Goal: Task Accomplishment & Management: Manage account settings

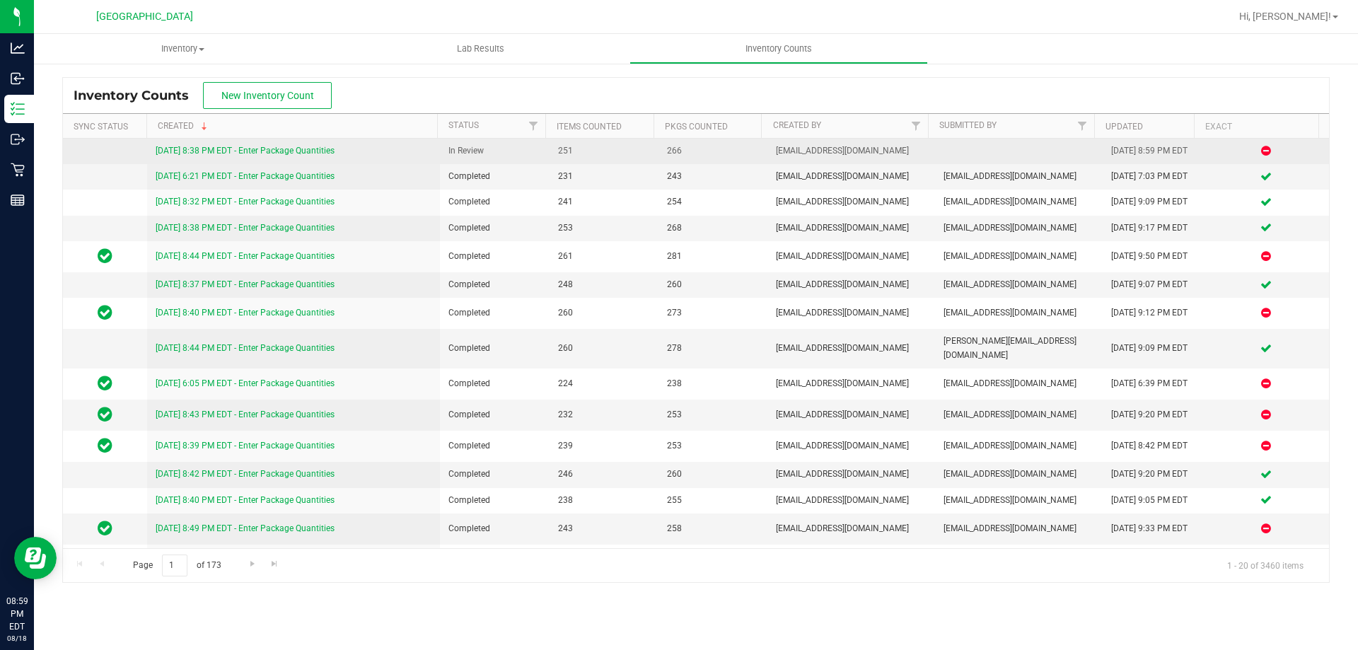
click at [215, 149] on link "[DATE] 8:38 PM EDT - Enter Package Quantities" at bounding box center [245, 151] width 179 height 10
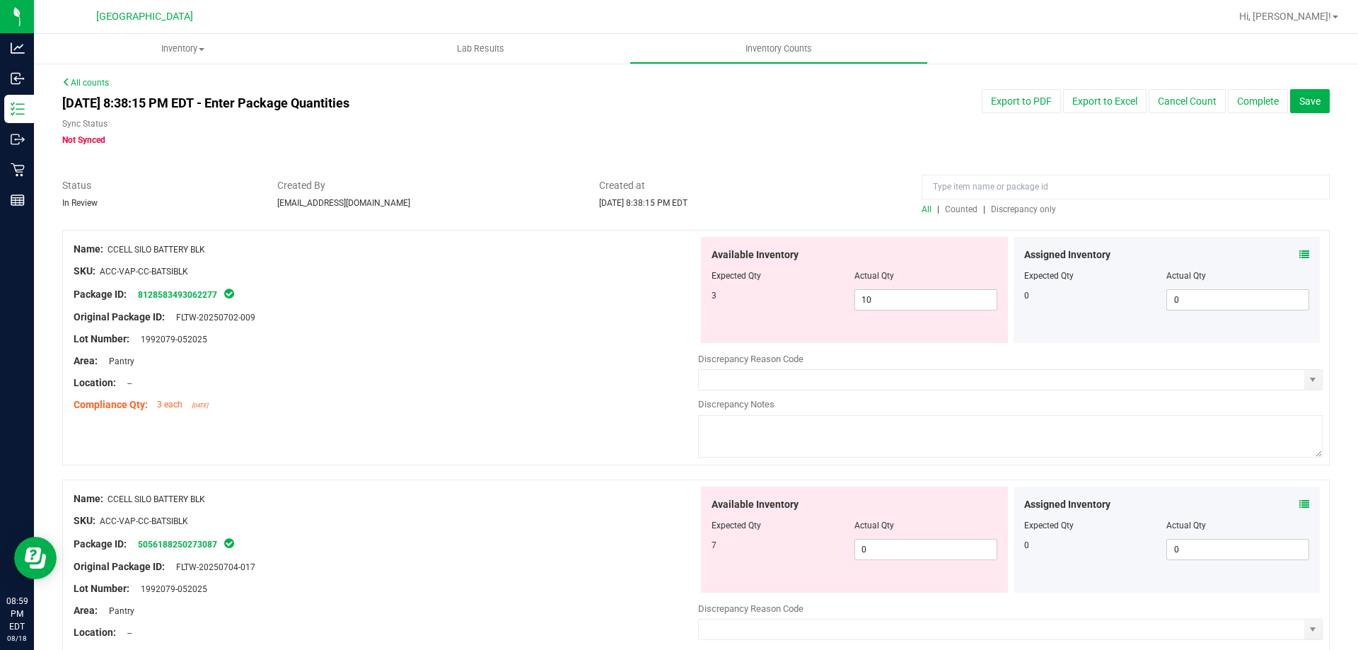
click at [1013, 214] on div "All | Counted | Discrepancy only" at bounding box center [1126, 209] width 408 height 13
click at [1013, 212] on span "Discrepancy only" at bounding box center [1023, 209] width 65 height 10
click at [894, 299] on span "0 0" at bounding box center [926, 299] width 143 height 21
click at [894, 299] on input "0" at bounding box center [925, 300] width 141 height 20
type input "7"
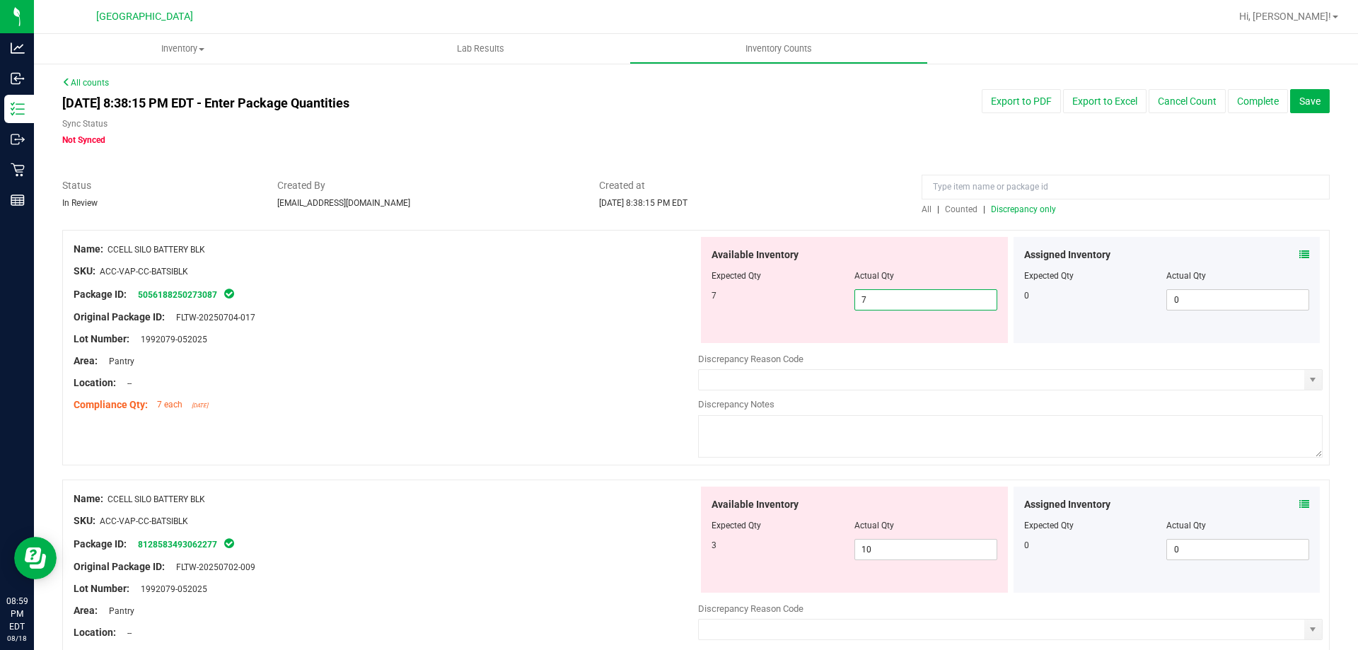
type input "7"
click at [589, 355] on div "Area: Pantry" at bounding box center [386, 361] width 625 height 15
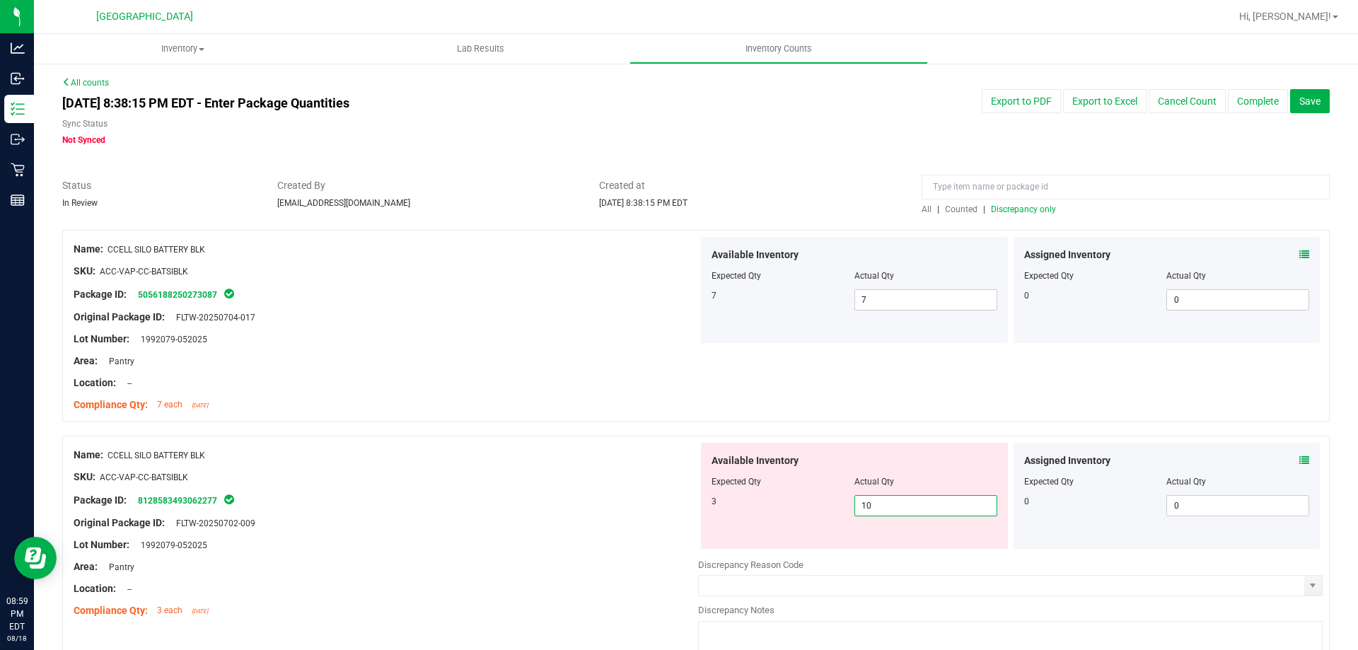
click at [906, 510] on span "10 10" at bounding box center [926, 505] width 143 height 21
click at [906, 510] on input "10" at bounding box center [925, 506] width 141 height 20
type input "3"
click at [570, 460] on div "Name: CCELL SILO BATTERY BLK" at bounding box center [386, 455] width 625 height 15
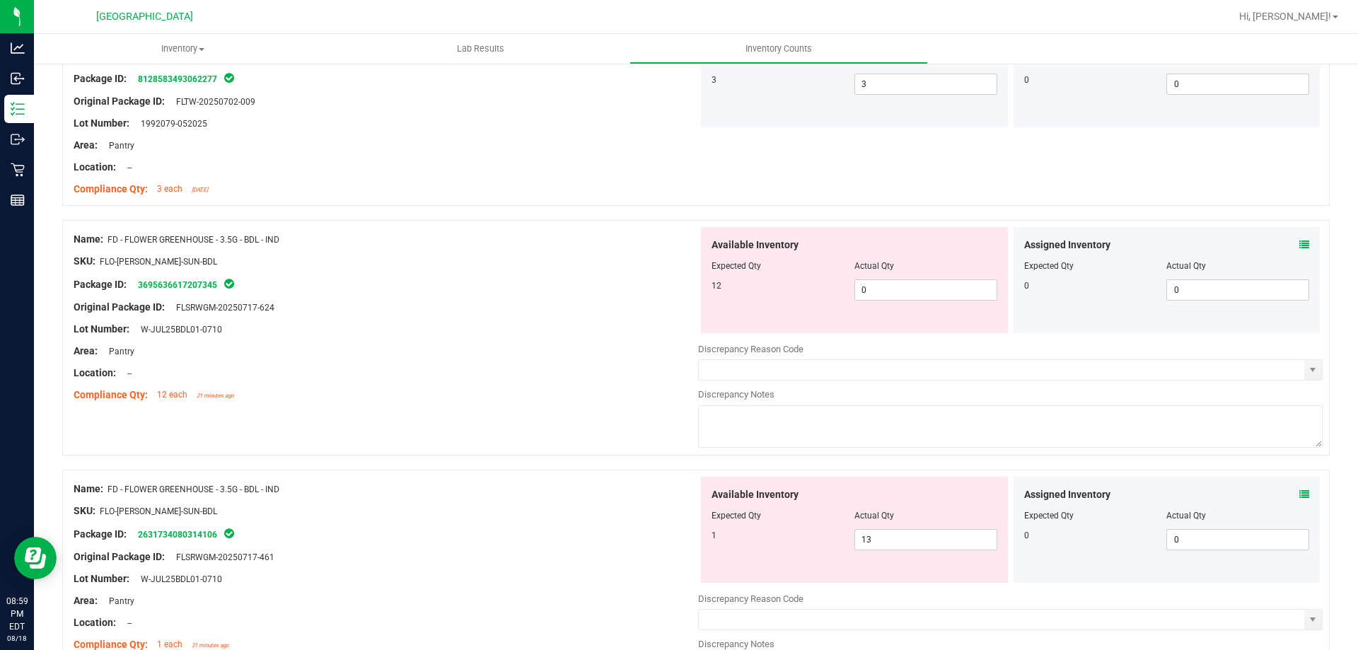
scroll to position [424, 0]
click at [875, 290] on span "0 0" at bounding box center [926, 287] width 143 height 21
click at [875, 290] on input "0" at bounding box center [925, 287] width 141 height 20
type input "12"
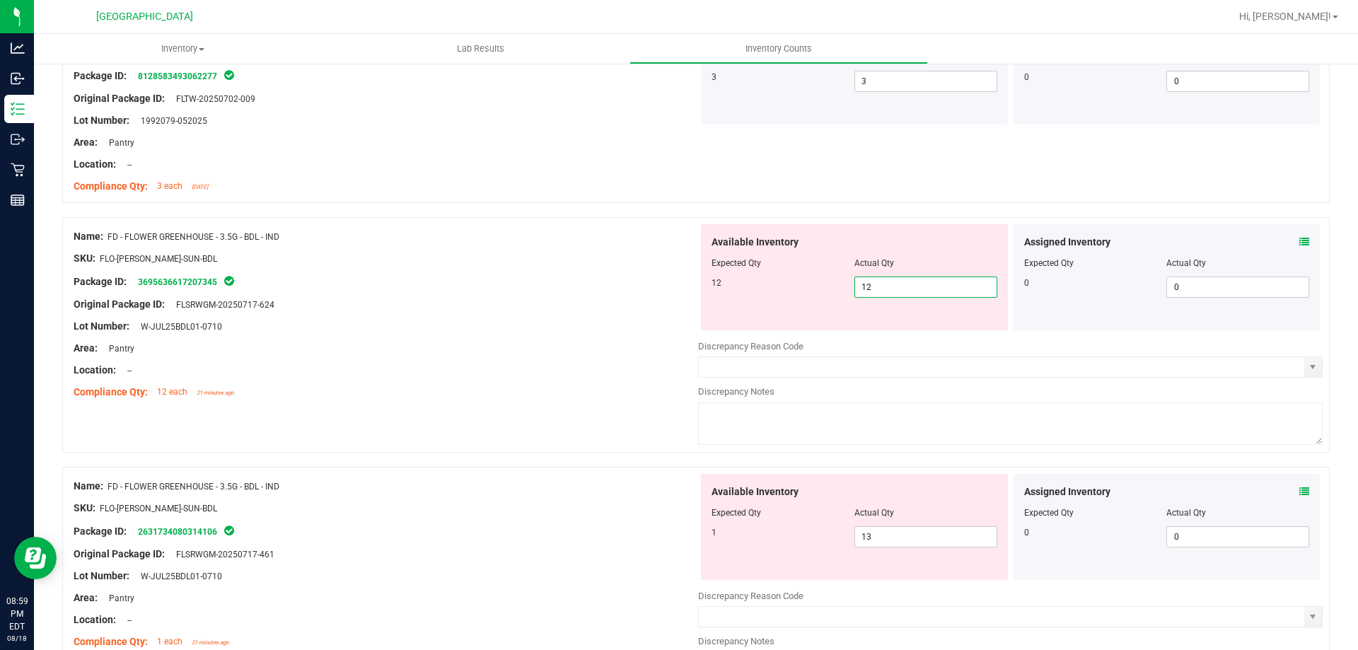
click at [518, 308] on div "Original Package ID: FLSRWGM-20250717-624" at bounding box center [386, 304] width 625 height 15
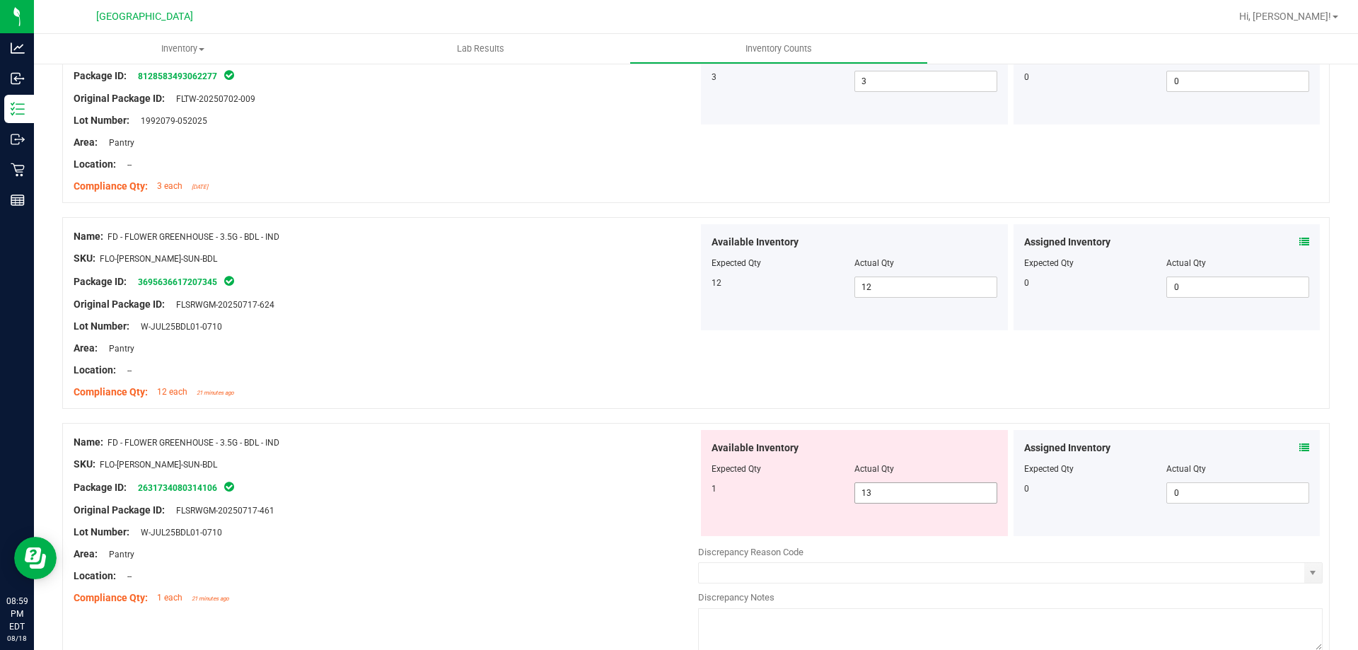
click at [903, 501] on span "13 13" at bounding box center [926, 492] width 143 height 21
click at [903, 501] on input "13" at bounding box center [925, 493] width 141 height 20
type input "1"
click at [516, 444] on div "Name: FD - FLOWER GREENHOUSE - 3.5G - BDL - IND" at bounding box center [386, 442] width 625 height 15
type input "1"
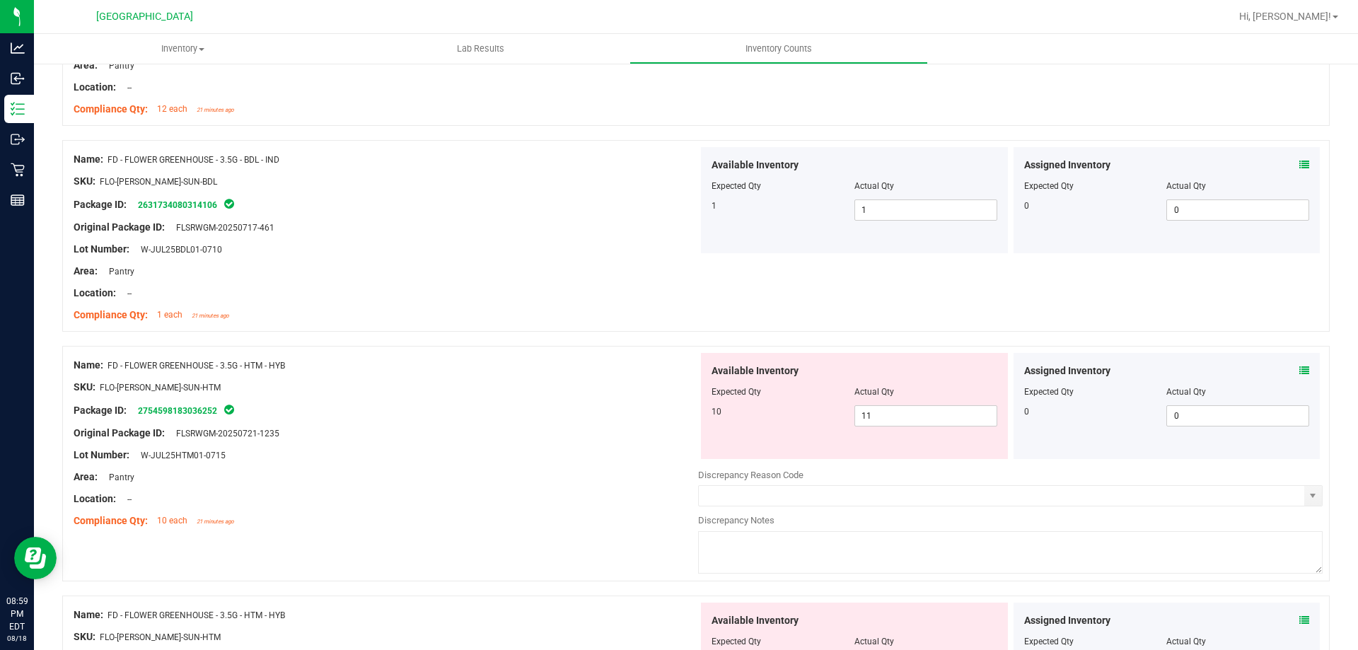
scroll to position [778, 0]
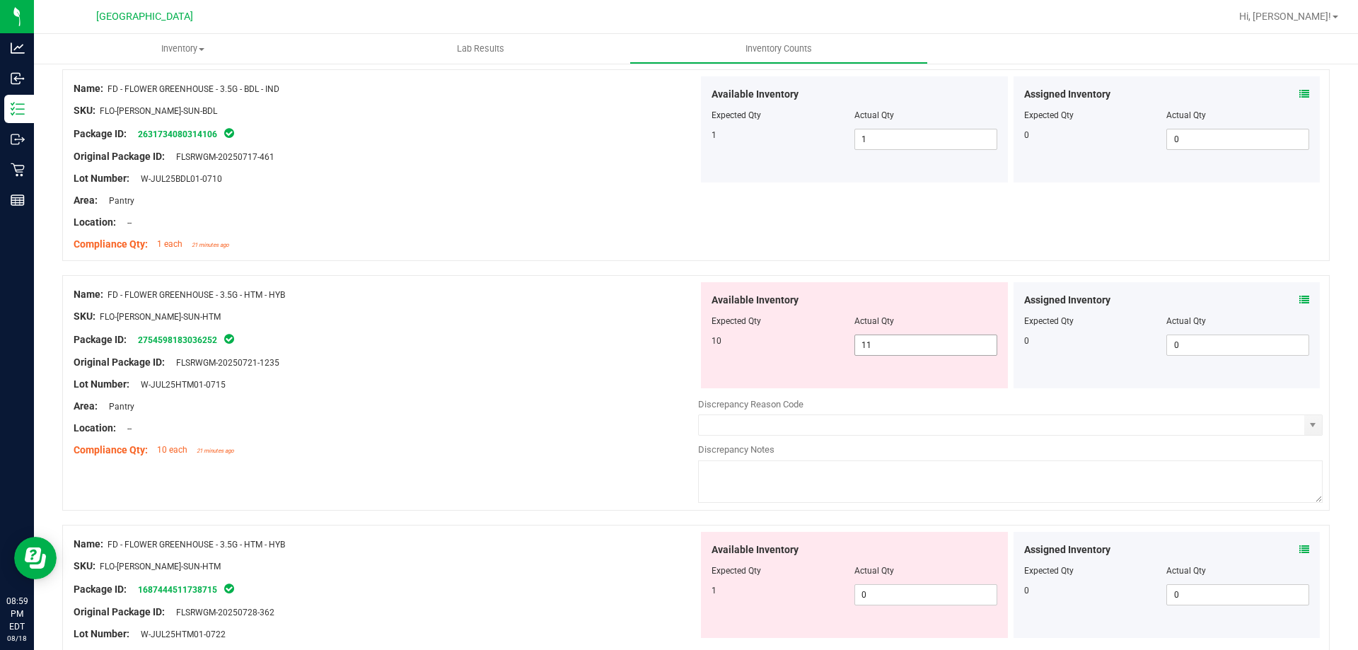
click at [899, 341] on span "11 11" at bounding box center [926, 345] width 143 height 21
click at [899, 341] on input "11" at bounding box center [925, 345] width 141 height 20
type input "10"
click at [562, 369] on div "Original Package ID: FLSRWGM-20250721-1235" at bounding box center [386, 362] width 625 height 15
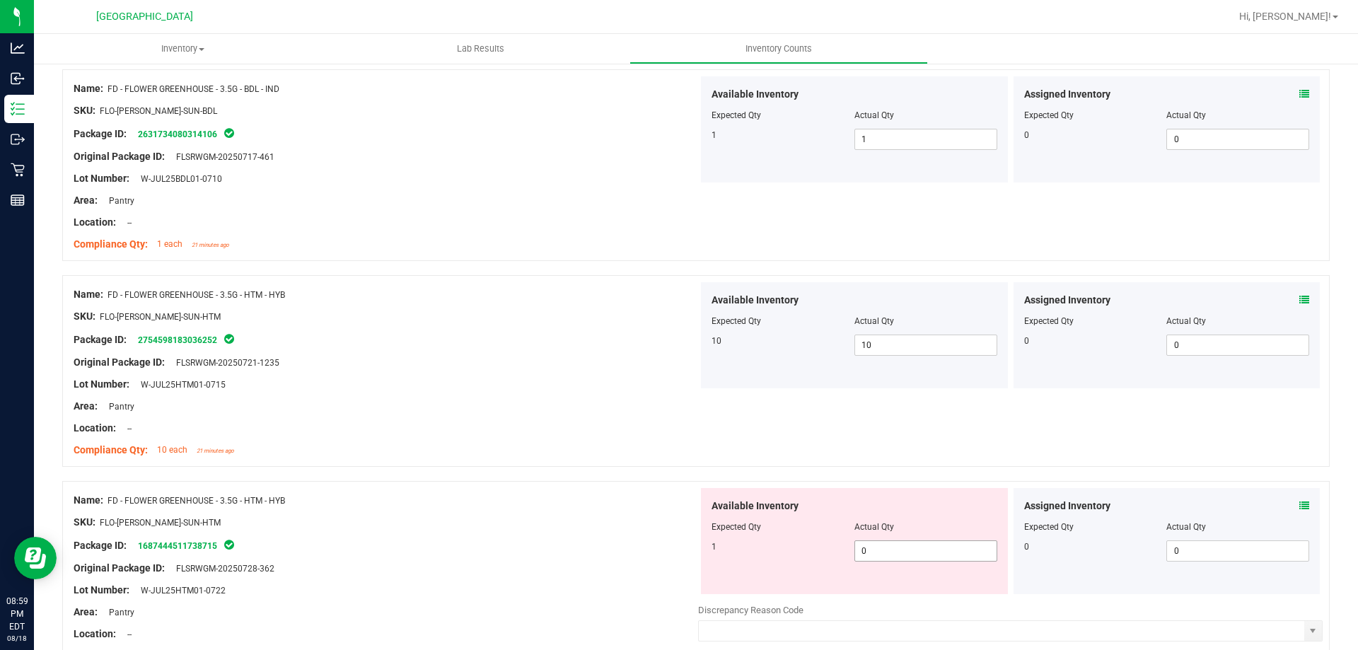
click at [898, 550] on span "0 0" at bounding box center [926, 550] width 143 height 21
click at [898, 550] on input "0" at bounding box center [925, 551] width 141 height 20
type input "1"
click at [579, 495] on div "Name: FD - FLOWER GREENHOUSE - 3.5G - HTM - HYB" at bounding box center [386, 500] width 625 height 15
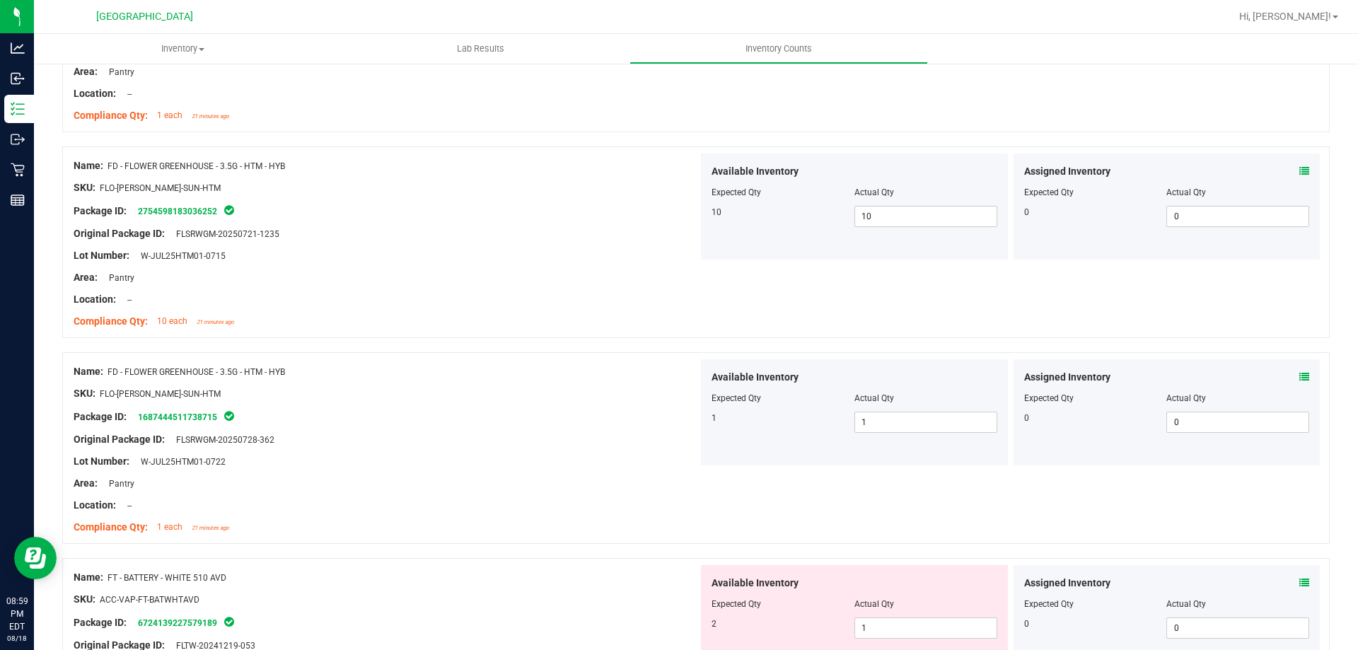
scroll to position [1203, 0]
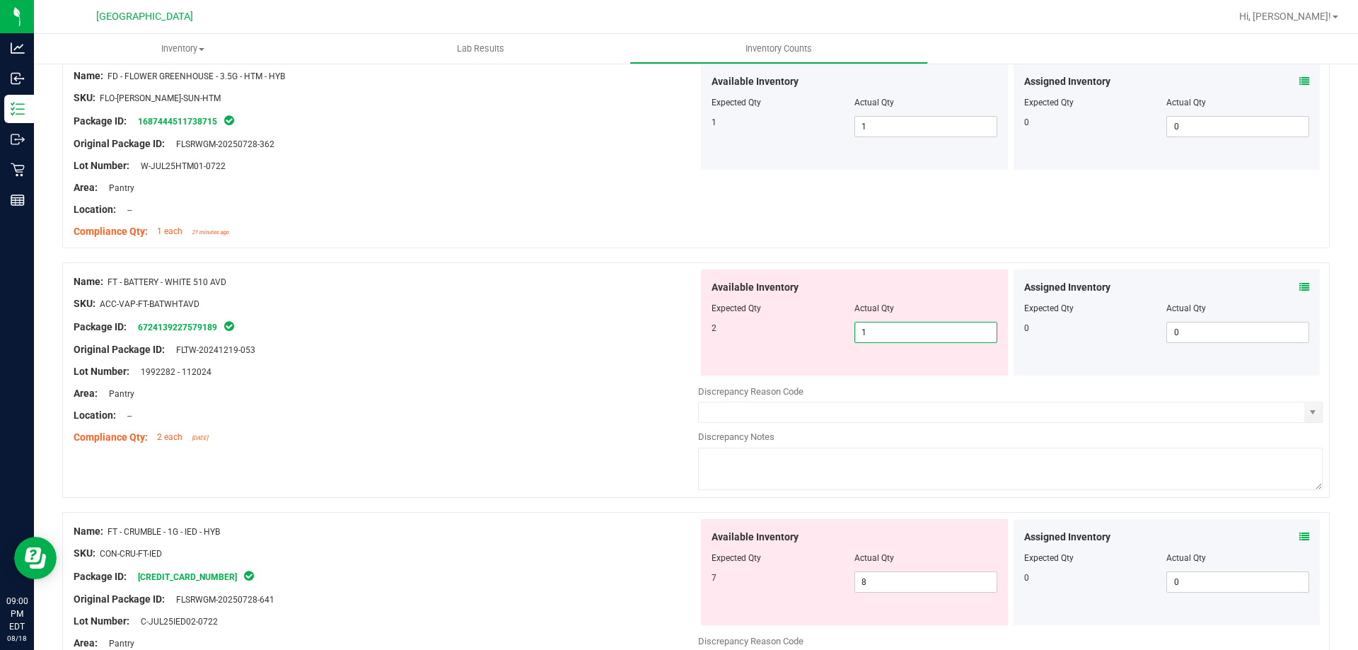
click at [886, 330] on span "1 1" at bounding box center [926, 332] width 143 height 21
click at [886, 330] on input "1" at bounding box center [925, 333] width 141 height 20
type input "2"
click at [623, 391] on div "Area: Pantry" at bounding box center [386, 393] width 625 height 15
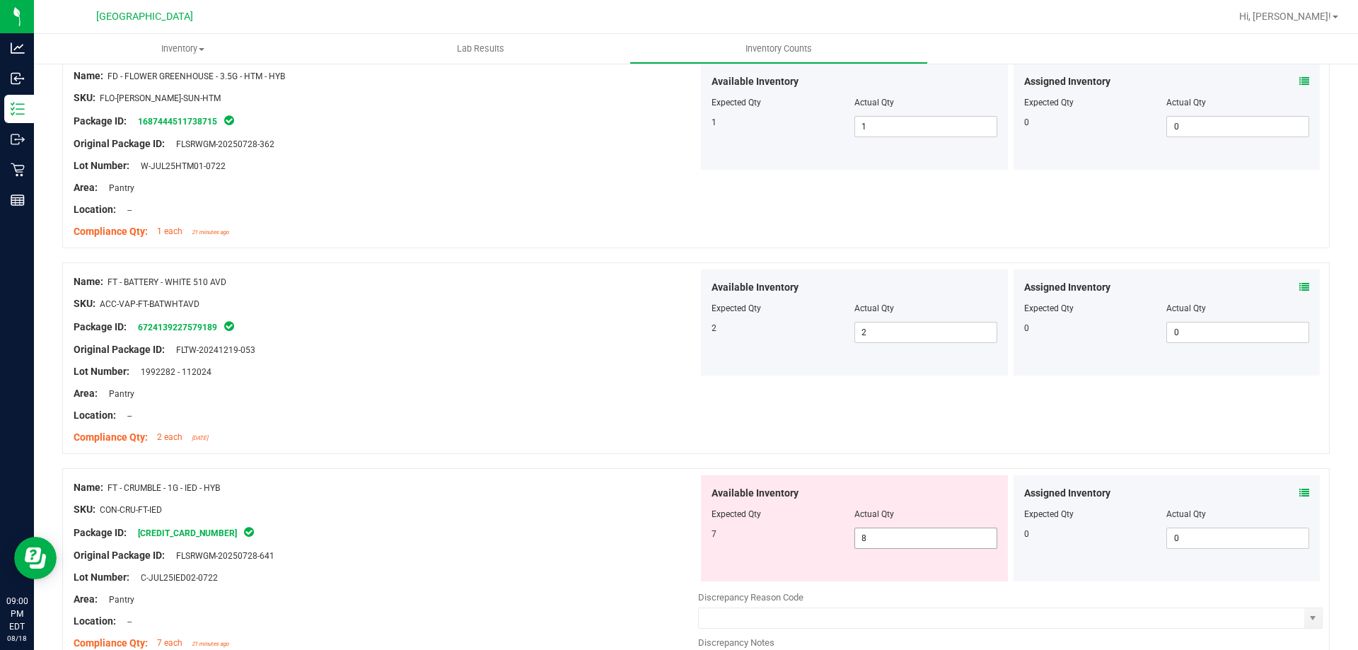
click at [868, 542] on span "8 8" at bounding box center [926, 538] width 143 height 21
click at [868, 542] on input "8" at bounding box center [925, 538] width 141 height 20
type input "7"
click at [457, 534] on div "Package ID: [CREDIT_CARD_NUMBER]" at bounding box center [386, 532] width 625 height 17
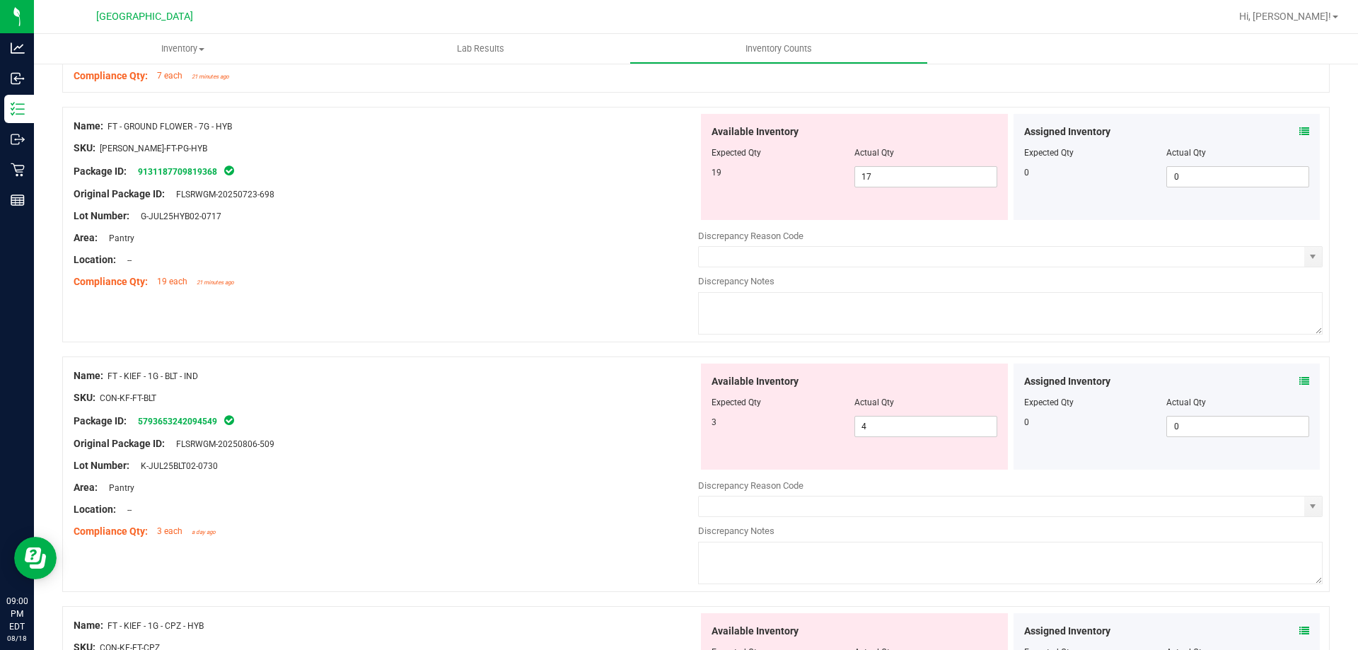
scroll to position [1769, 0]
click at [874, 181] on span "17 17" at bounding box center [926, 178] width 143 height 21
click at [874, 181] on input "17" at bounding box center [925, 178] width 141 height 20
type input "19"
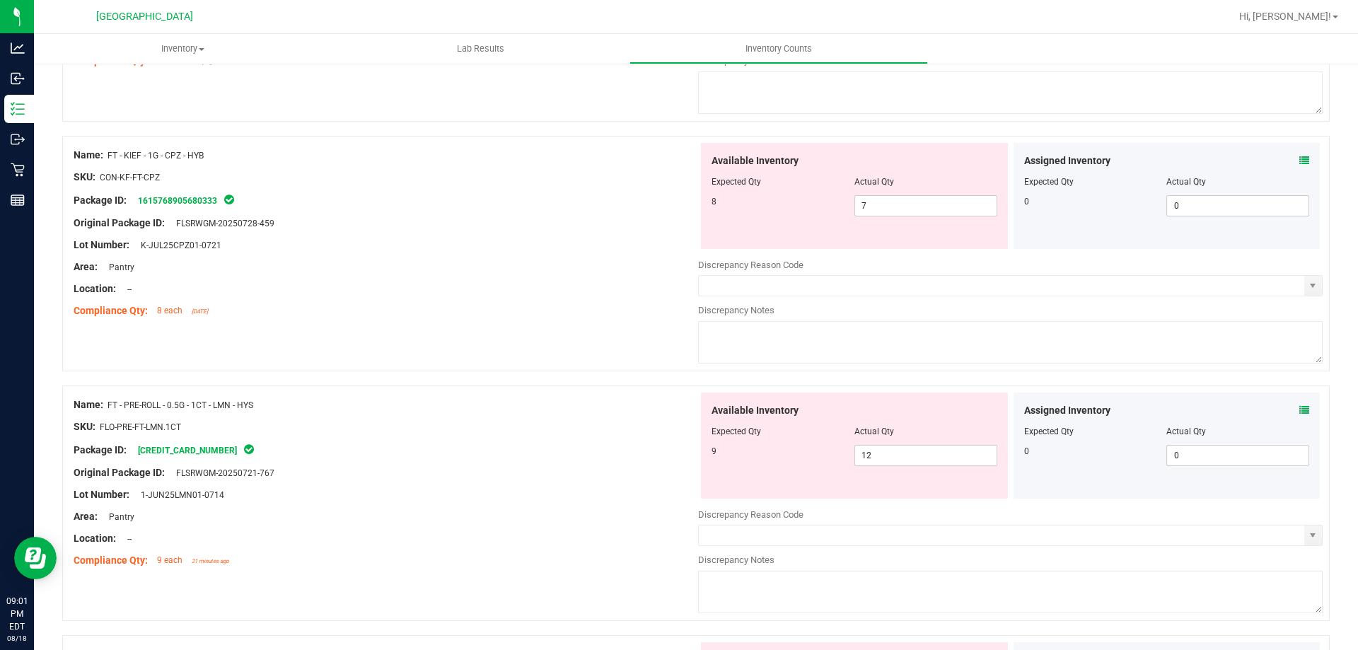
scroll to position [1981, 0]
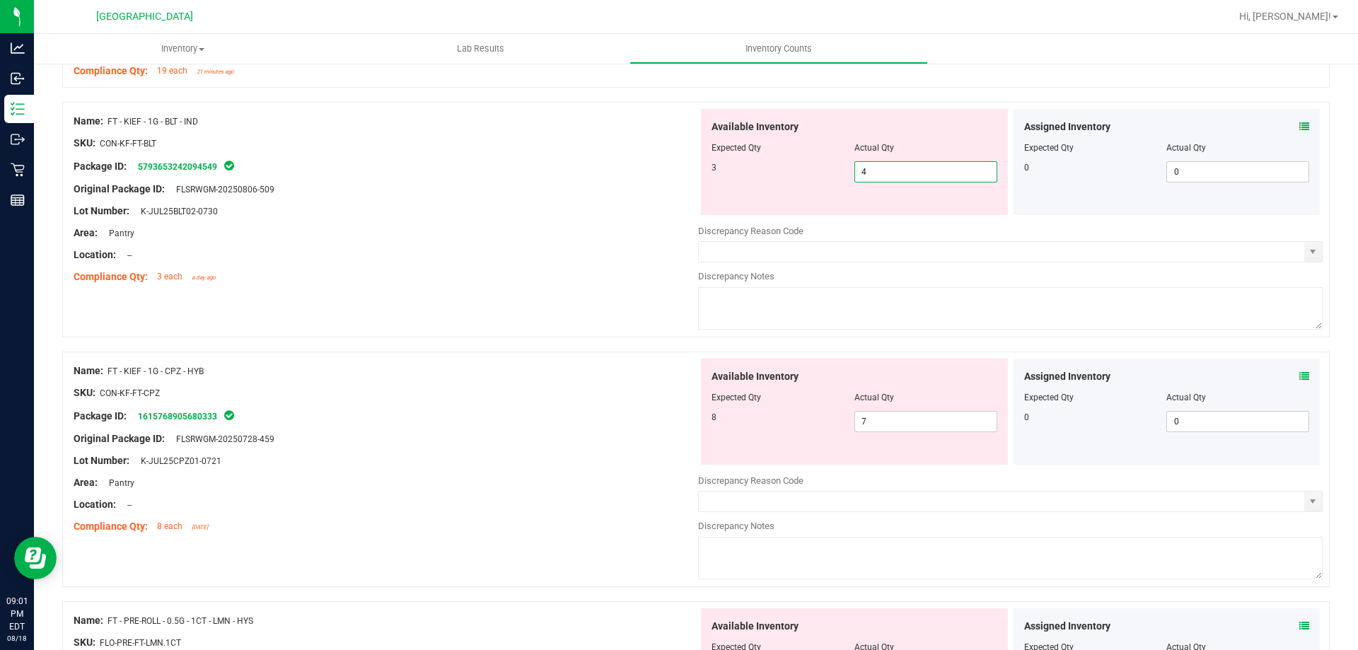
click at [886, 170] on span "4 4" at bounding box center [926, 171] width 143 height 21
click at [886, 170] on input "4" at bounding box center [925, 172] width 141 height 20
type input "3"
click at [541, 235] on div "Area: Pantry" at bounding box center [386, 233] width 625 height 15
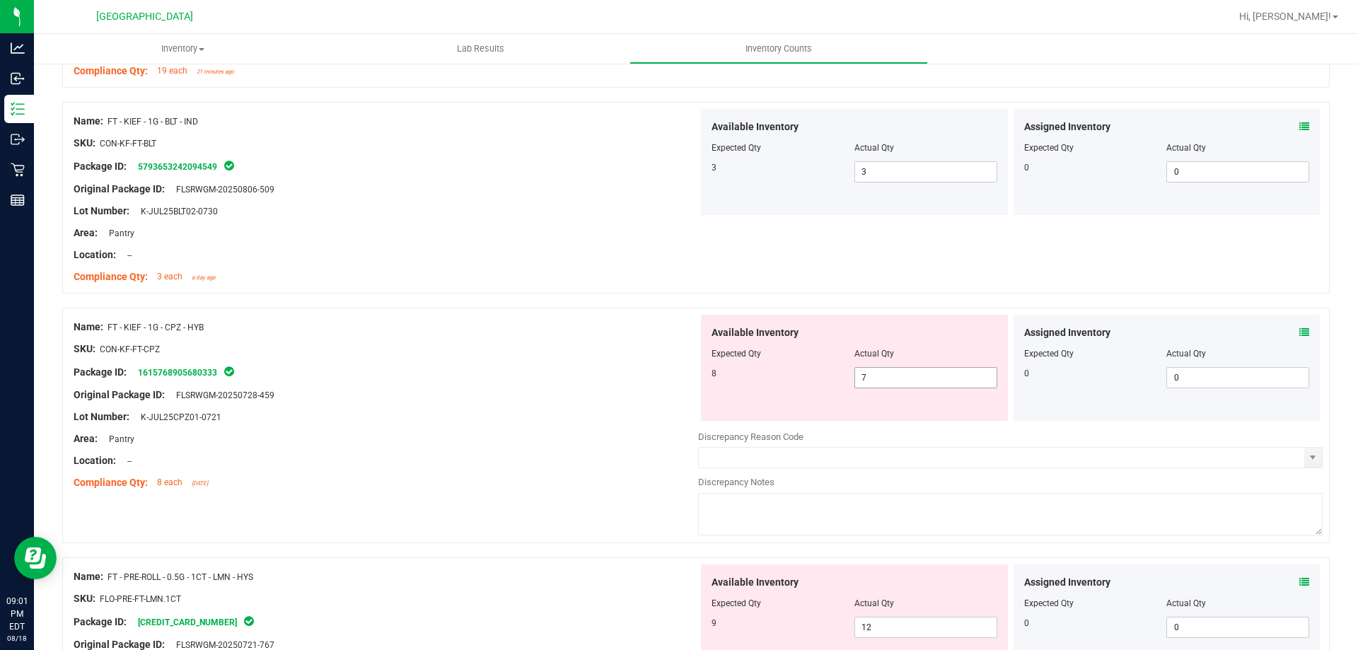
click at [886, 381] on span "7 7" at bounding box center [926, 377] width 143 height 21
click at [886, 381] on input "7" at bounding box center [925, 378] width 141 height 20
type input "8"
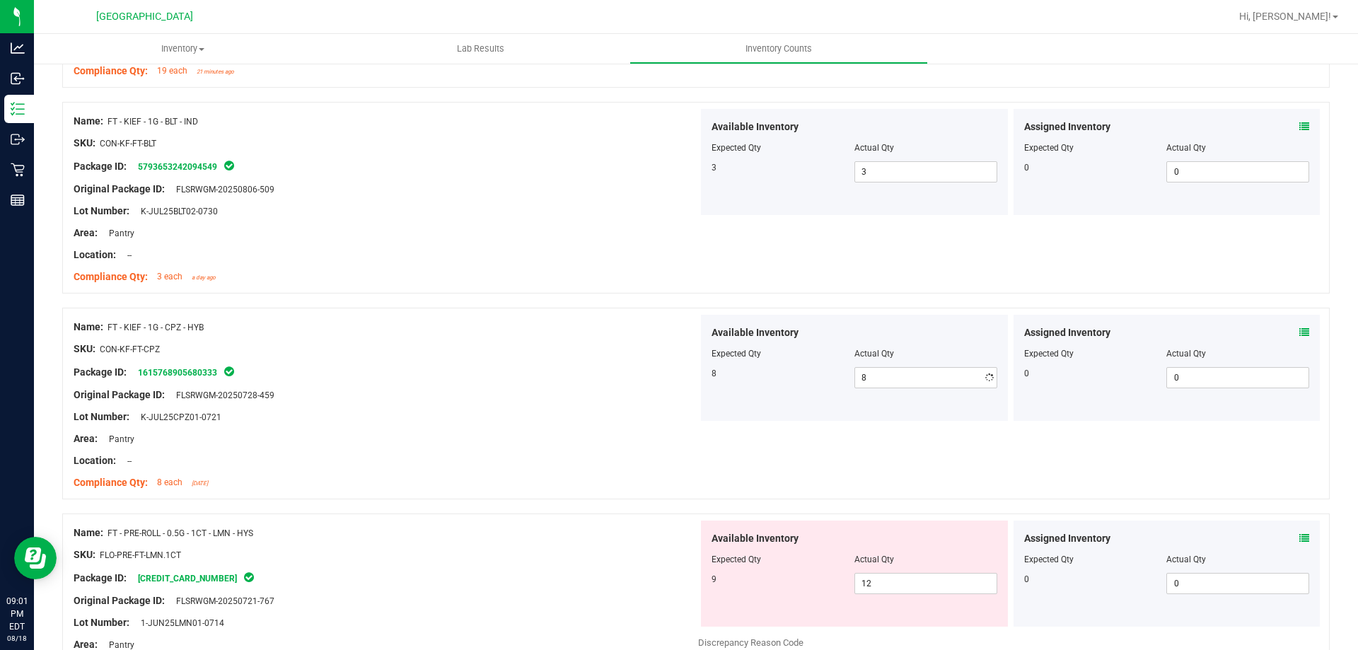
click at [559, 372] on div "Package ID: 1615768905680333" at bounding box center [386, 372] width 625 height 17
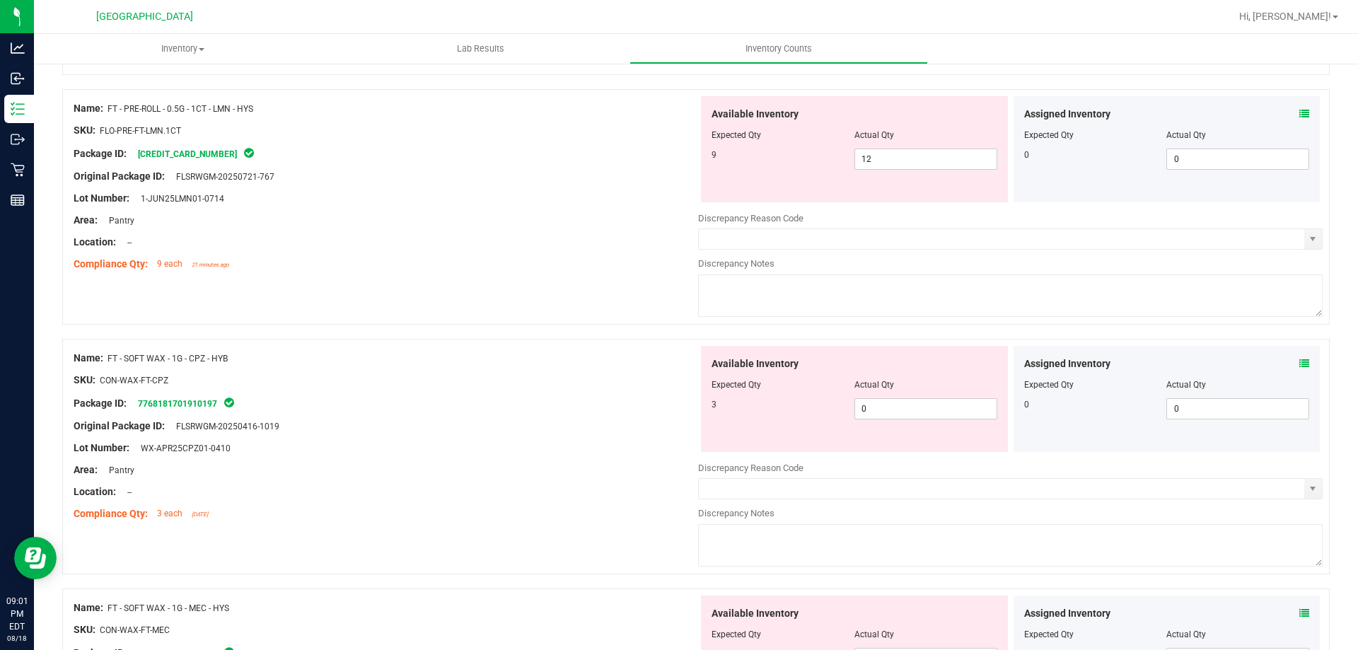
scroll to position [2122, 0]
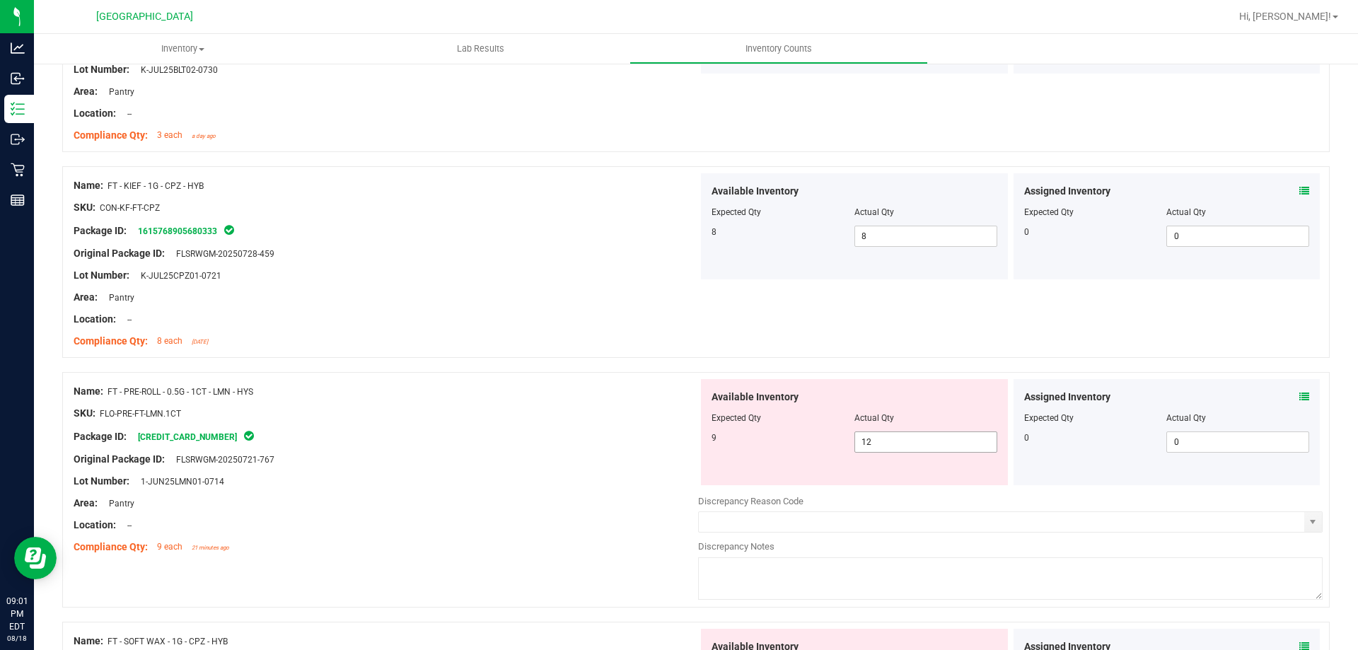
click at [882, 436] on span "12 12" at bounding box center [926, 442] width 143 height 21
click at [881, 438] on input "12" at bounding box center [925, 442] width 141 height 20
type input "9"
click at [508, 424] on div at bounding box center [386, 424] width 625 height 7
type input "9"
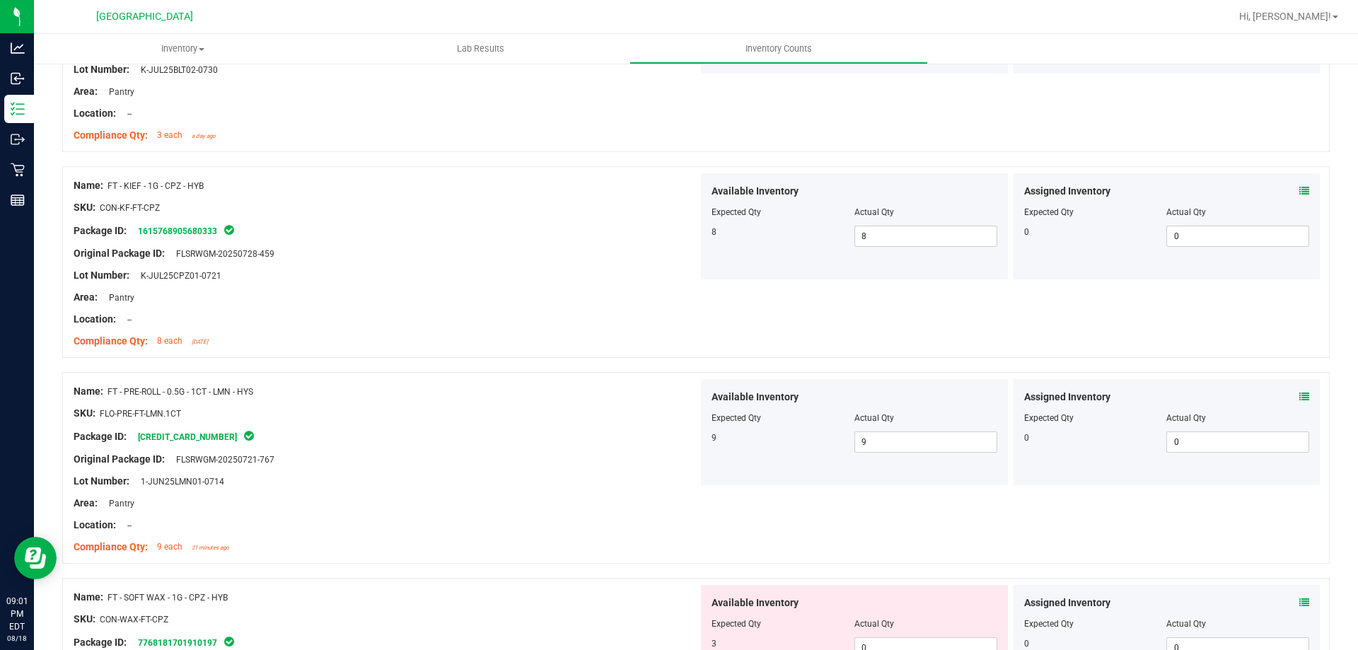
scroll to position [2476, 0]
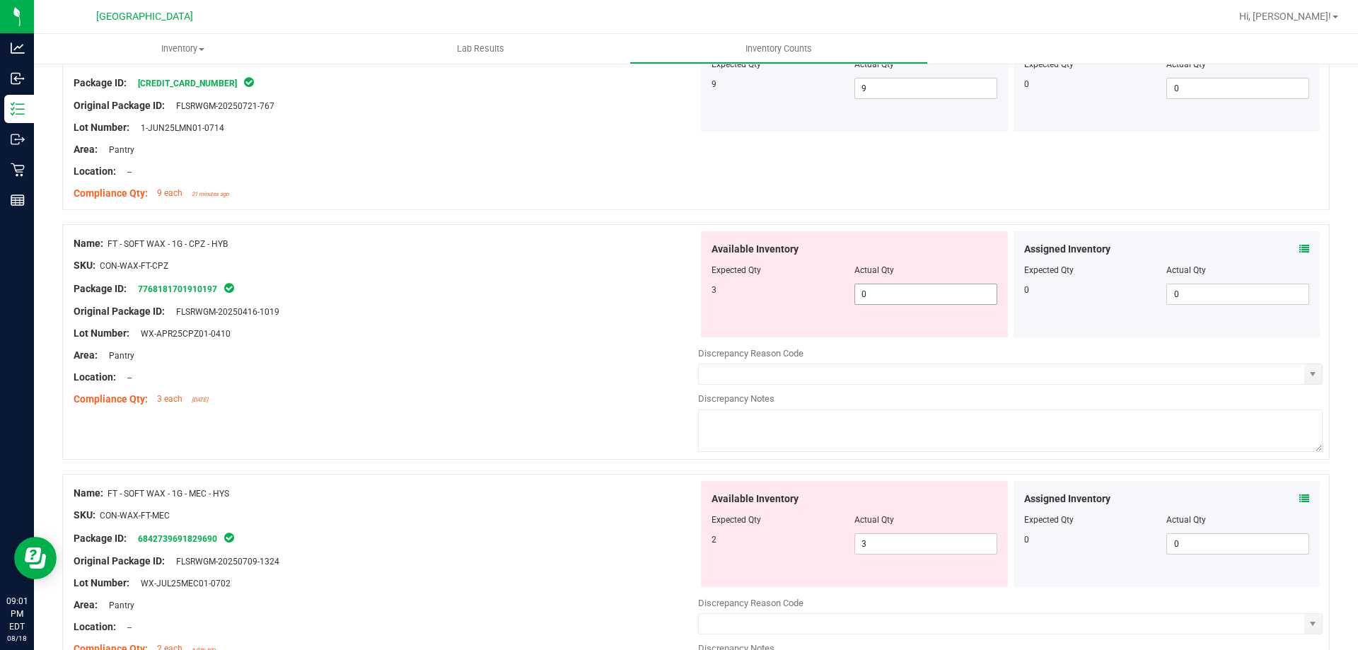
click at [896, 298] on span "0 0" at bounding box center [926, 294] width 143 height 21
click at [896, 298] on input "0" at bounding box center [925, 294] width 141 height 20
type input "3"
click at [543, 330] on div "Lot Number: WX-APR25CPZ01-0410" at bounding box center [386, 333] width 625 height 15
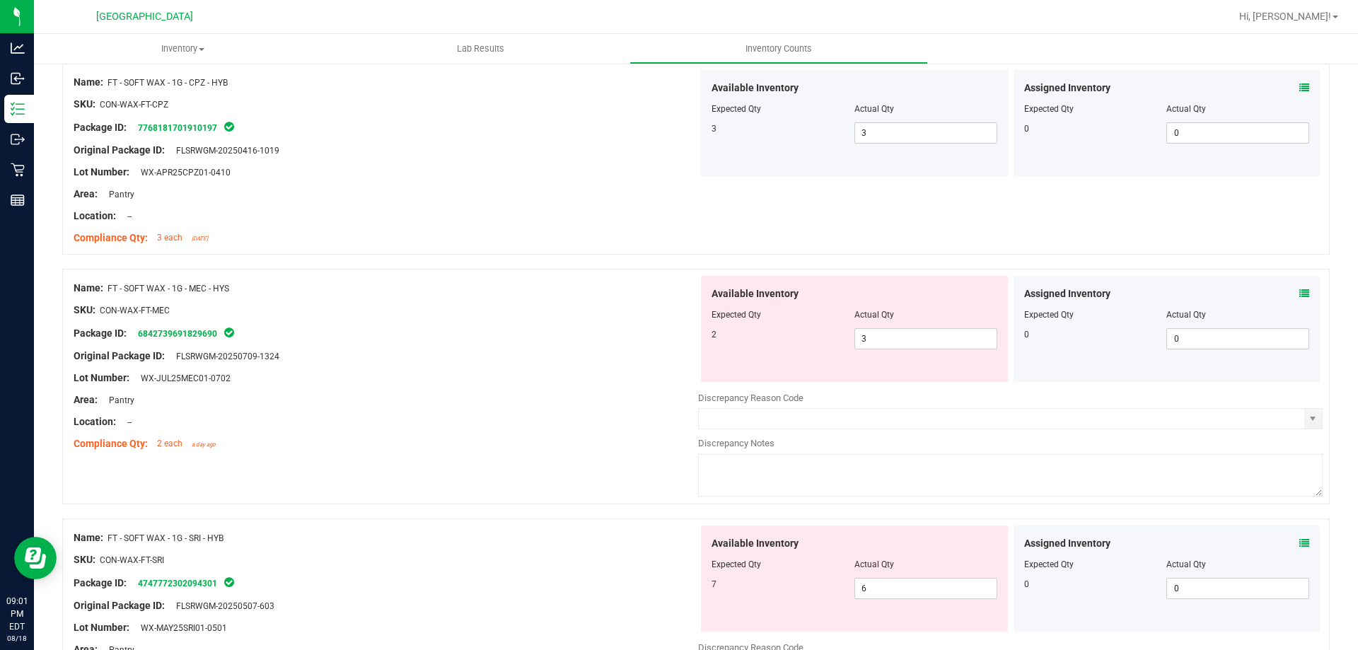
scroll to position [2688, 0]
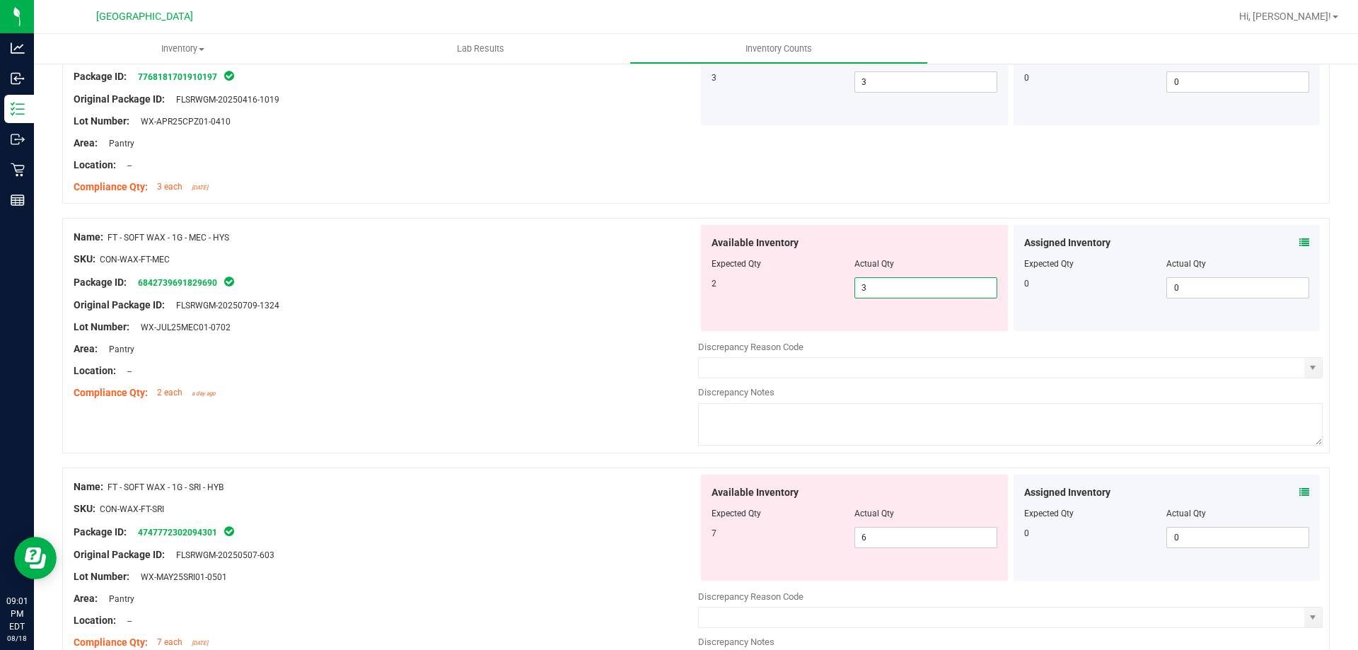
click at [873, 290] on span "3 3" at bounding box center [926, 287] width 143 height 21
click at [873, 290] on input "3" at bounding box center [925, 288] width 141 height 20
type input "2"
click at [606, 323] on div "Lot Number: WX-JUL25MEC01-0702" at bounding box center [386, 327] width 625 height 15
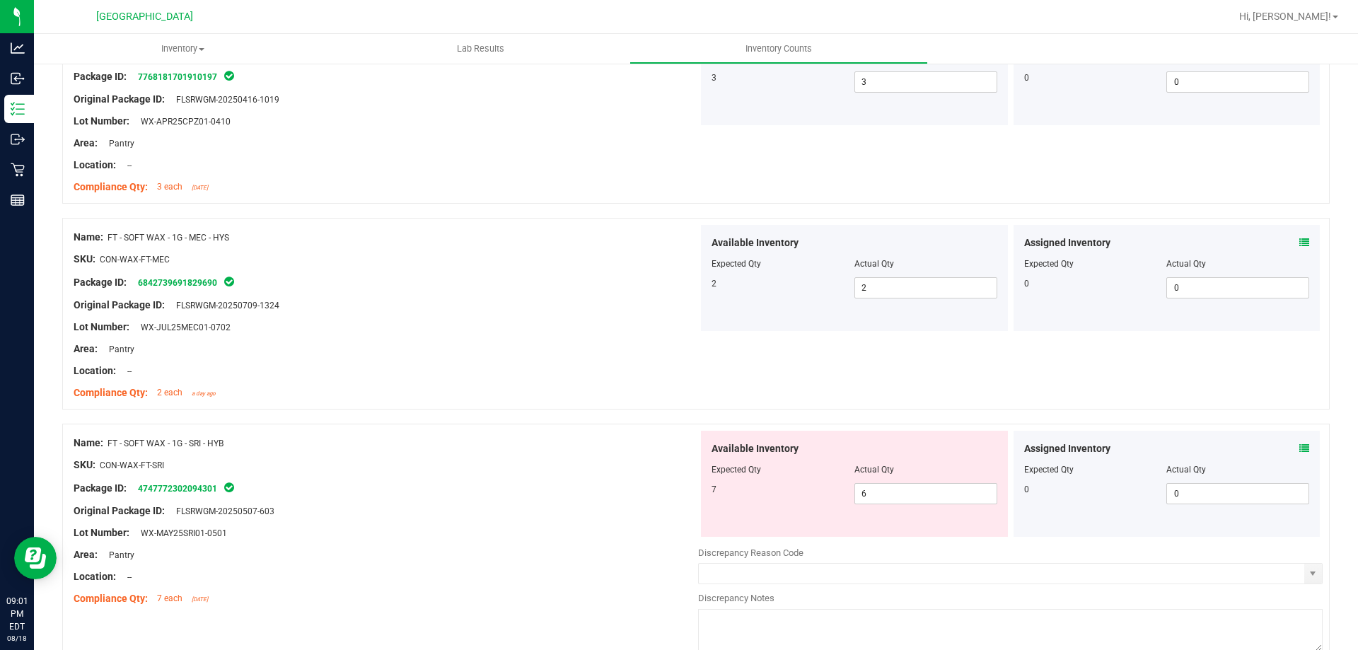
scroll to position [2759, 0]
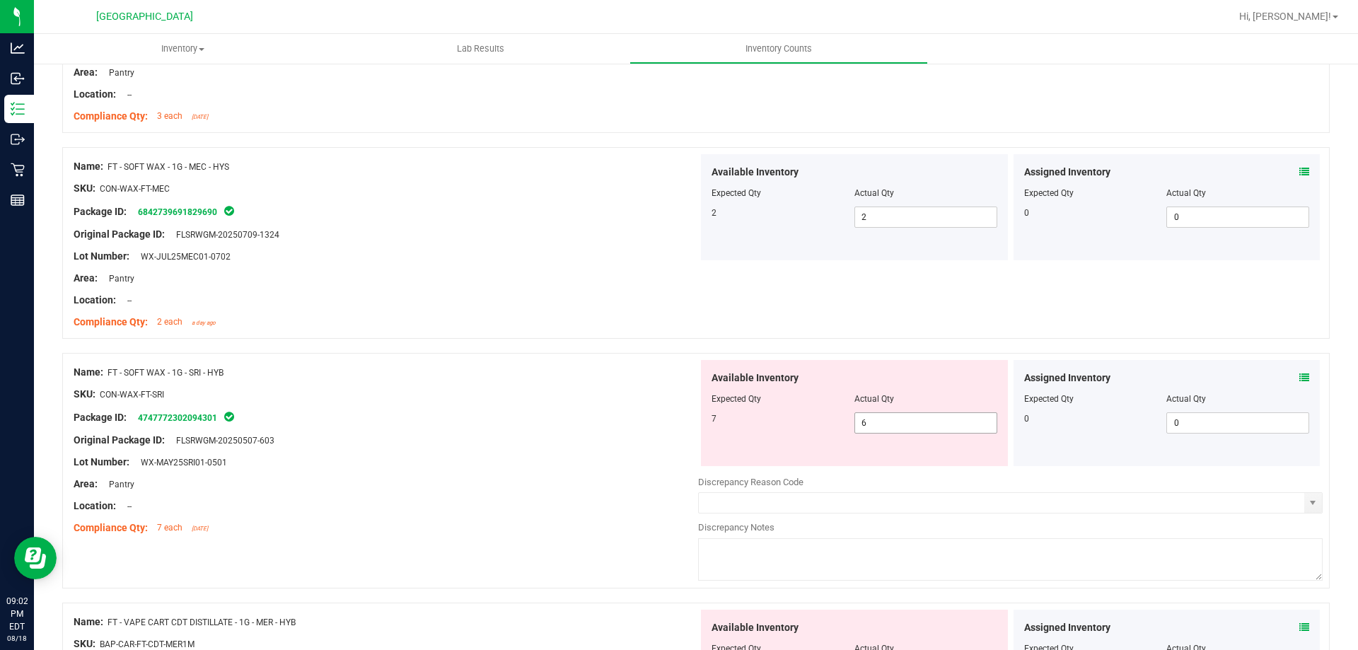
click at [898, 426] on span "6 6" at bounding box center [926, 422] width 143 height 21
click at [898, 426] on input "6" at bounding box center [925, 423] width 141 height 20
type input "7"
click at [589, 424] on div "Package ID: 4747772302094301" at bounding box center [386, 417] width 625 height 17
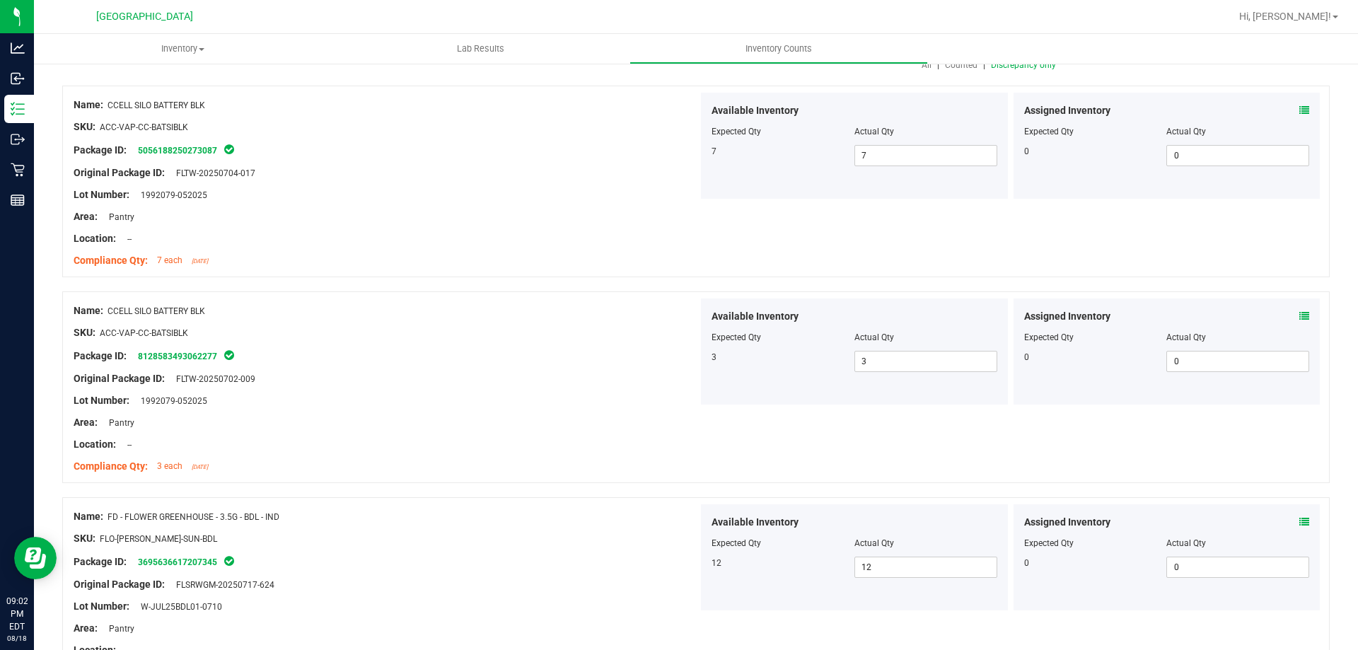
scroll to position [0, 0]
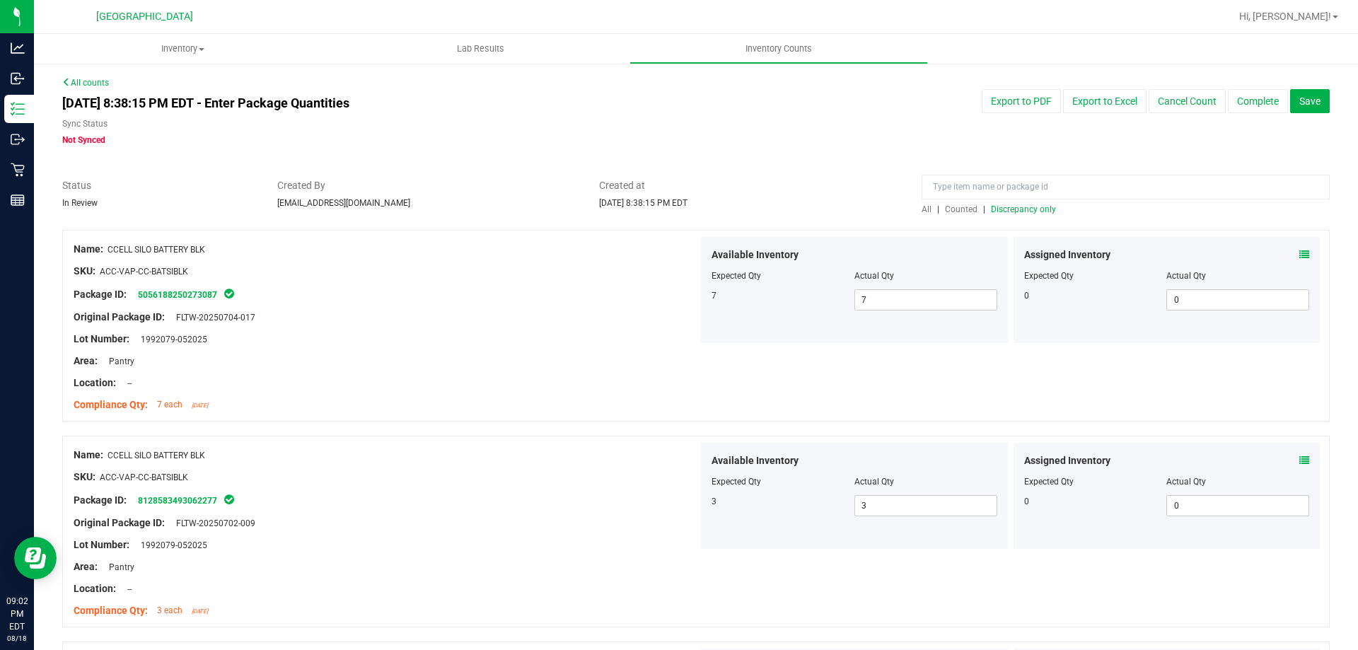
drag, startPoint x: 541, startPoint y: 464, endPoint x: 548, endPoint y: 324, distance: 140.3
click at [922, 208] on span "All" at bounding box center [927, 209] width 10 height 10
click at [1011, 212] on span "Discrepancy only" at bounding box center [1023, 209] width 65 height 10
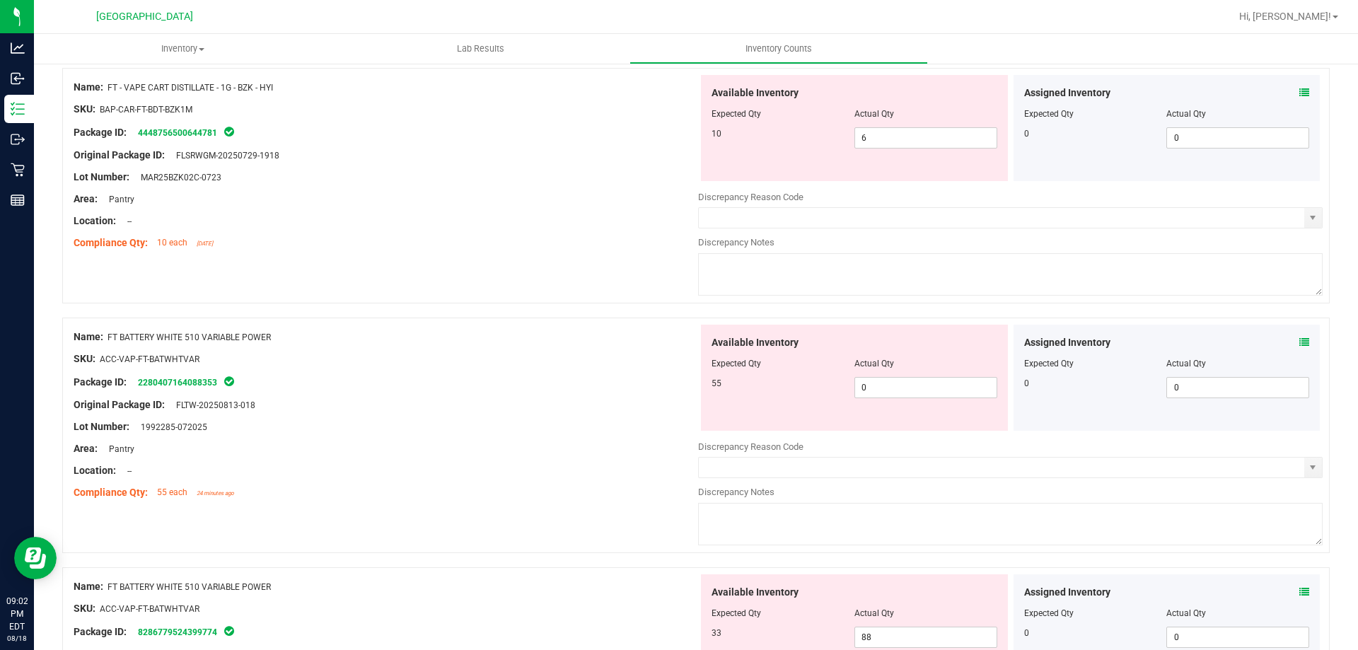
scroll to position [2052, 0]
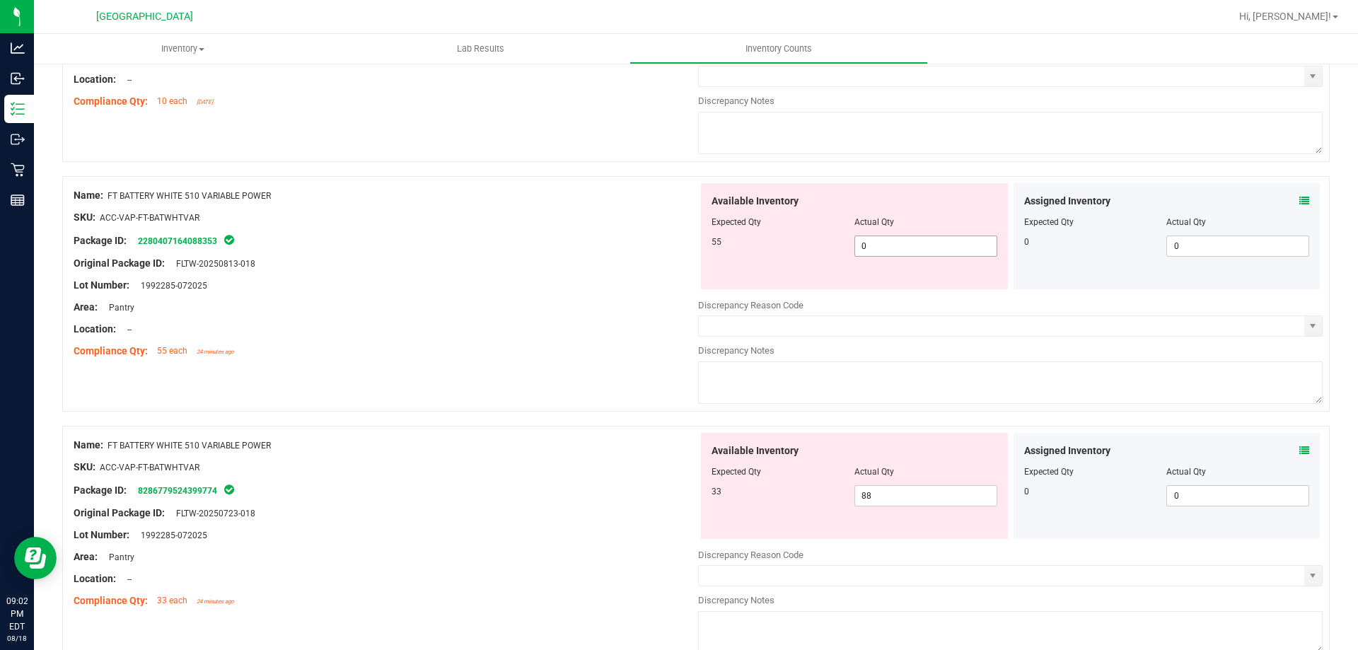
click at [888, 246] on span "0 0" at bounding box center [926, 246] width 143 height 21
click at [0, 0] on input "0" at bounding box center [0, 0] width 0 height 0
type input "55"
click at [623, 279] on div "Lot Number: 1992285-072025" at bounding box center [386, 285] width 625 height 15
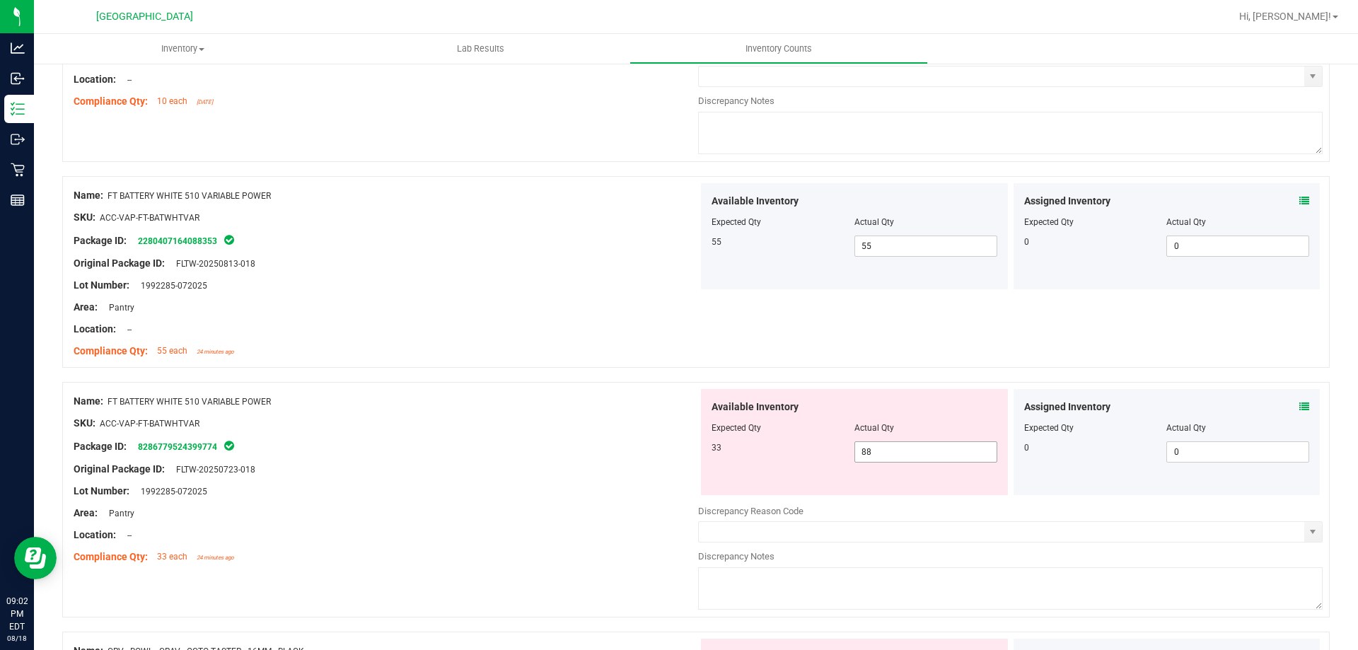
click at [886, 449] on span "88 88" at bounding box center [926, 451] width 143 height 21
click at [886, 449] on input "88" at bounding box center [925, 452] width 141 height 20
type input "33"
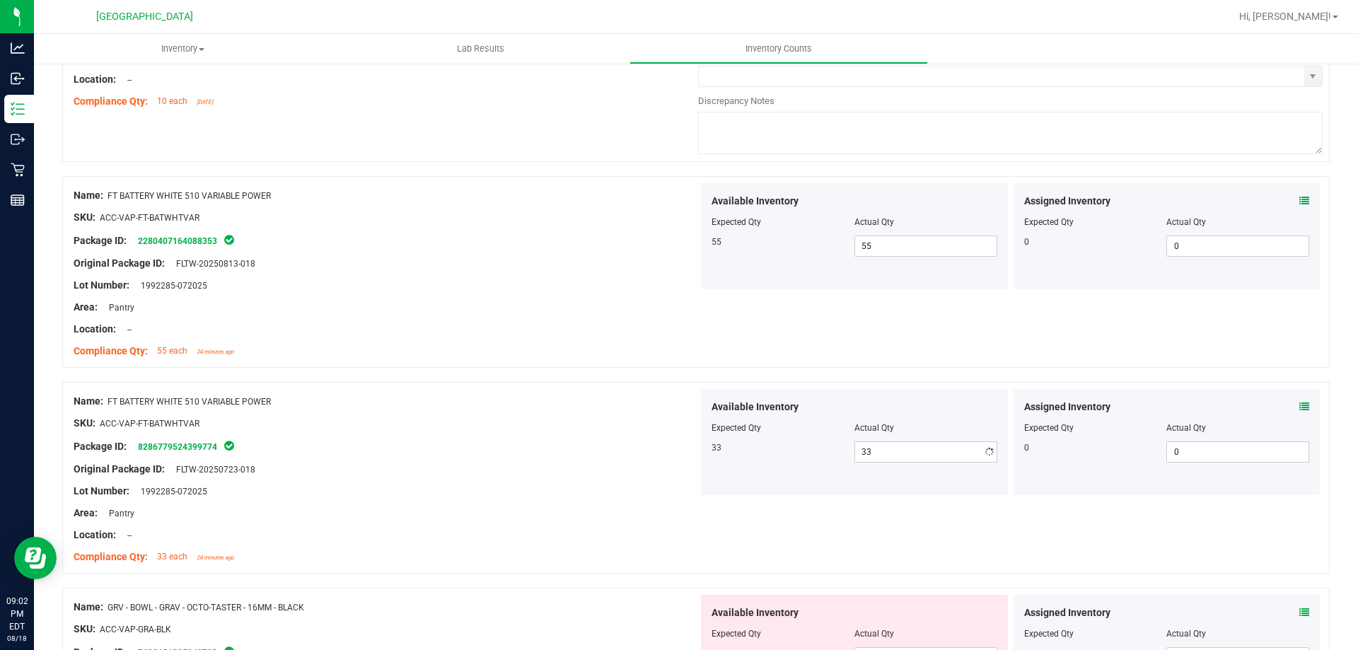
click at [536, 421] on div "SKU: ACC-VAP-FT-BATWHTVAR" at bounding box center [386, 423] width 625 height 15
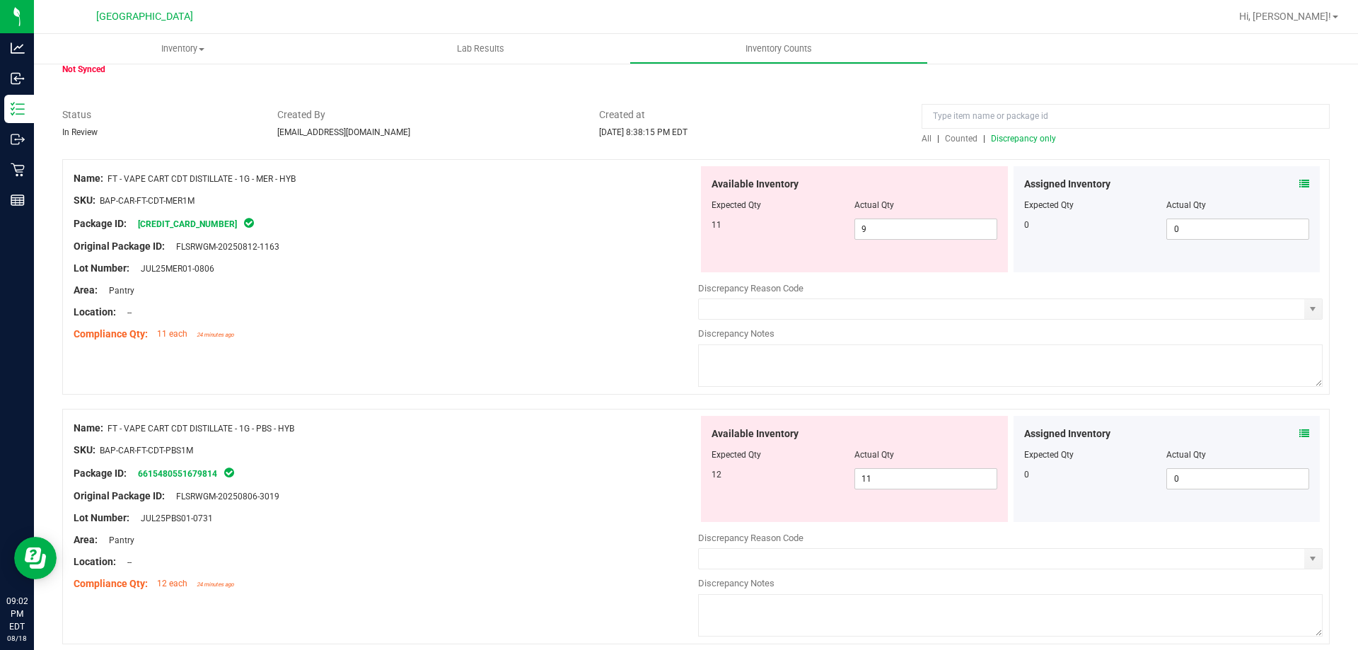
scroll to position [0, 0]
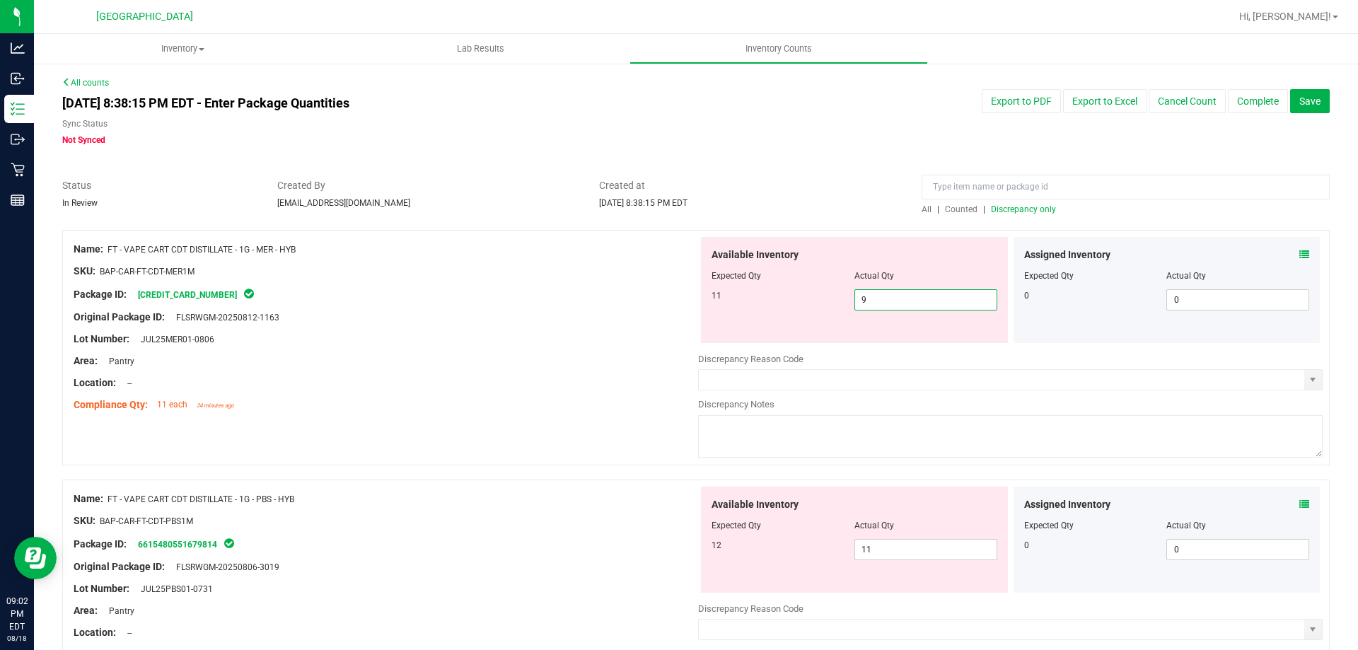
click at [881, 296] on span "9 9" at bounding box center [926, 299] width 143 height 21
click at [881, 296] on input "9" at bounding box center [925, 300] width 141 height 20
type input "11"
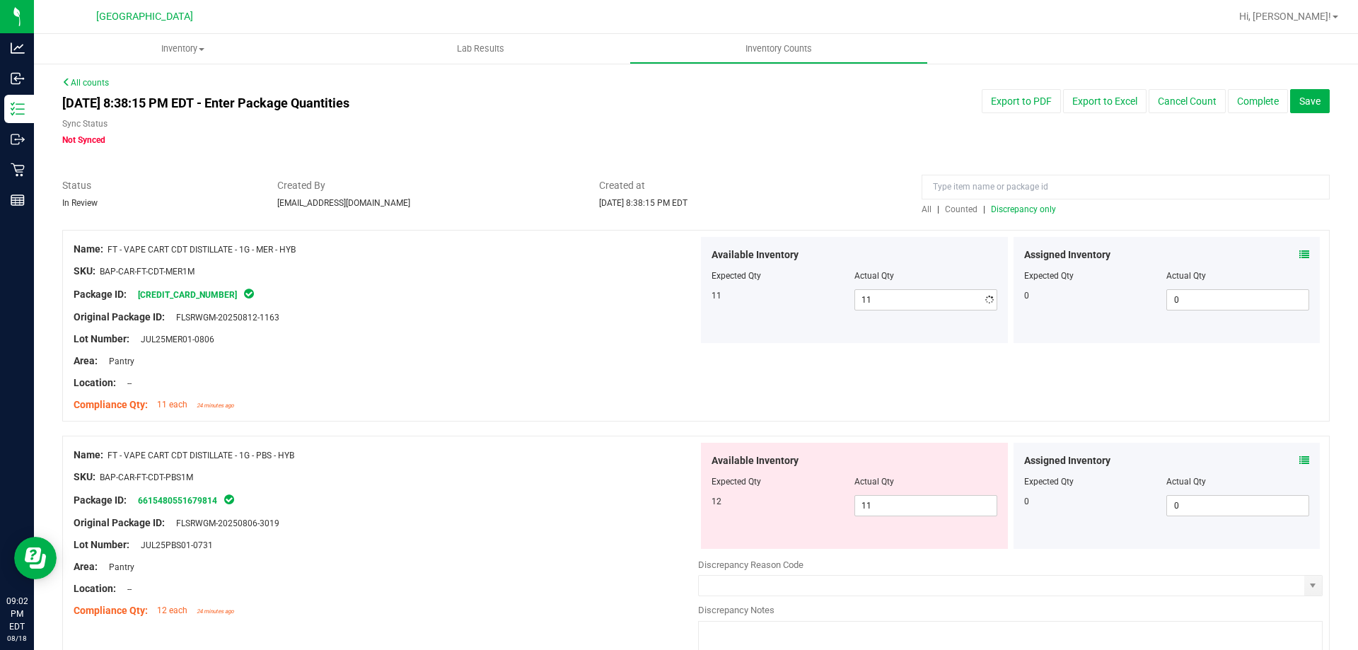
click at [599, 318] on div "Original Package ID: FLSRWGM-20250812-1163" at bounding box center [386, 317] width 625 height 15
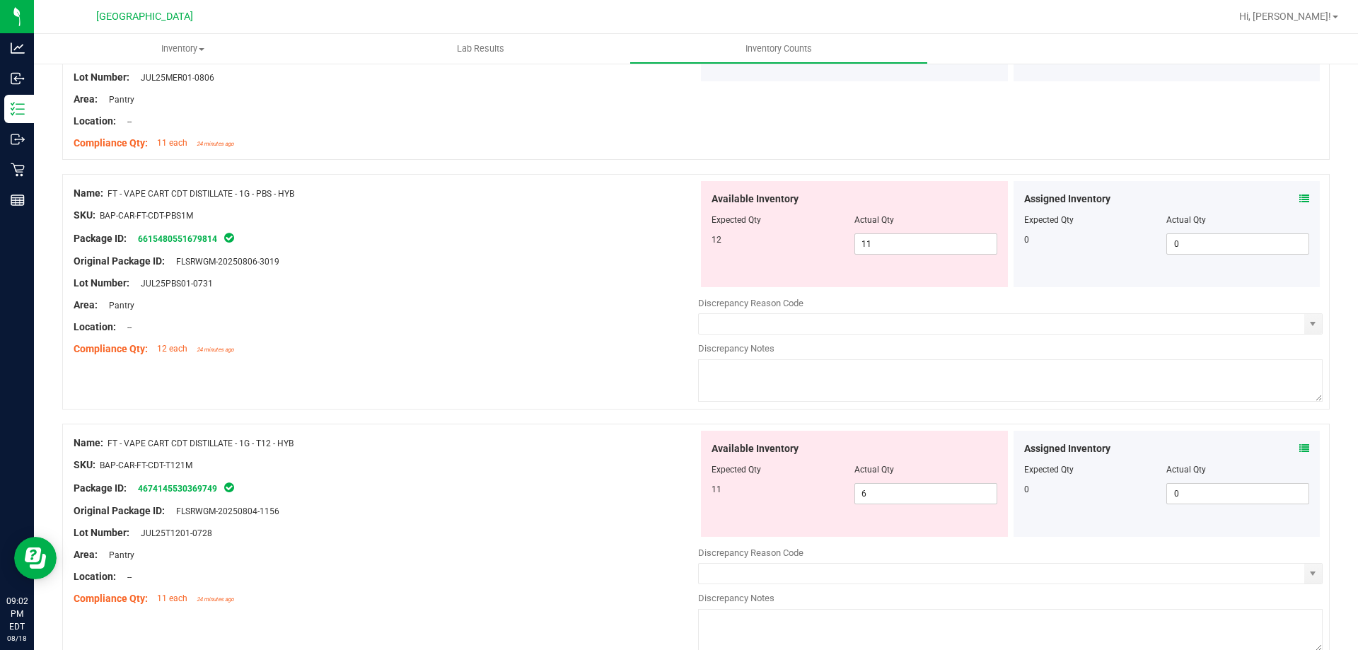
scroll to position [141, 0]
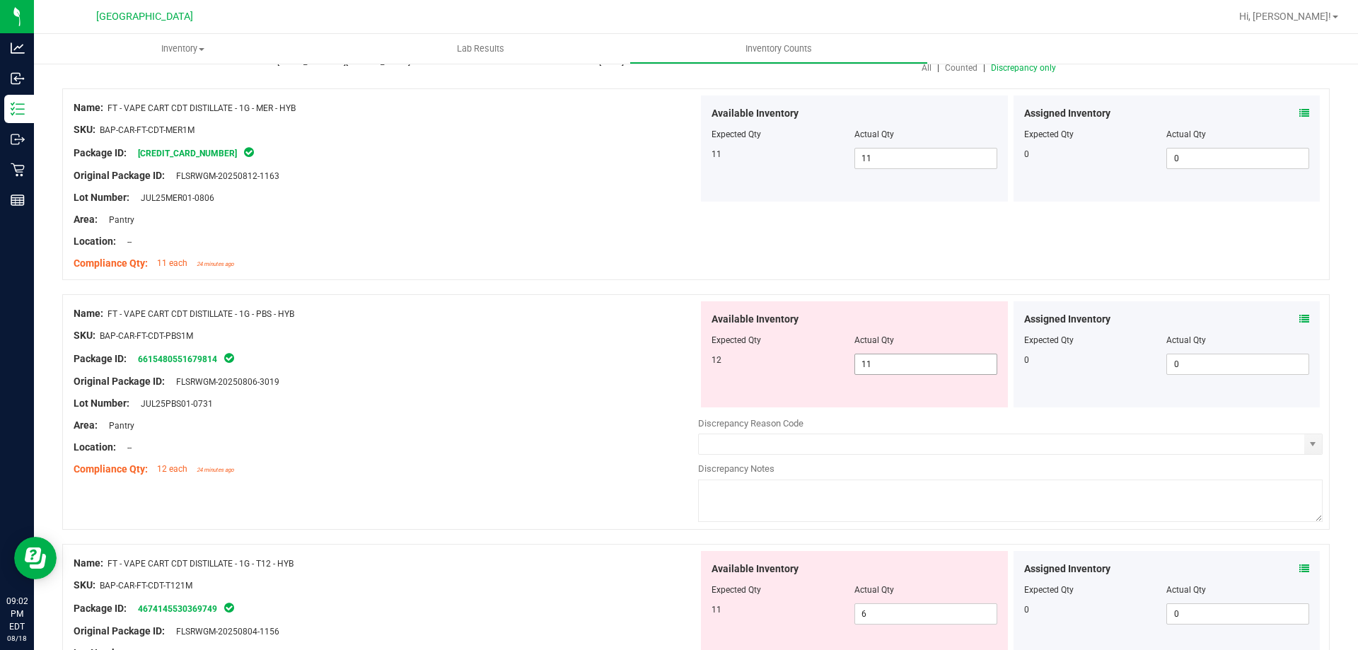
click at [881, 366] on span "11 11" at bounding box center [926, 364] width 143 height 21
click at [881, 366] on input "11" at bounding box center [925, 364] width 141 height 20
type input "12"
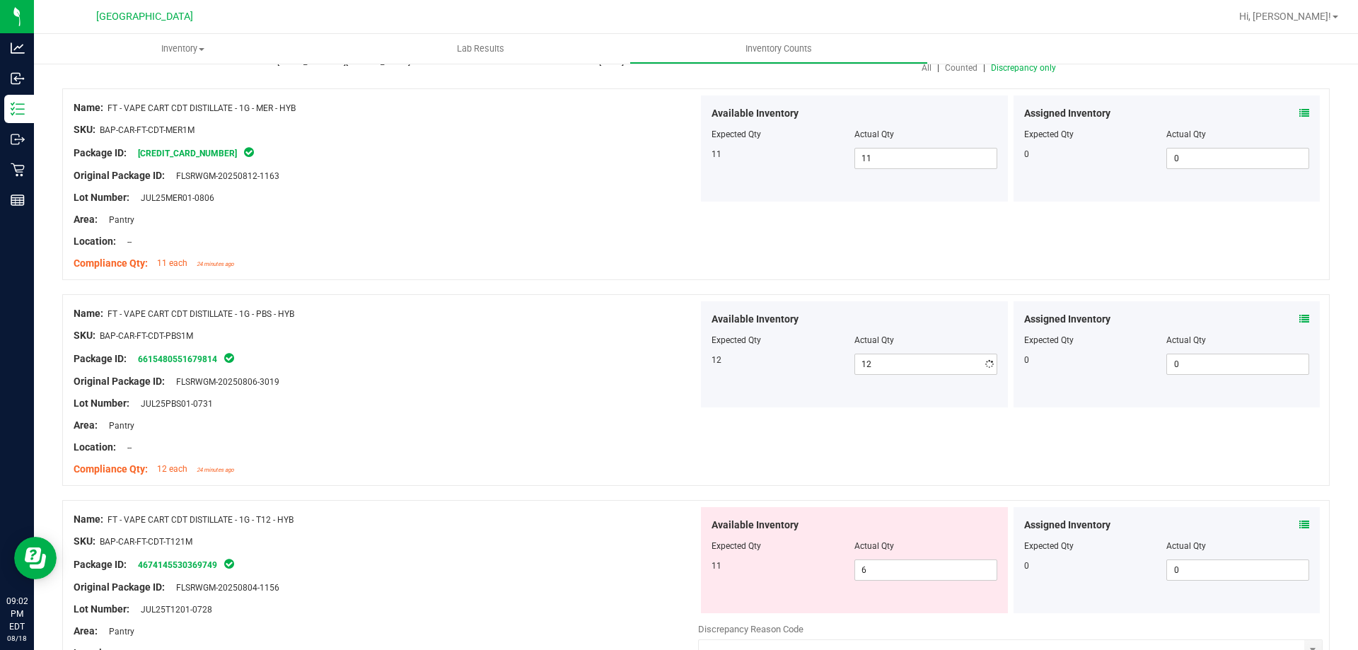
click at [594, 376] on div "Original Package ID: FLSRWGM-20250806-3019" at bounding box center [386, 381] width 625 height 15
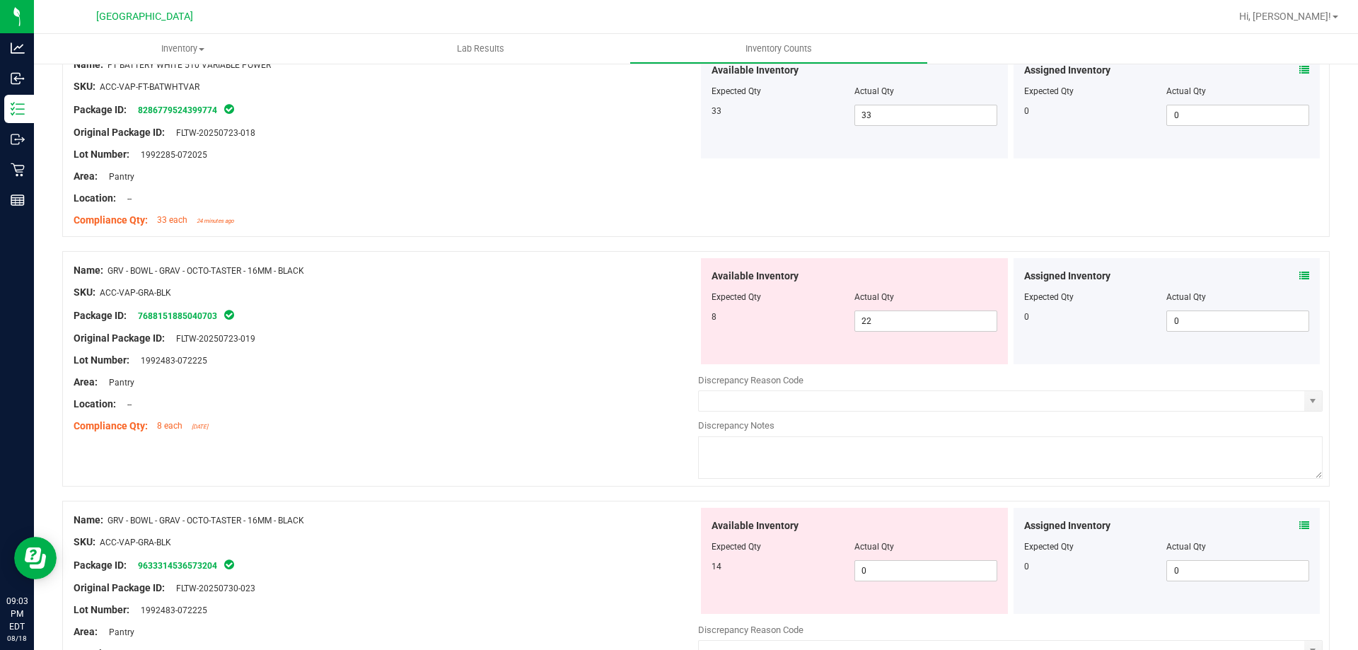
scroll to position [2335, 0]
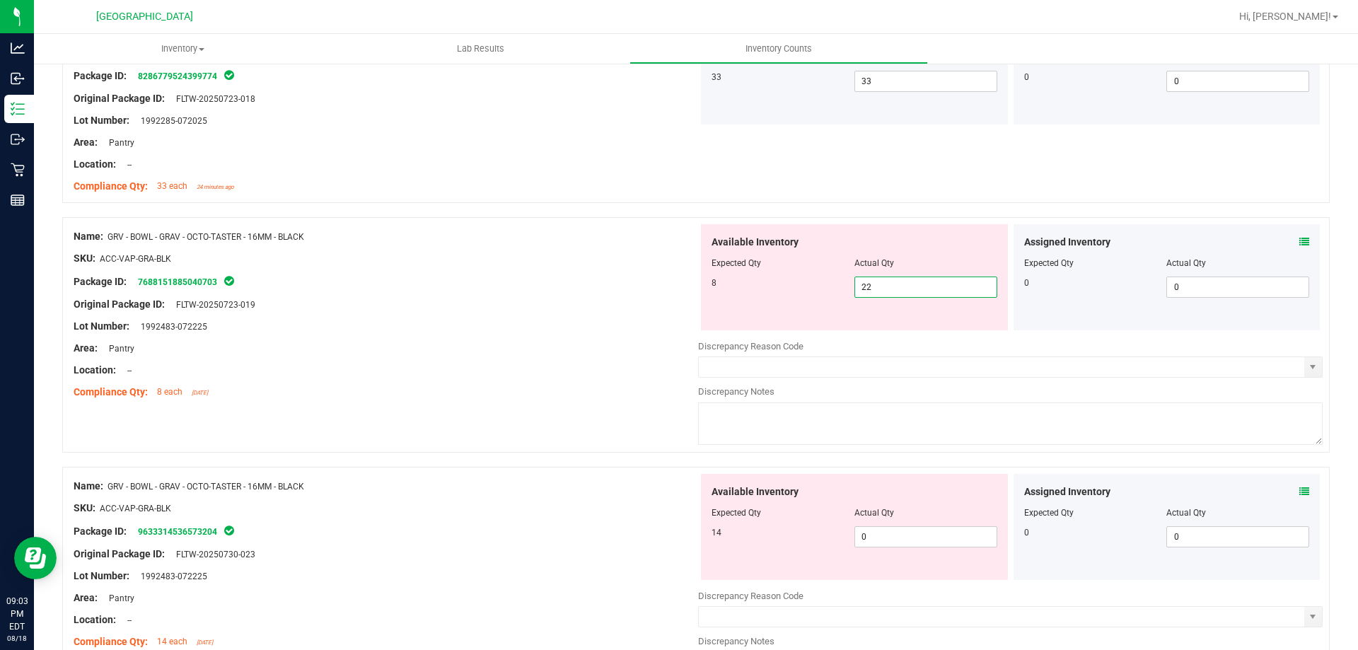
click at [907, 285] on span "22 22" at bounding box center [926, 287] width 143 height 21
click at [907, 285] on input "22" at bounding box center [925, 287] width 141 height 20
type input "8"
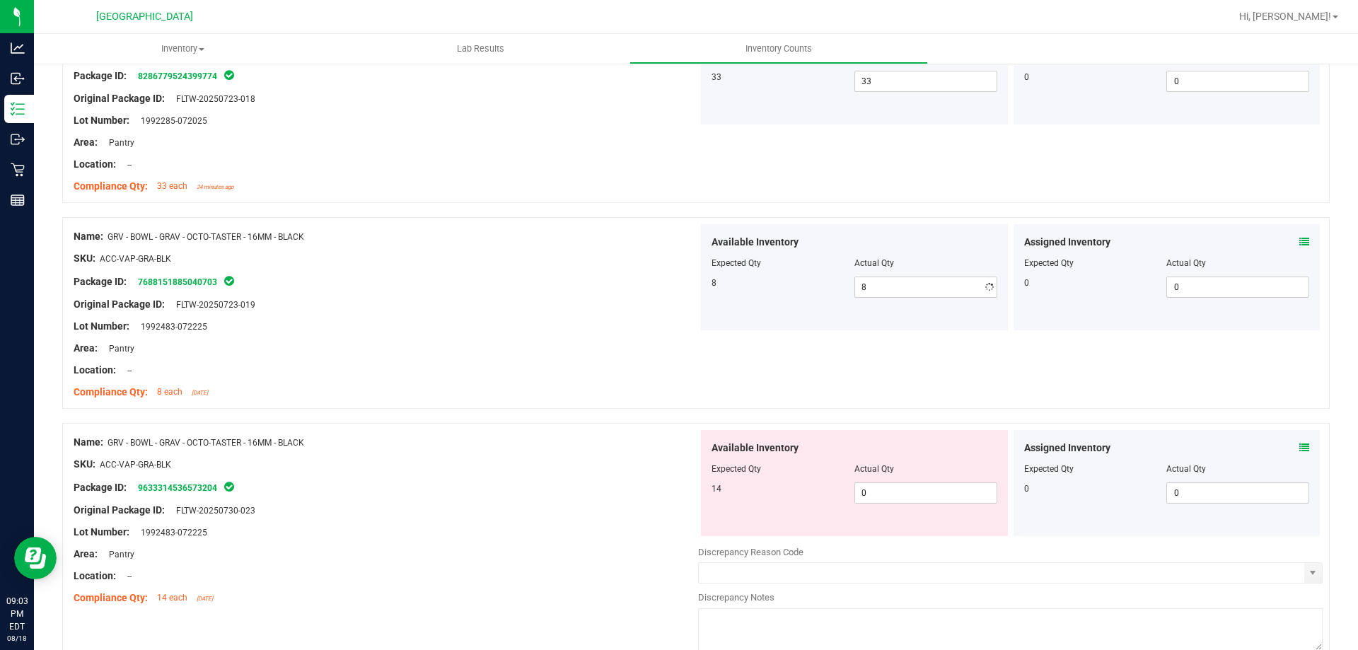
drag, startPoint x: 543, startPoint y: 350, endPoint x: 641, endPoint y: 453, distance: 142.6
click at [545, 352] on div "Area: Pantry" at bounding box center [386, 348] width 625 height 15
click at [873, 490] on span "0 0" at bounding box center [926, 492] width 143 height 21
click at [873, 490] on input "0" at bounding box center [925, 493] width 141 height 20
type input "14"
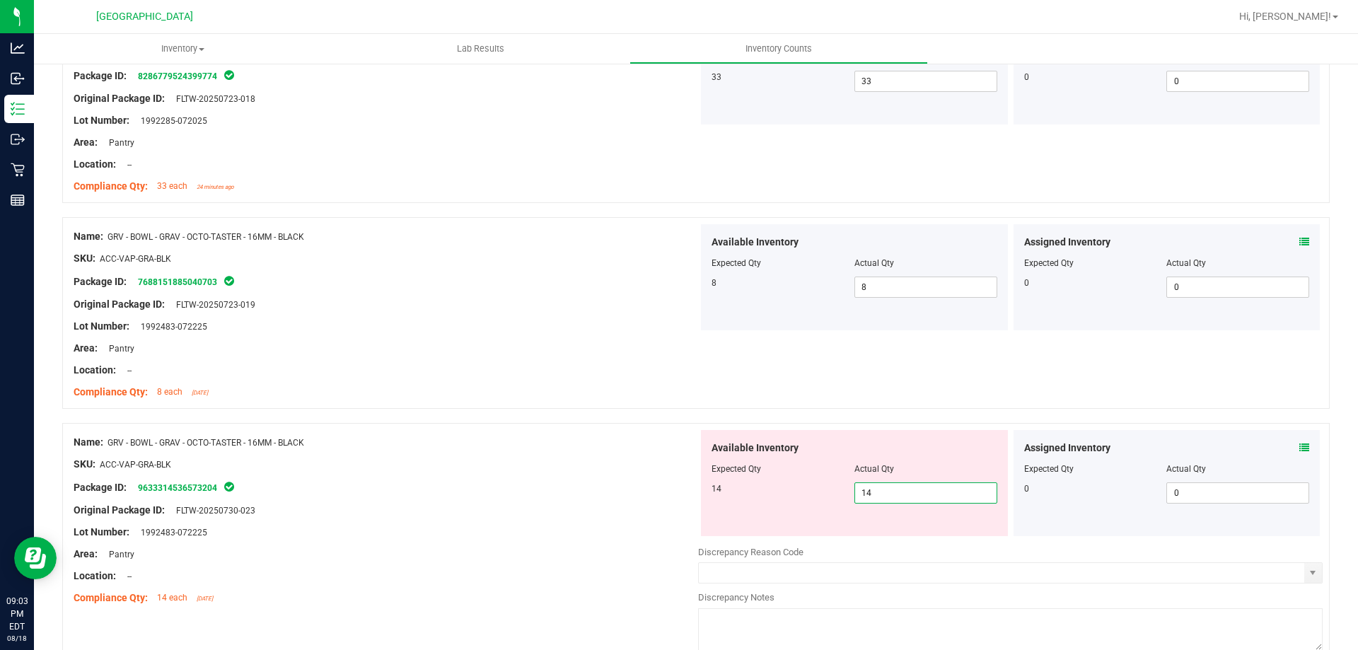
type input "14"
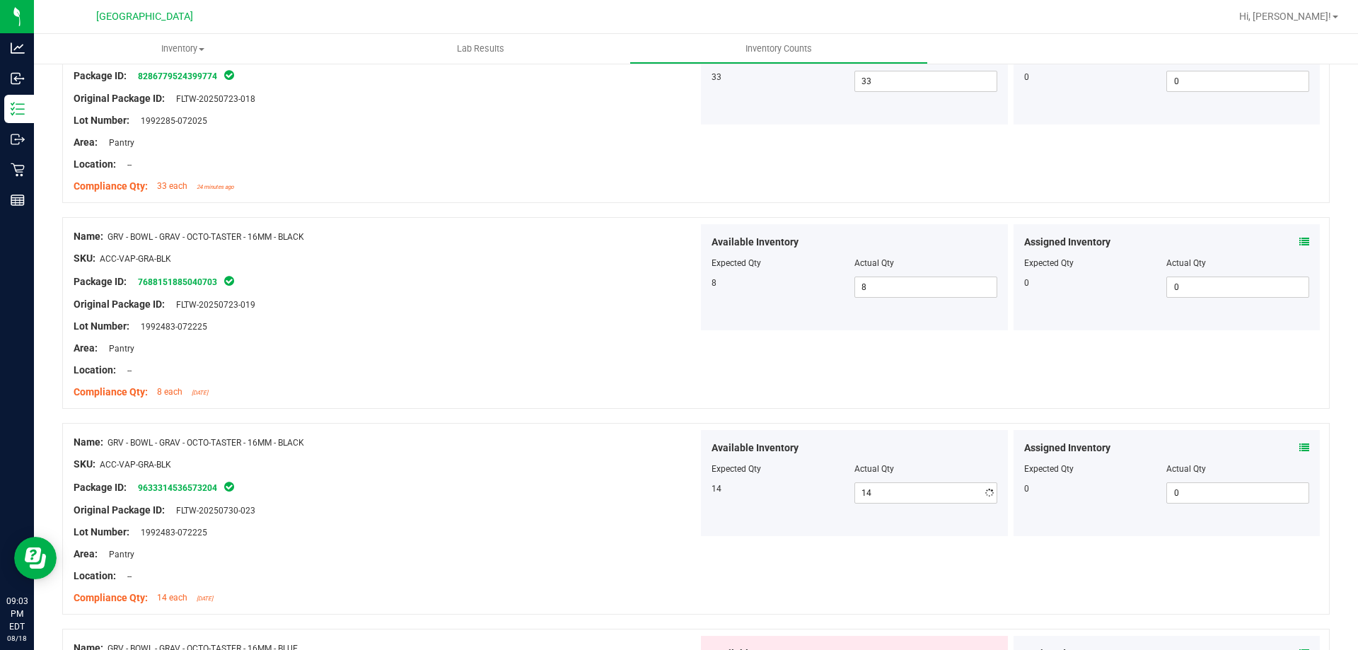
click at [612, 473] on div at bounding box center [386, 475] width 625 height 7
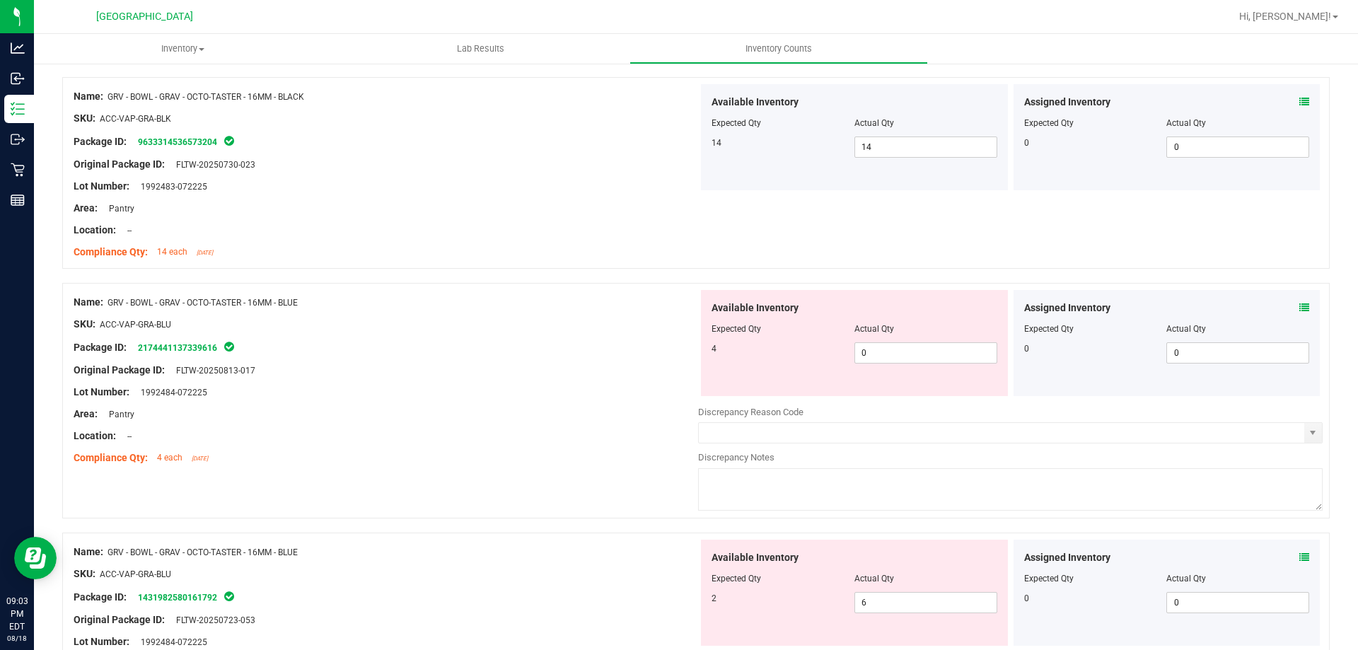
scroll to position [2759, 0]
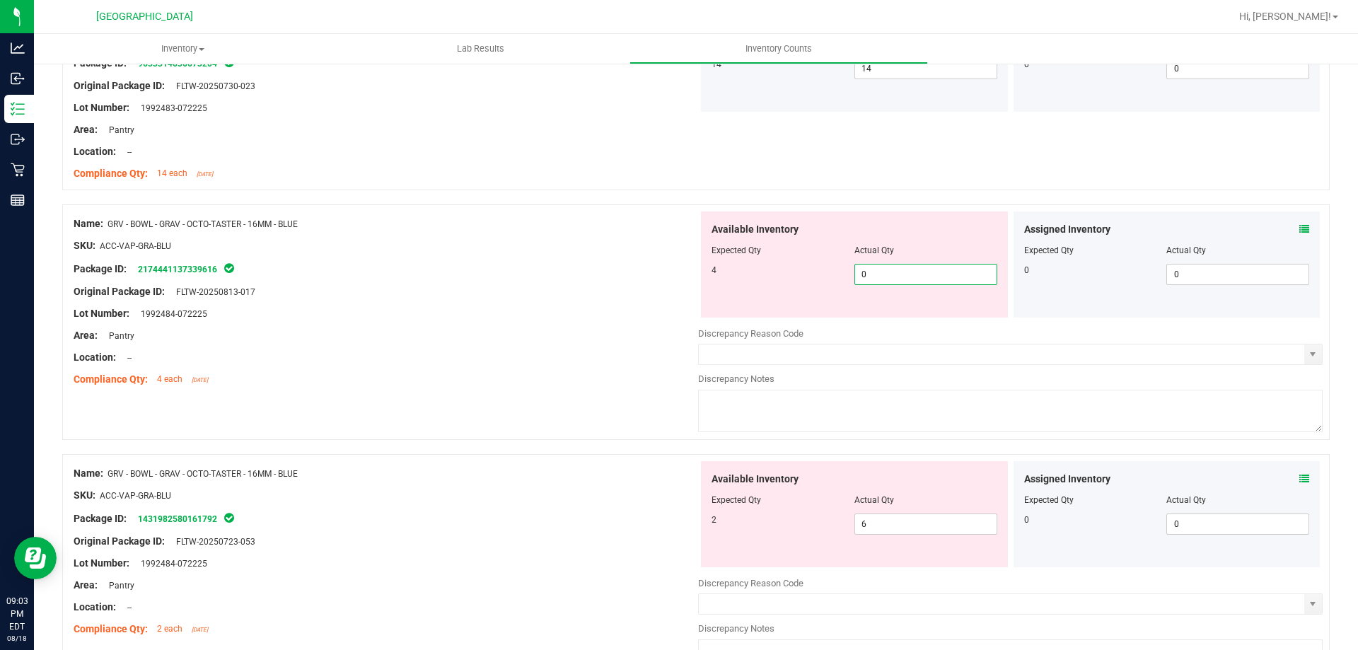
click at [884, 272] on span "0 0" at bounding box center [926, 274] width 143 height 21
click at [884, 272] on input "0" at bounding box center [925, 275] width 141 height 20
type input "4"
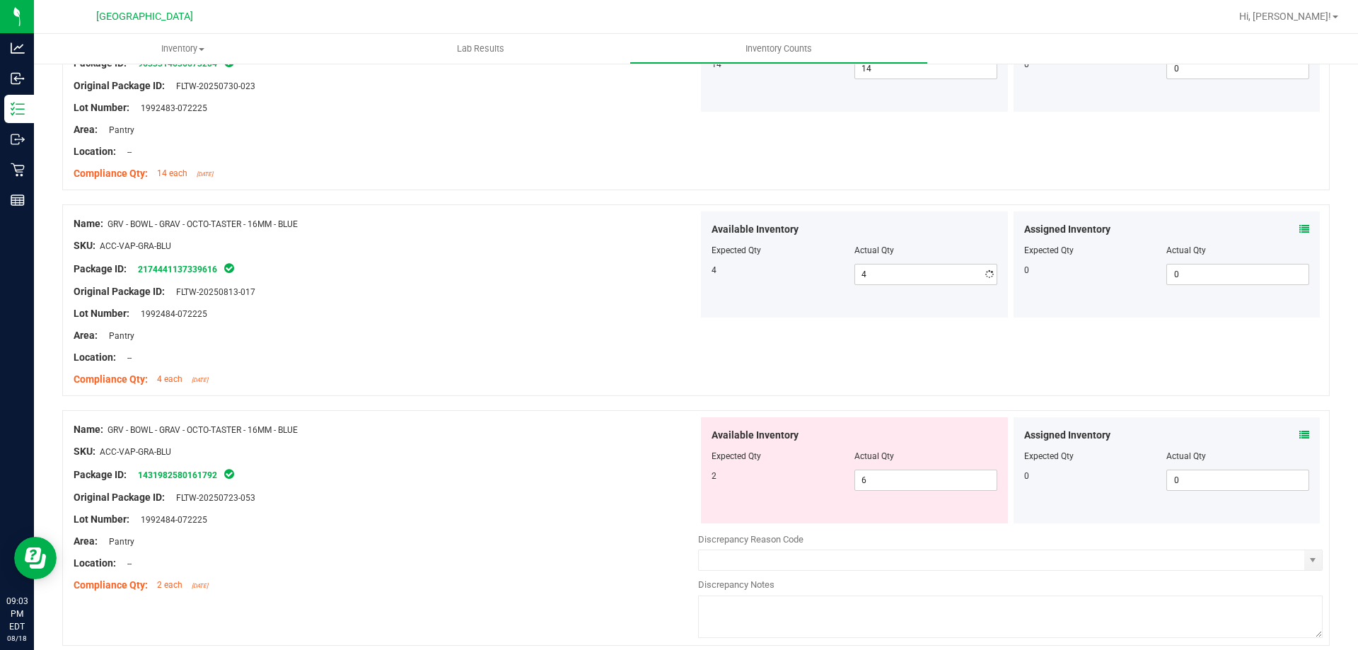
click at [622, 322] on div at bounding box center [386, 324] width 625 height 7
click at [906, 482] on span "6 6" at bounding box center [926, 480] width 143 height 21
click at [906, 482] on input "6" at bounding box center [925, 480] width 141 height 20
type input "2"
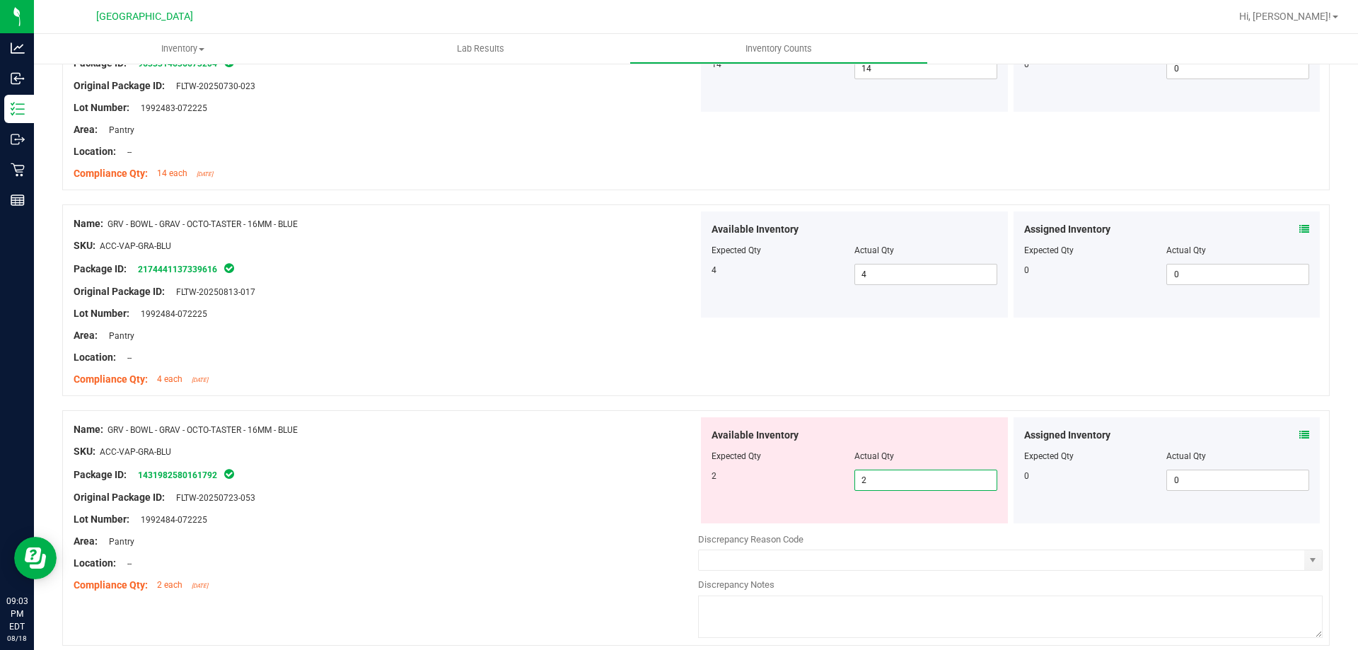
click at [536, 449] on div "SKU: ACC-VAP-GRA-BLU" at bounding box center [386, 451] width 625 height 15
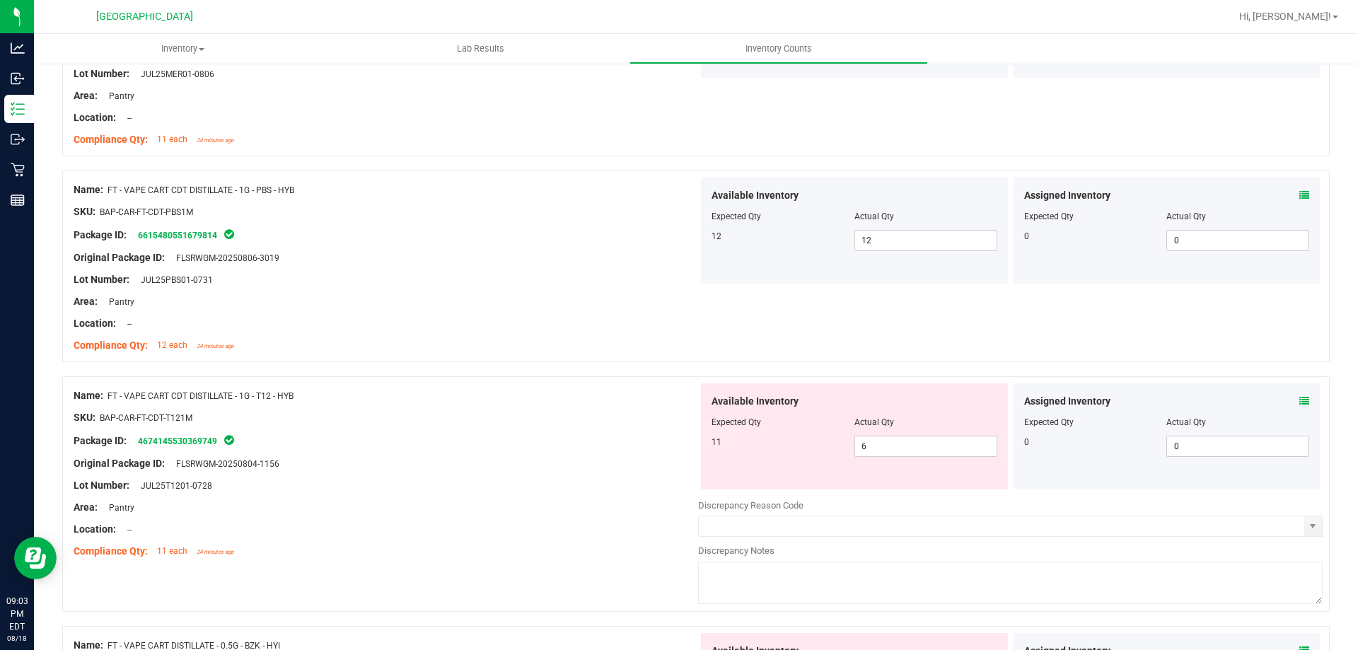
scroll to position [0, 0]
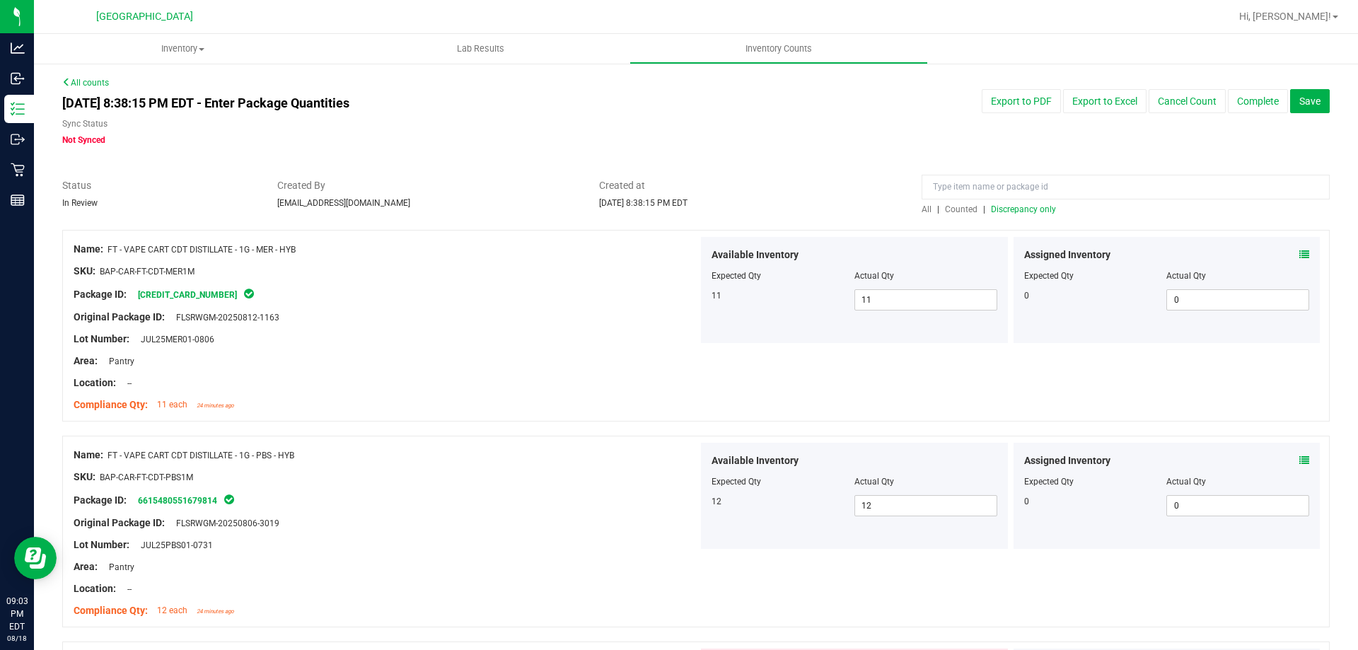
drag, startPoint x: 553, startPoint y: 481, endPoint x: 543, endPoint y: 308, distance: 172.9
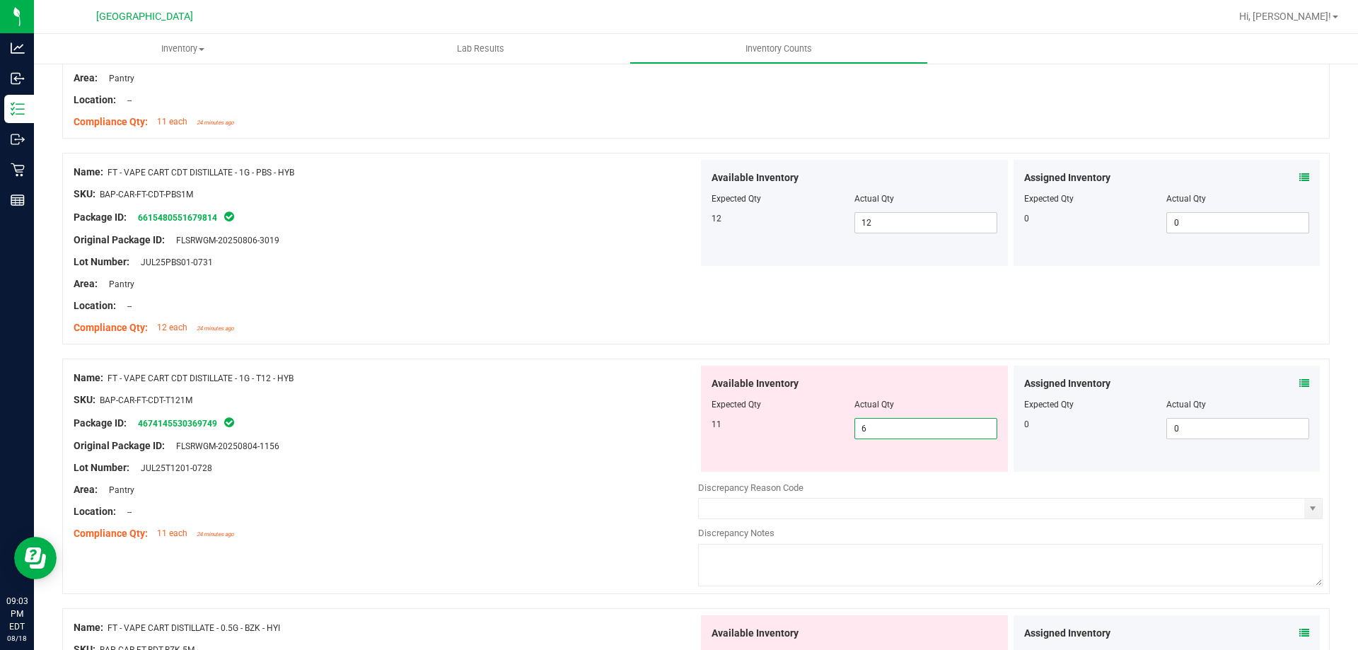
click at [879, 427] on span "6 6" at bounding box center [926, 428] width 143 height 21
click at [879, 427] on input "6" at bounding box center [925, 429] width 141 height 20
type input "11"
click at [553, 422] on div "Package ID: 4674145530369749" at bounding box center [386, 423] width 625 height 17
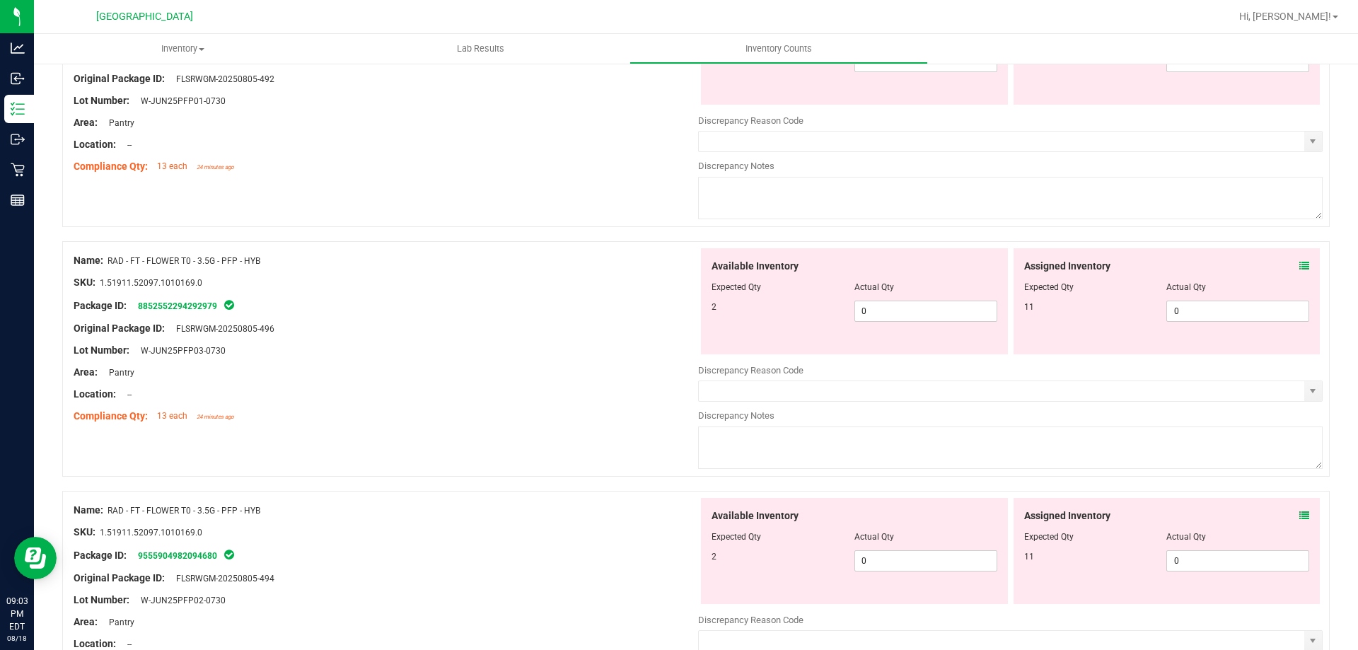
scroll to position [3820, 0]
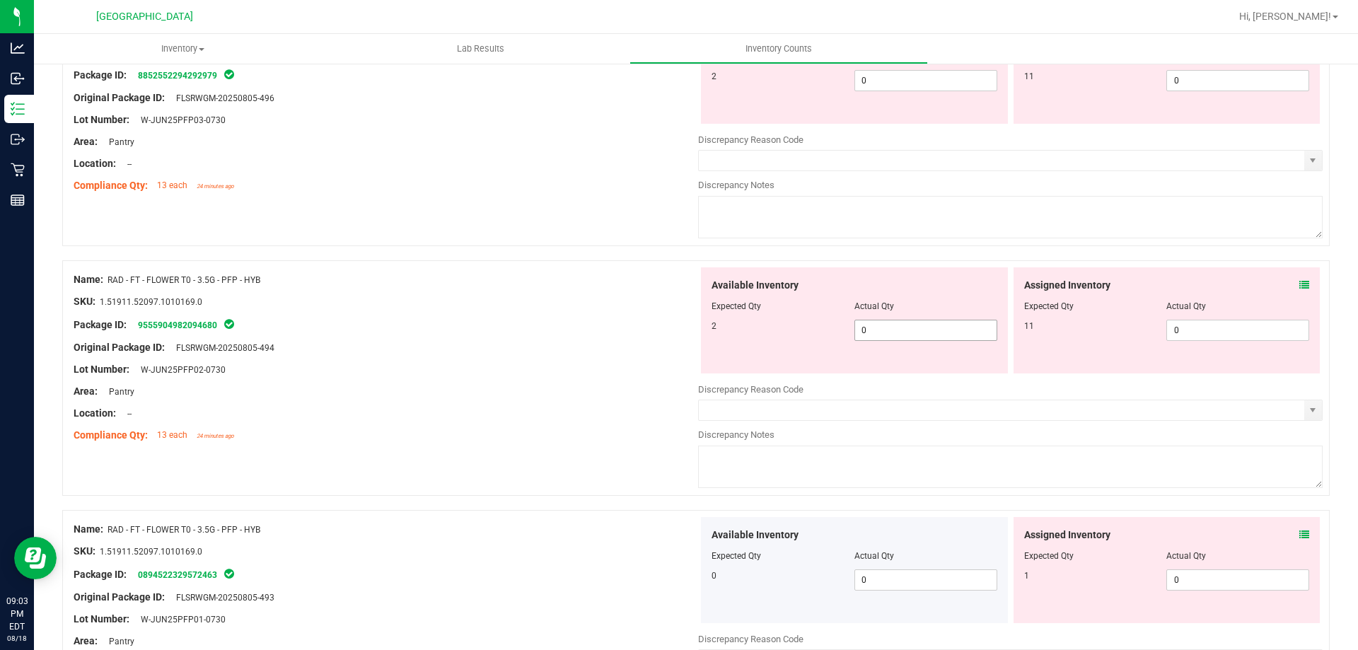
click at [894, 330] on span "0 0" at bounding box center [926, 330] width 143 height 21
click at [894, 330] on input "0" at bounding box center [925, 330] width 141 height 20
type input "2"
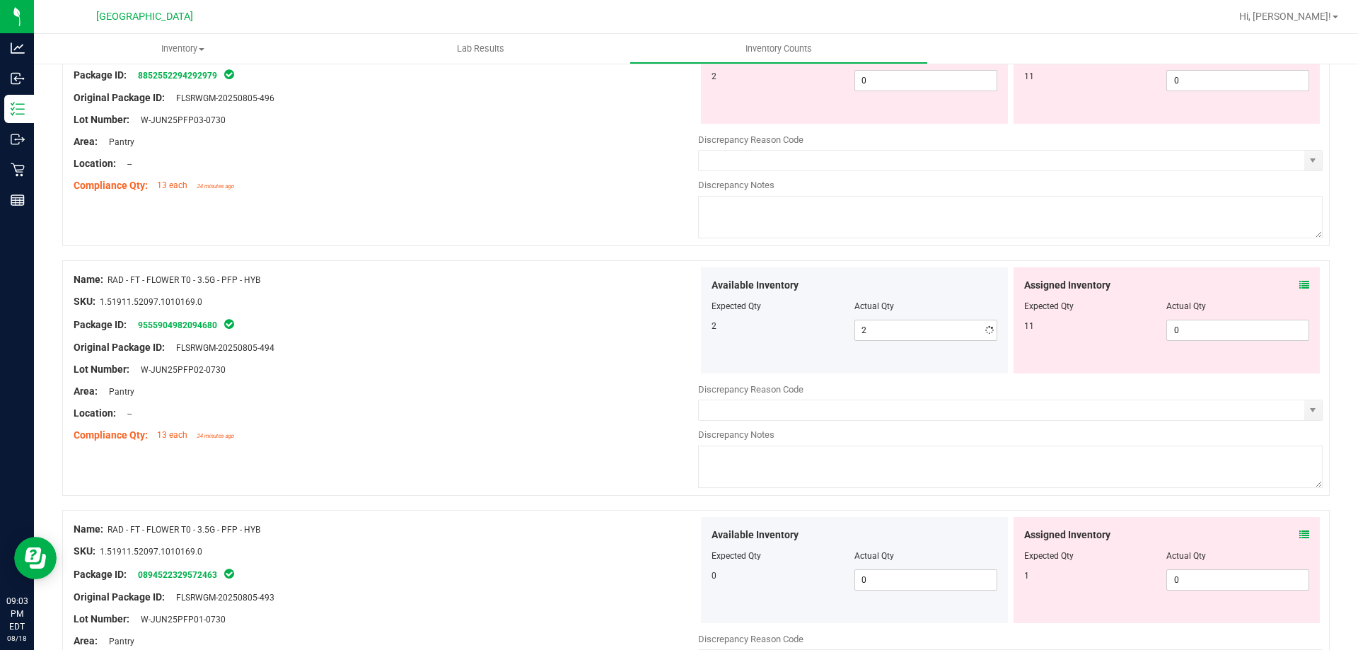
drag, startPoint x: 434, startPoint y: 342, endPoint x: 934, endPoint y: 358, distance: 499.7
click at [441, 342] on div "Original Package ID: FLSRWGM-20250805-494" at bounding box center [386, 347] width 625 height 15
click at [1206, 328] on span "0 0" at bounding box center [1238, 330] width 143 height 21
click at [0, 0] on input "0" at bounding box center [0, 0] width 0 height 0
type input "11"
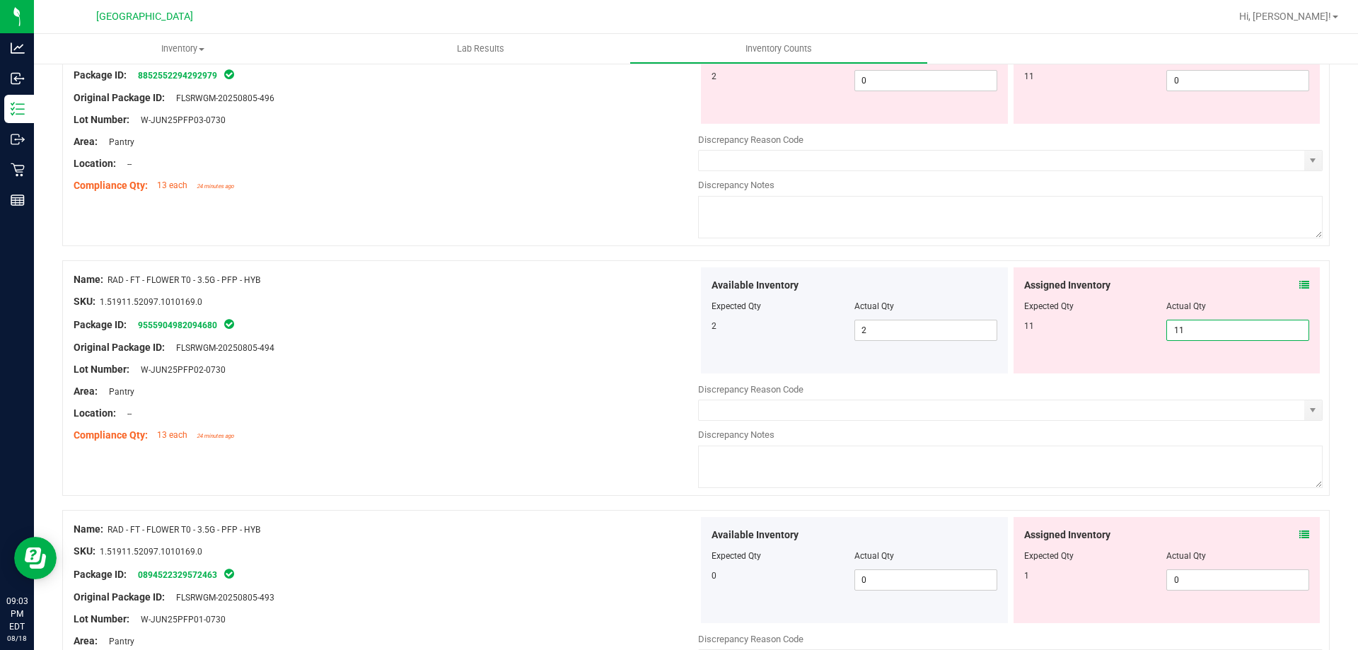
type input "11"
drag, startPoint x: 517, startPoint y: 352, endPoint x: 524, endPoint y: 357, distance: 8.1
click at [521, 355] on div "Name: RAD - FT - FLOWER T0 - 3.5G - PFP - HYB SKU: 1.51911.52097.1010169.0 Pack…" at bounding box center [386, 357] width 625 height 180
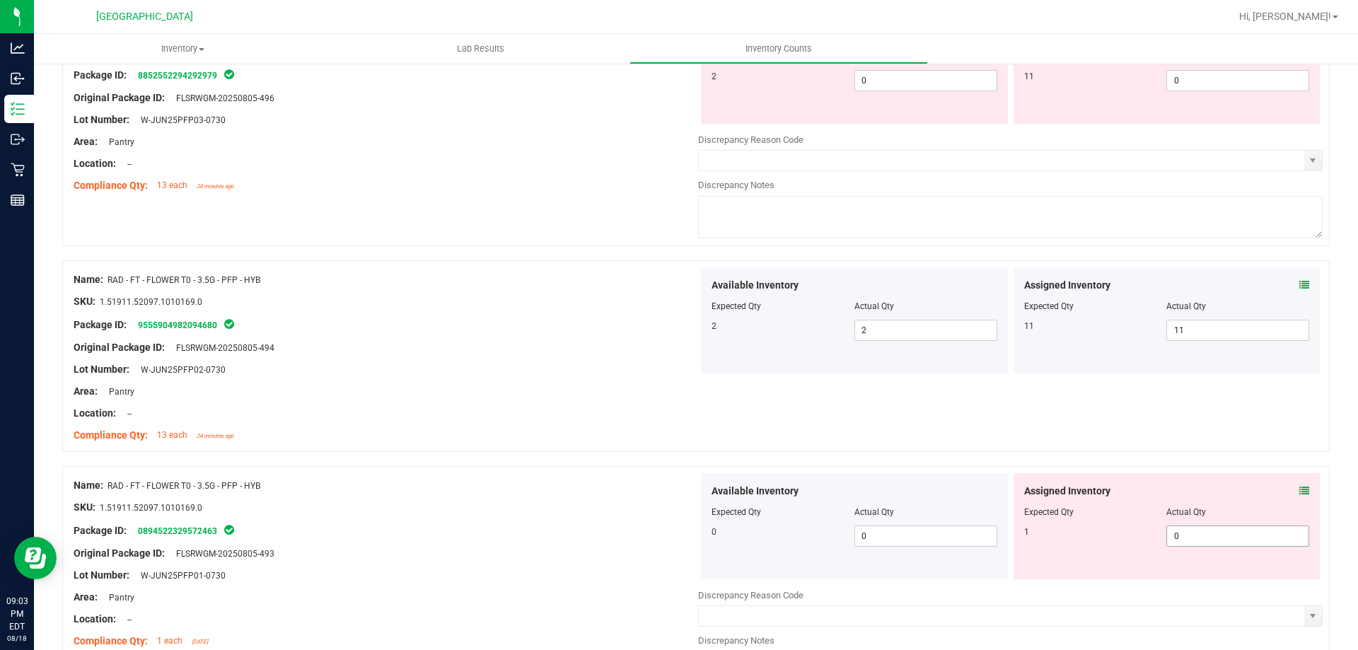
click at [1184, 533] on span "0 0" at bounding box center [1238, 536] width 143 height 21
click at [0, 0] on input "0" at bounding box center [0, 0] width 0 height 0
type input "1"
click at [507, 456] on div at bounding box center [696, 459] width 1268 height 14
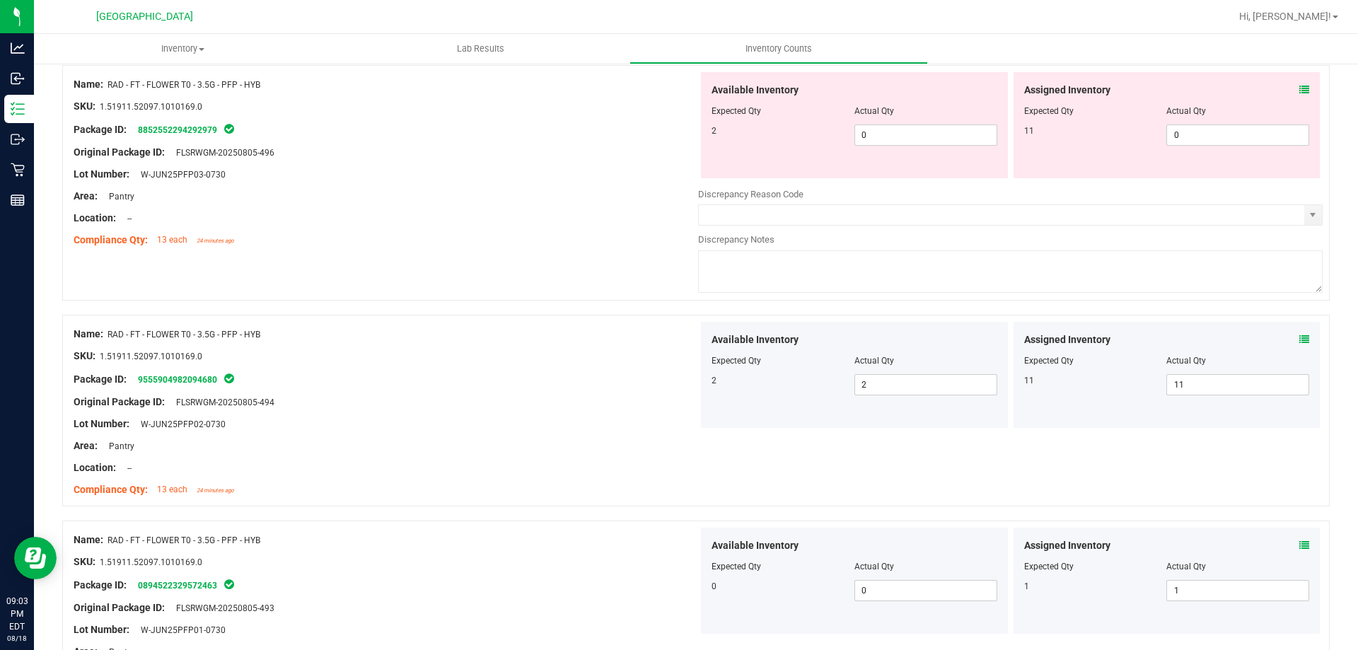
scroll to position [3679, 0]
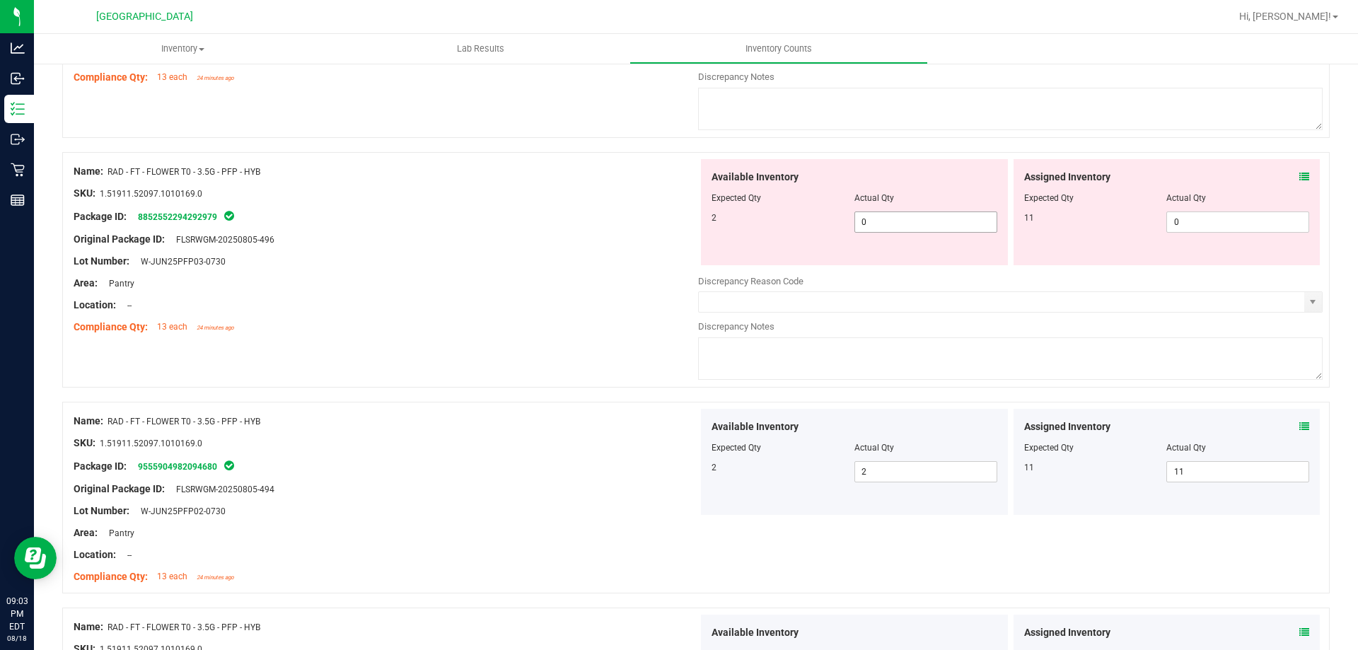
click at [877, 229] on span "0 0" at bounding box center [926, 222] width 143 height 21
click at [877, 229] on input "0" at bounding box center [925, 222] width 141 height 20
type input "2"
click at [595, 272] on div at bounding box center [386, 272] width 625 height 7
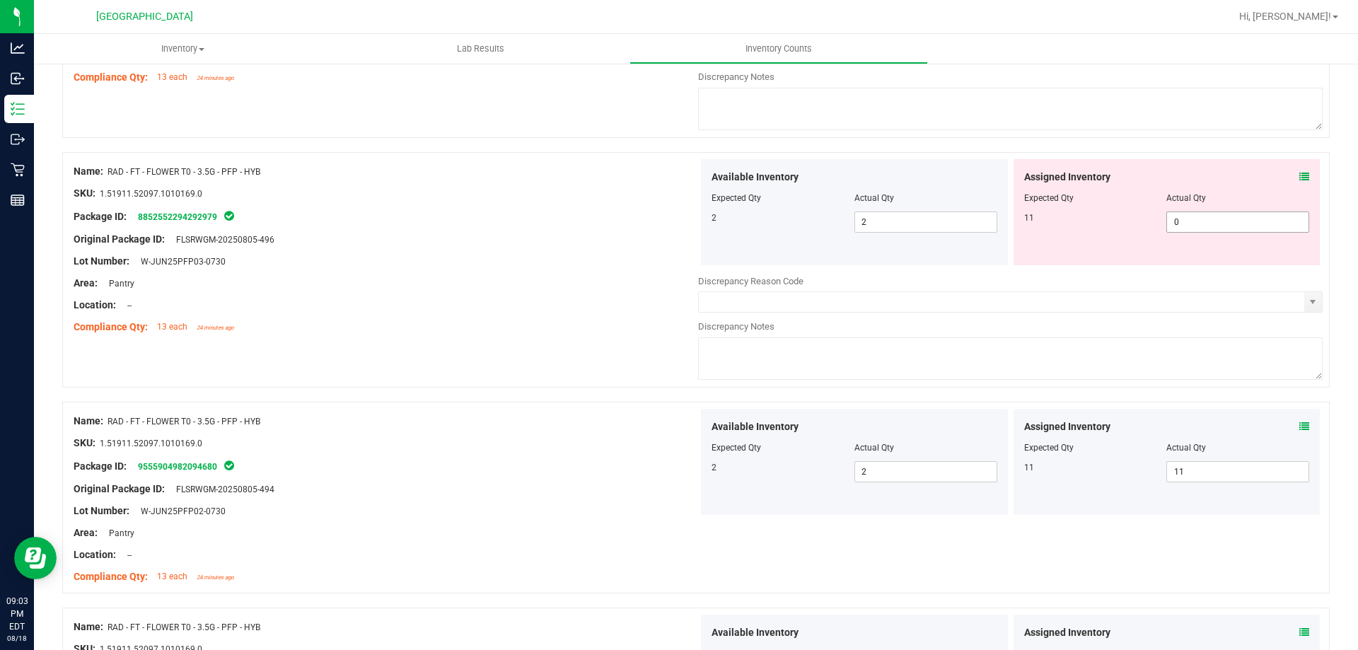
click at [1242, 221] on span "0 0" at bounding box center [1238, 222] width 143 height 21
click at [1242, 221] on input "0" at bounding box center [1237, 222] width 141 height 20
type input "11"
click at [607, 336] on div "Name: RAD - FT - FLOWER T0 - 3.5G - PFP - HYB SKU: 1.51911.52097.1010169.0 Pack…" at bounding box center [386, 249] width 625 height 180
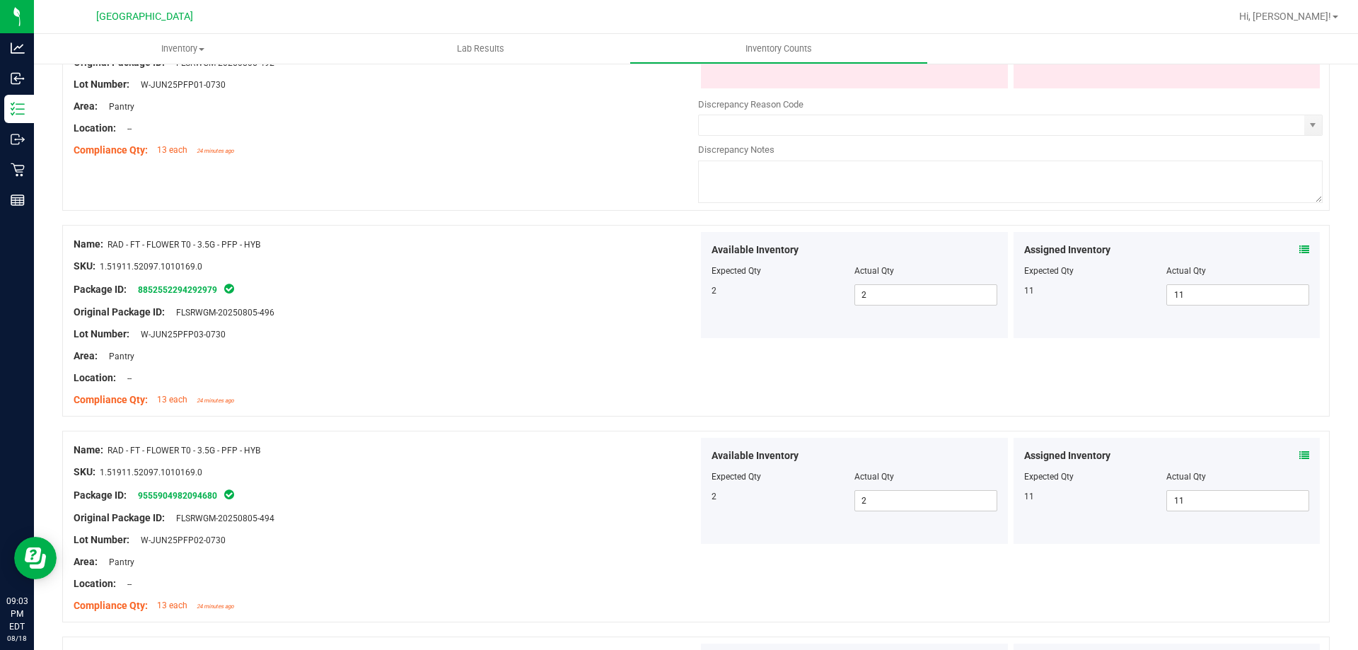
scroll to position [3467, 0]
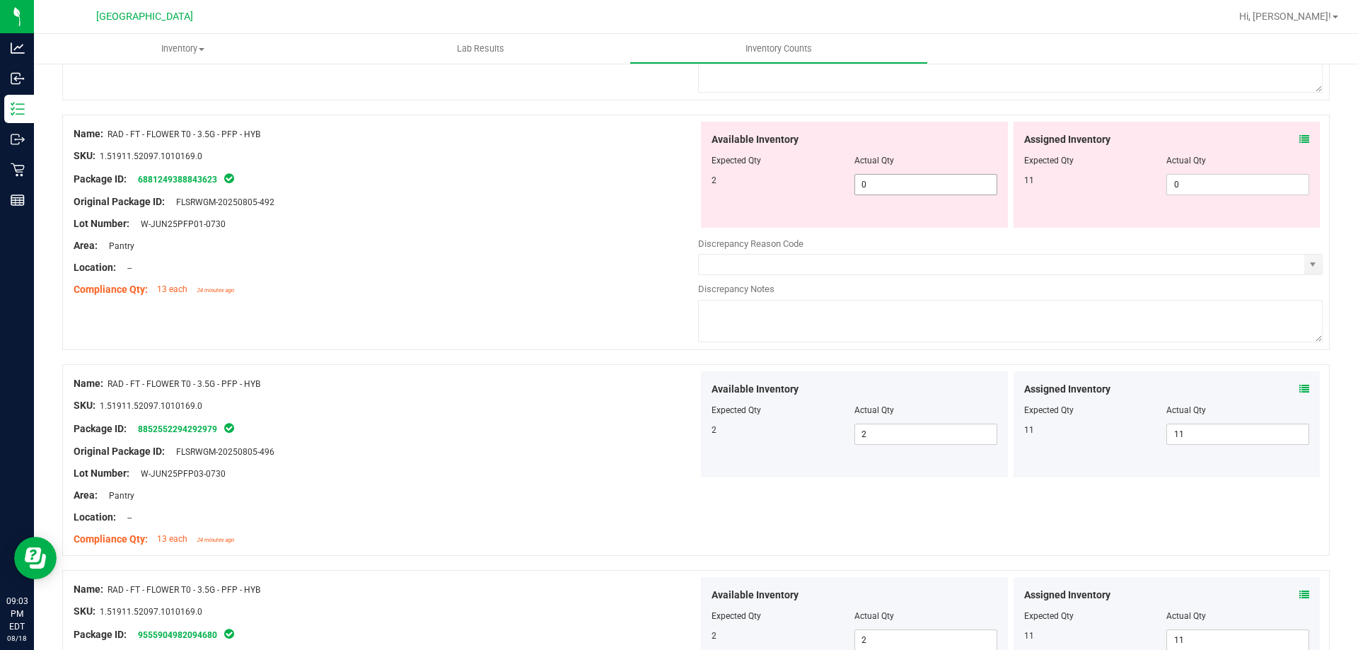
click at [891, 177] on span "0 0" at bounding box center [926, 184] width 143 height 21
click at [891, 177] on input "0" at bounding box center [925, 185] width 141 height 20
type input "2"
click at [574, 243] on div "Area: Pantry" at bounding box center [386, 245] width 625 height 15
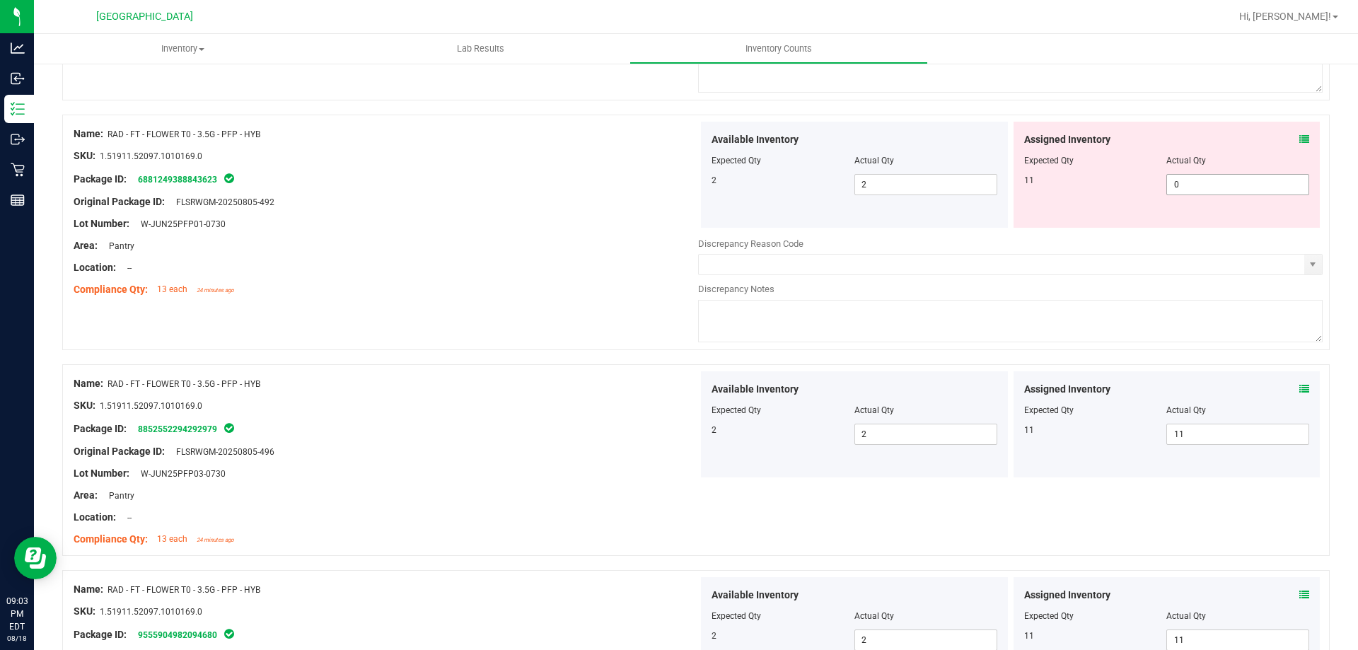
click at [1204, 190] on span "0 0" at bounding box center [1238, 184] width 143 height 21
click at [1204, 190] on input "0" at bounding box center [1237, 185] width 141 height 20
type input "11"
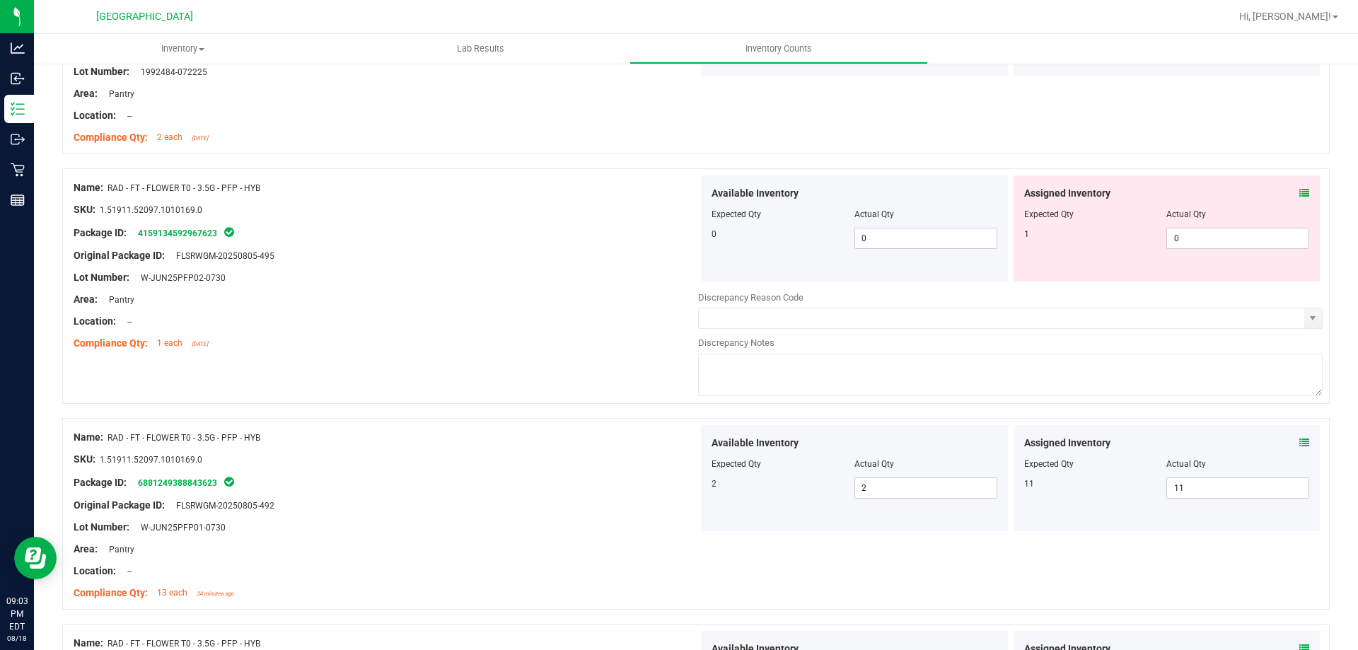
scroll to position [3113, 0]
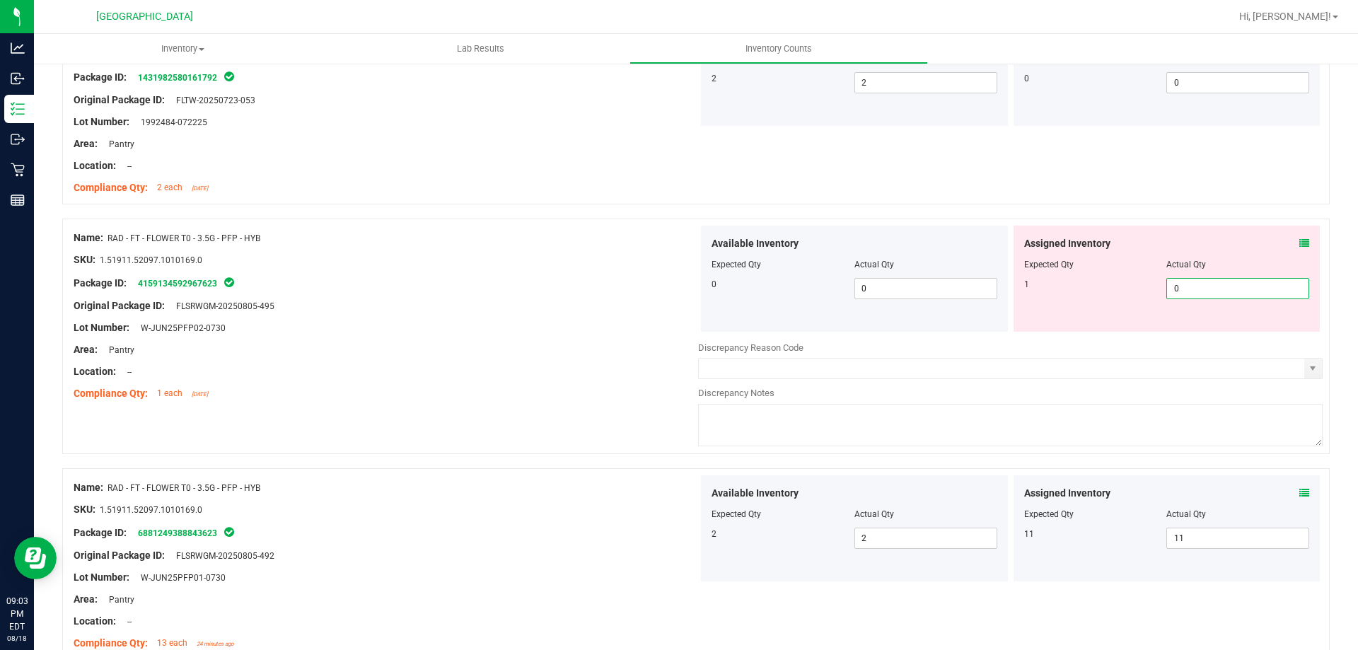
click at [1176, 289] on span "0 0" at bounding box center [1238, 288] width 143 height 21
click at [1176, 289] on input "0" at bounding box center [1237, 289] width 141 height 20
type input "1"
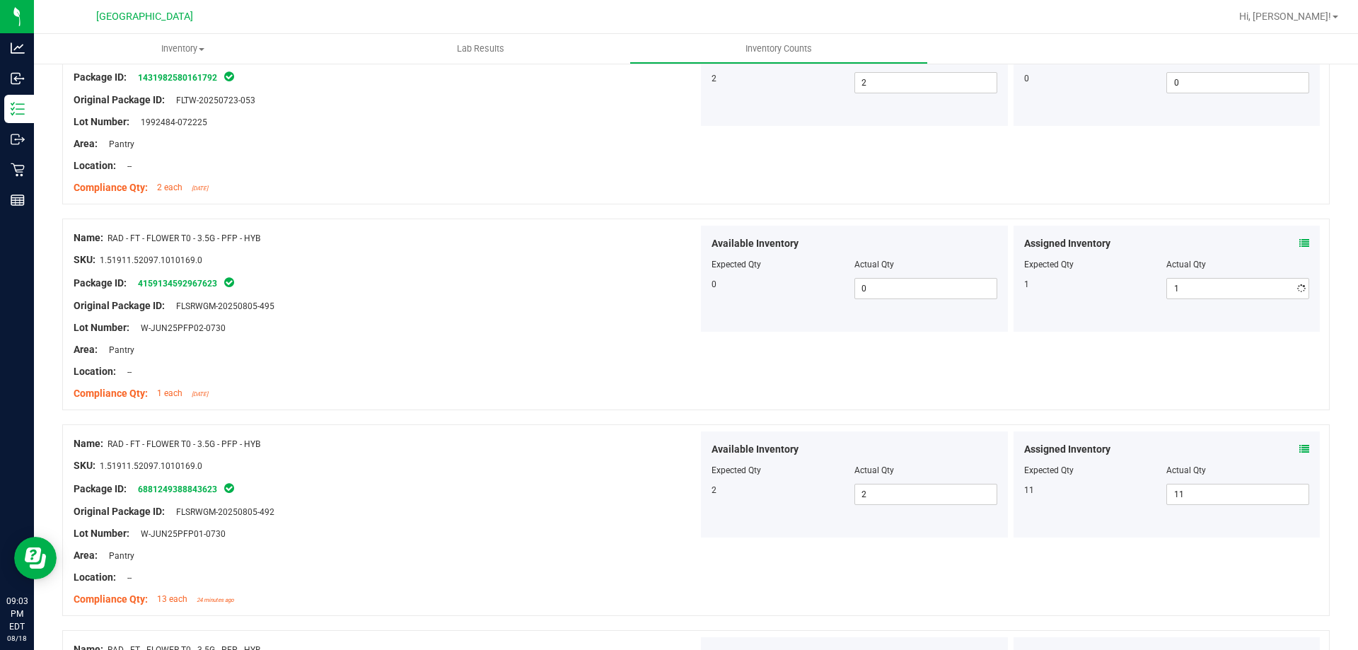
click at [630, 348] on div "Area: Pantry" at bounding box center [386, 349] width 625 height 15
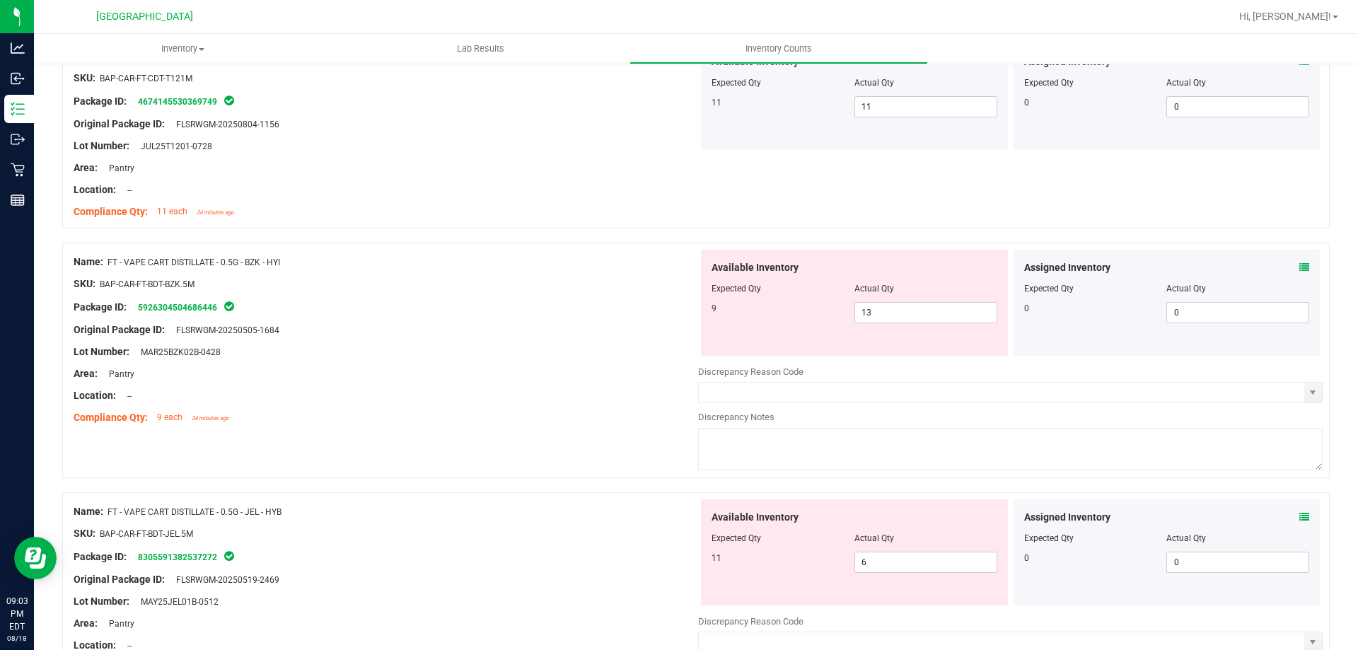
scroll to position [0, 0]
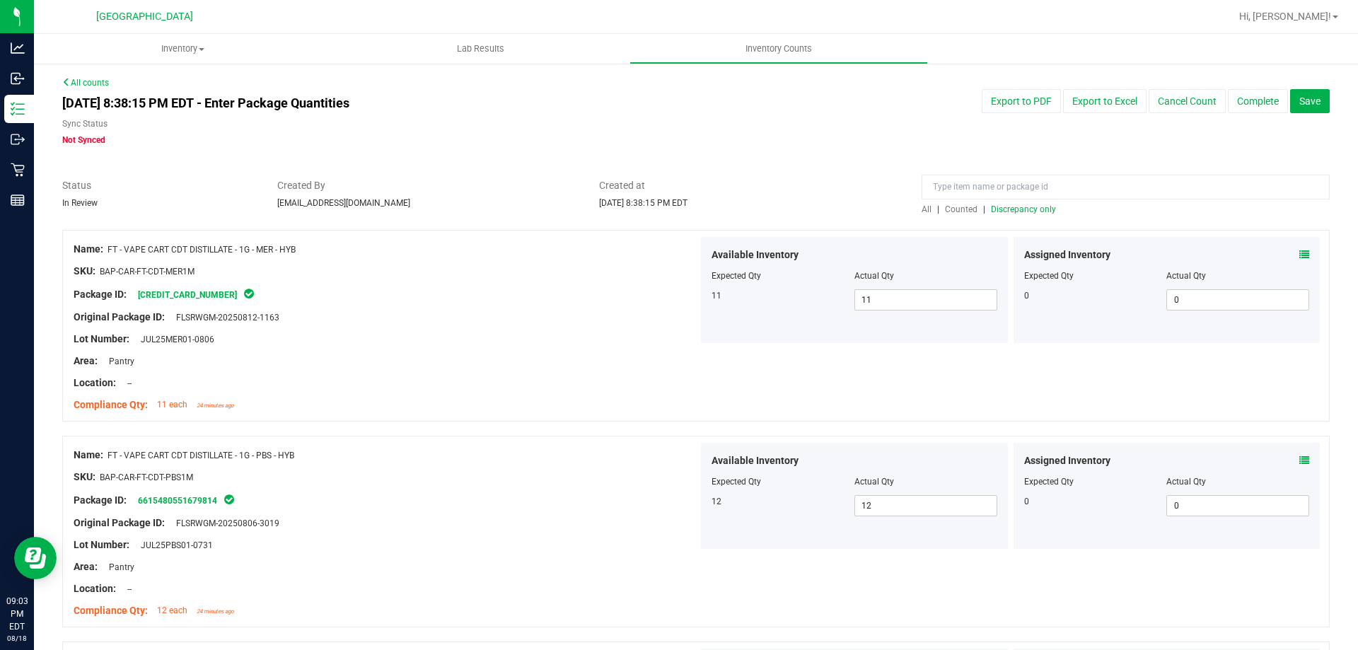
drag, startPoint x: 615, startPoint y: 412, endPoint x: 565, endPoint y: 233, distance: 185.4
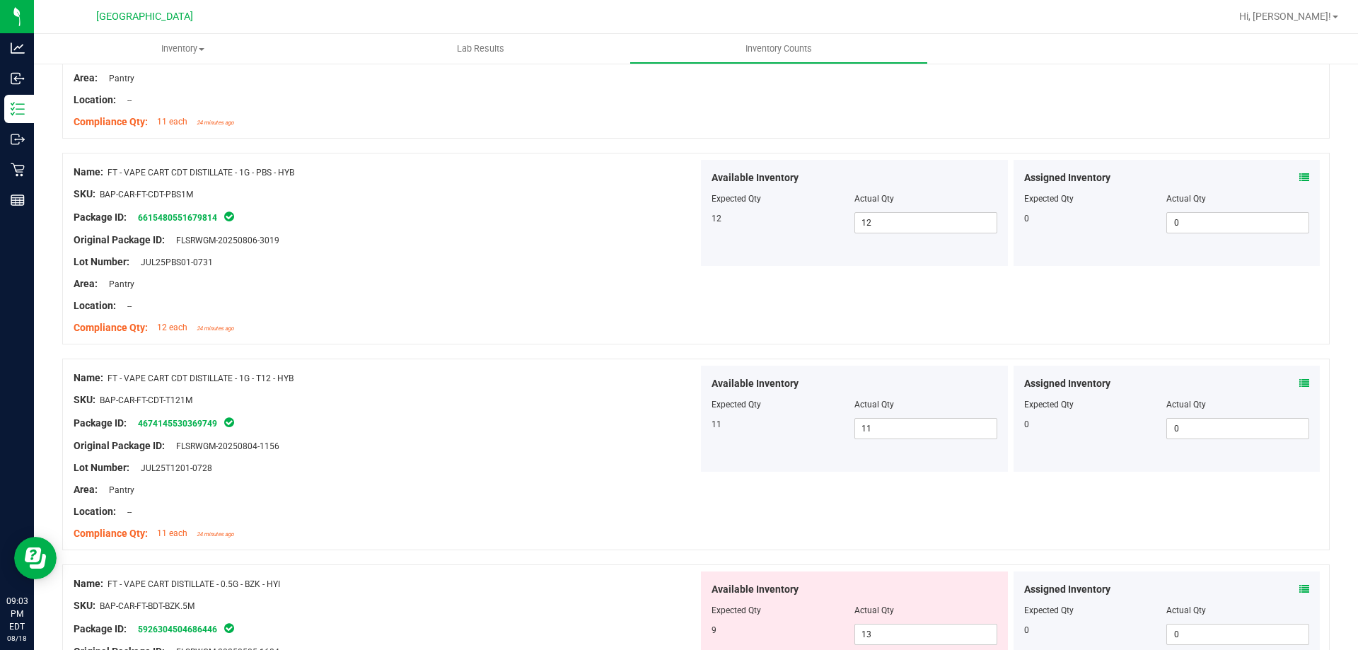
scroll to position [495, 0]
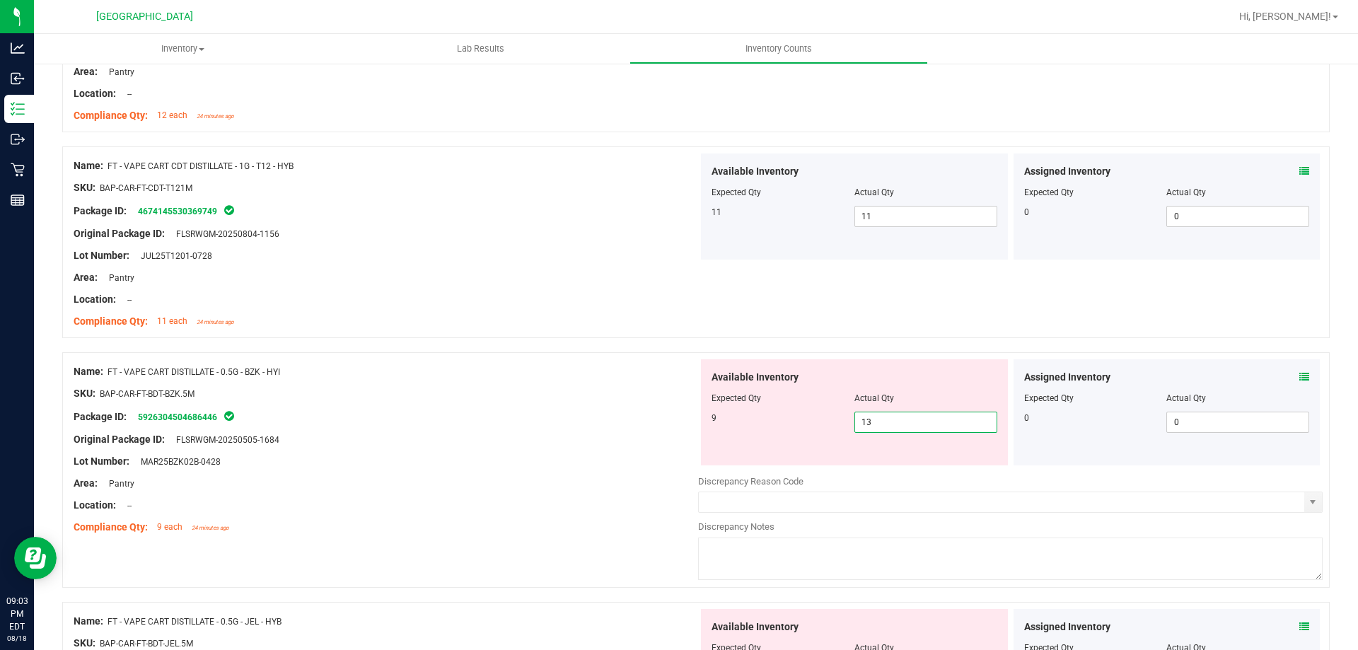
click at [903, 426] on span "13 13" at bounding box center [926, 422] width 143 height 21
click at [903, 426] on input "13" at bounding box center [925, 422] width 141 height 20
type input "9"
click at [481, 402] on div at bounding box center [386, 404] width 625 height 7
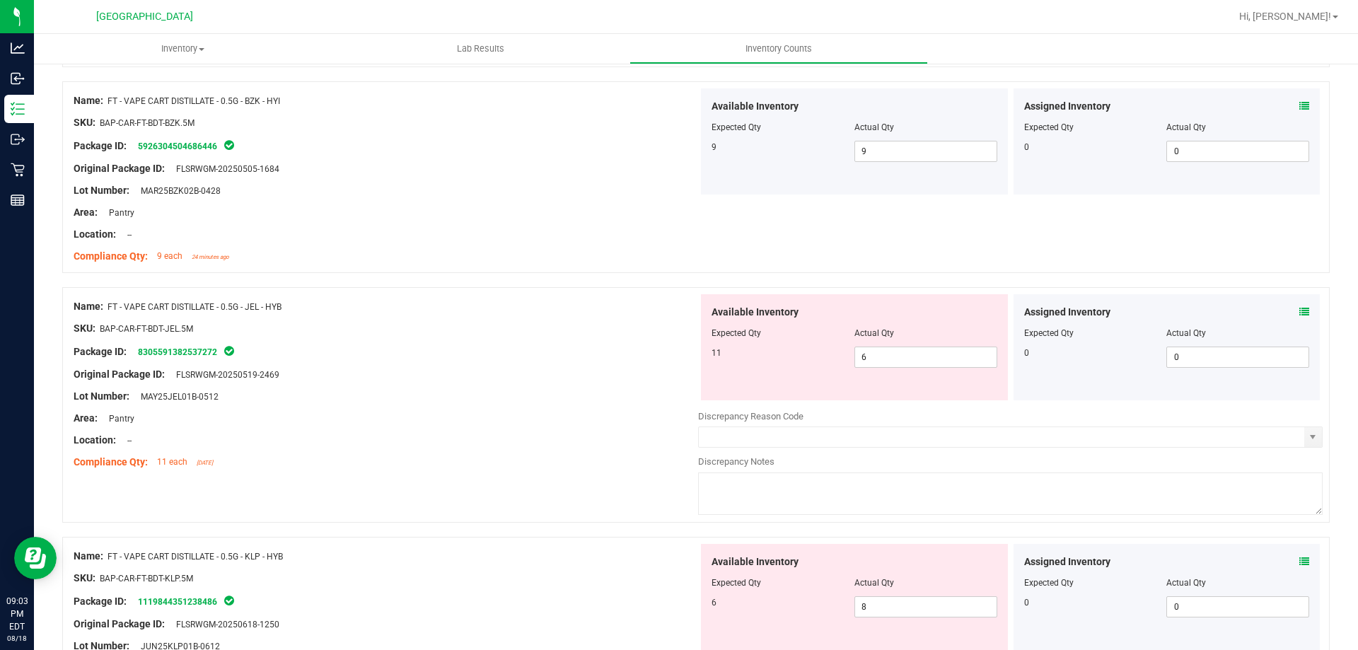
scroll to position [778, 0]
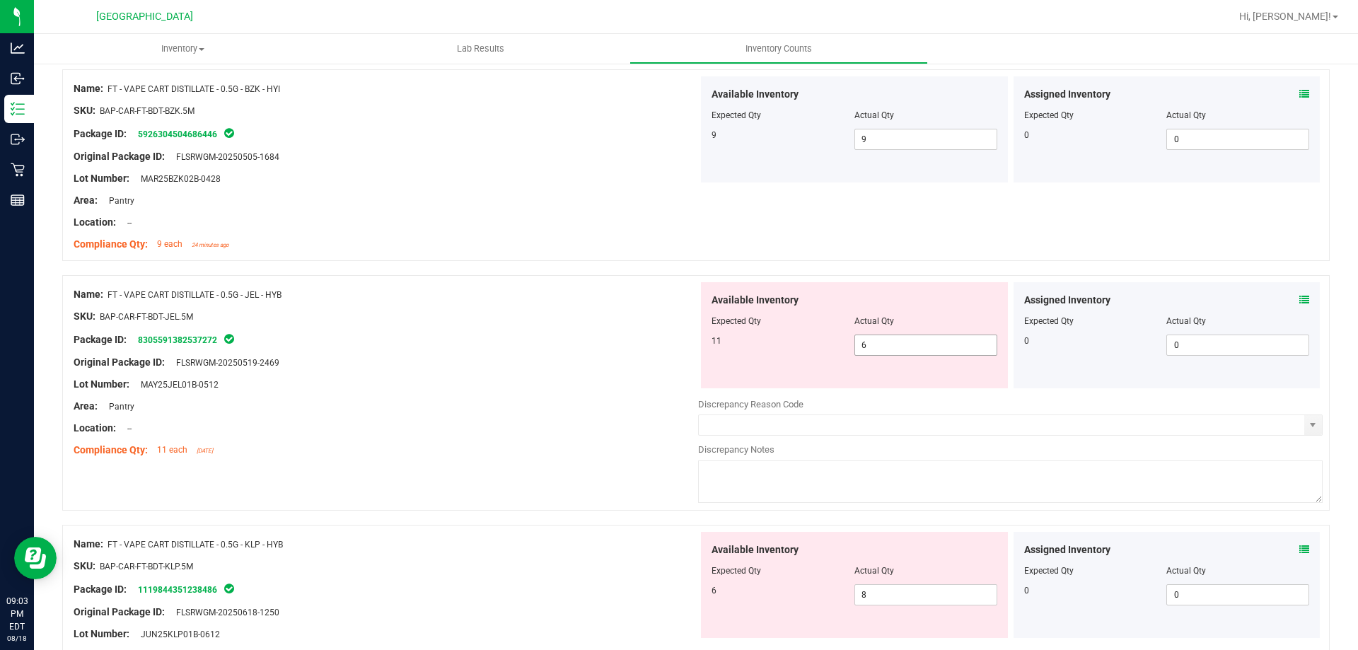
click at [863, 345] on span "6 6" at bounding box center [926, 345] width 143 height 21
click at [863, 345] on input "6" at bounding box center [925, 345] width 141 height 20
type input "11"
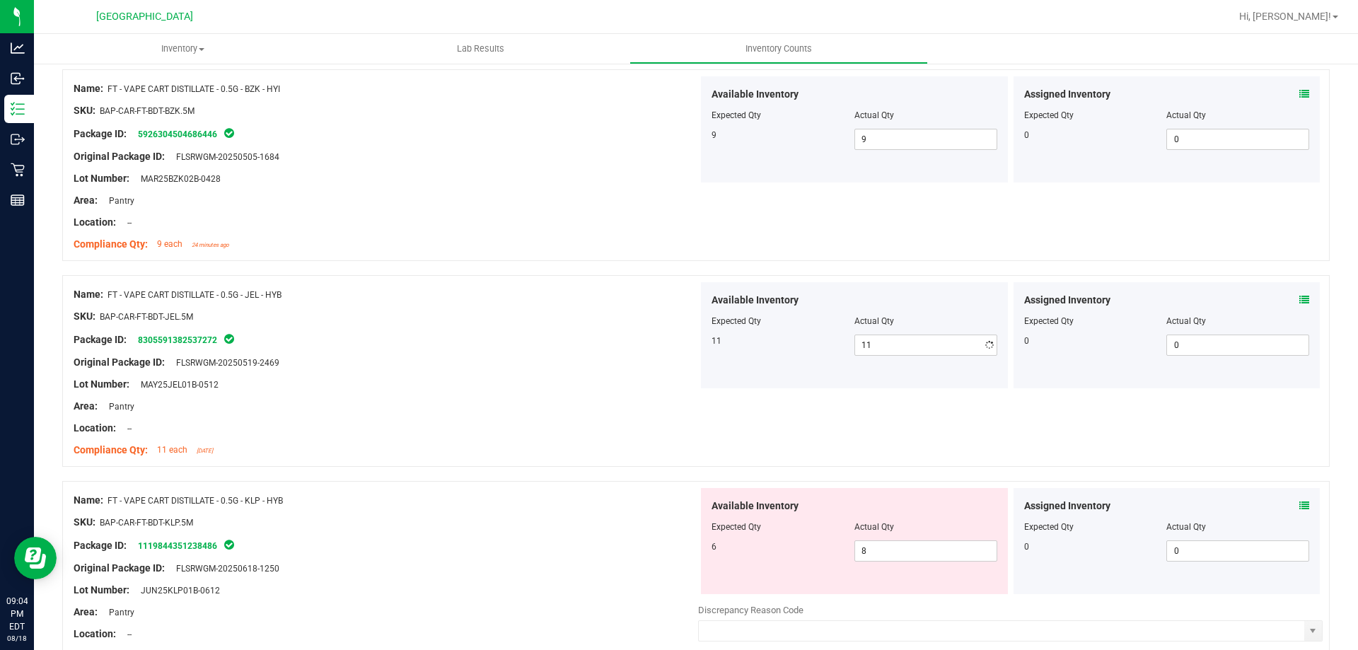
click at [560, 364] on div "Original Package ID: FLSRWGM-20250519-2469" at bounding box center [386, 362] width 625 height 15
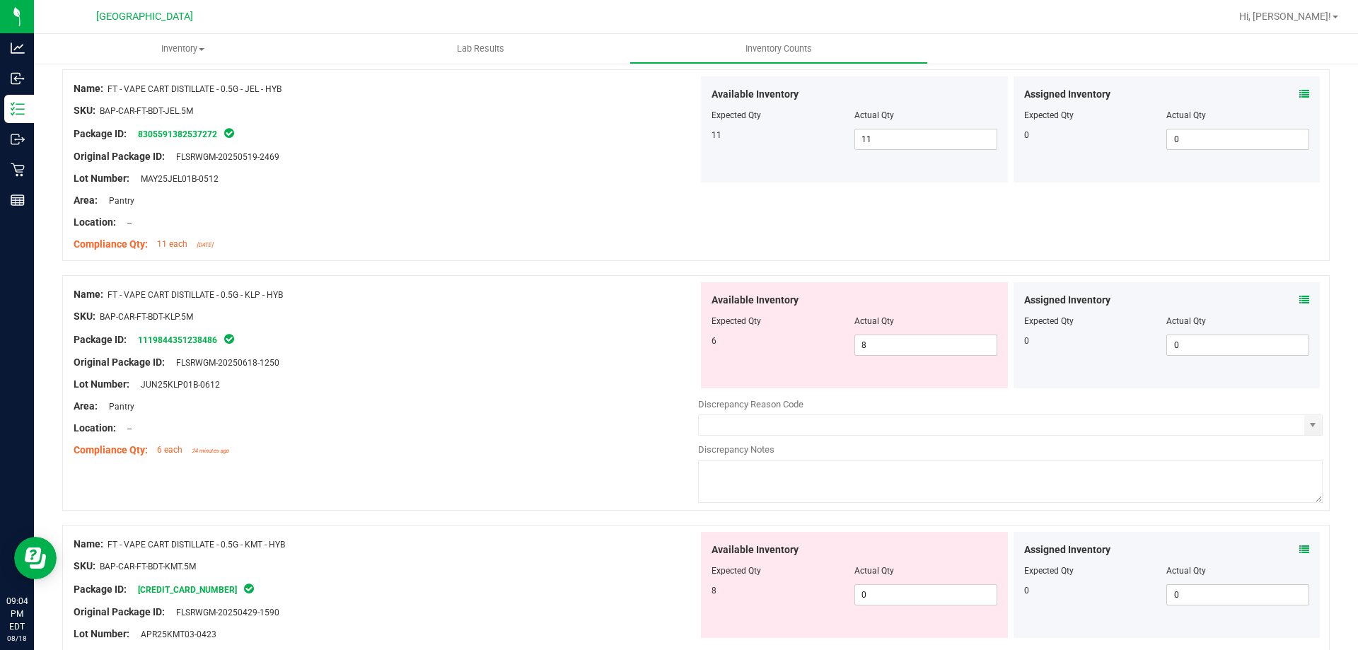
scroll to position [990, 0]
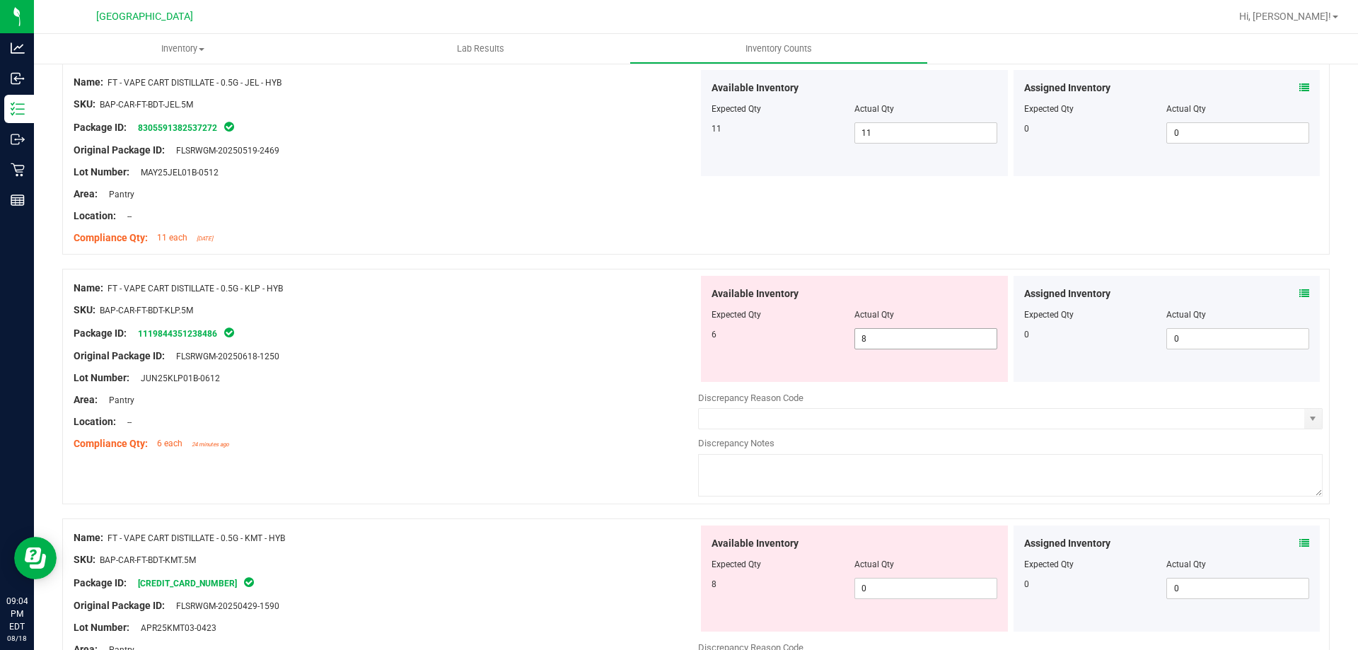
click at [874, 345] on span "8 8" at bounding box center [926, 338] width 143 height 21
click at [874, 345] on input "8" at bounding box center [925, 339] width 141 height 20
type input "6"
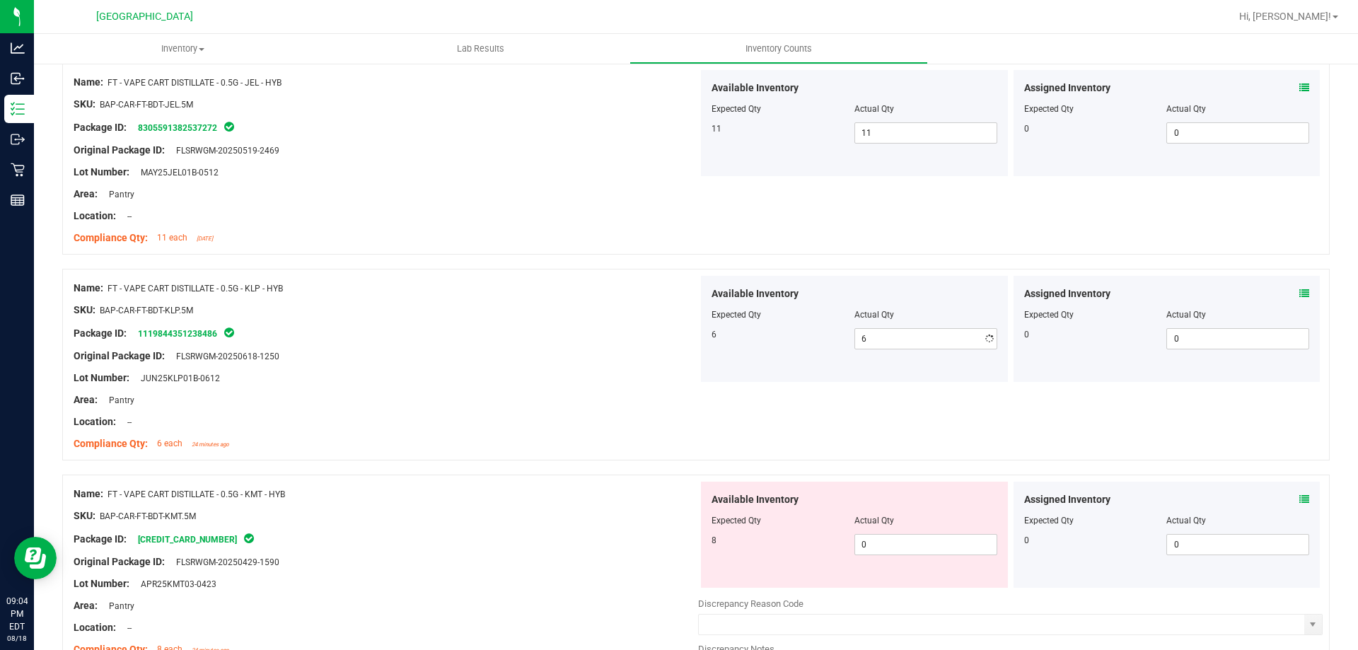
click at [577, 367] on div at bounding box center [386, 367] width 625 height 7
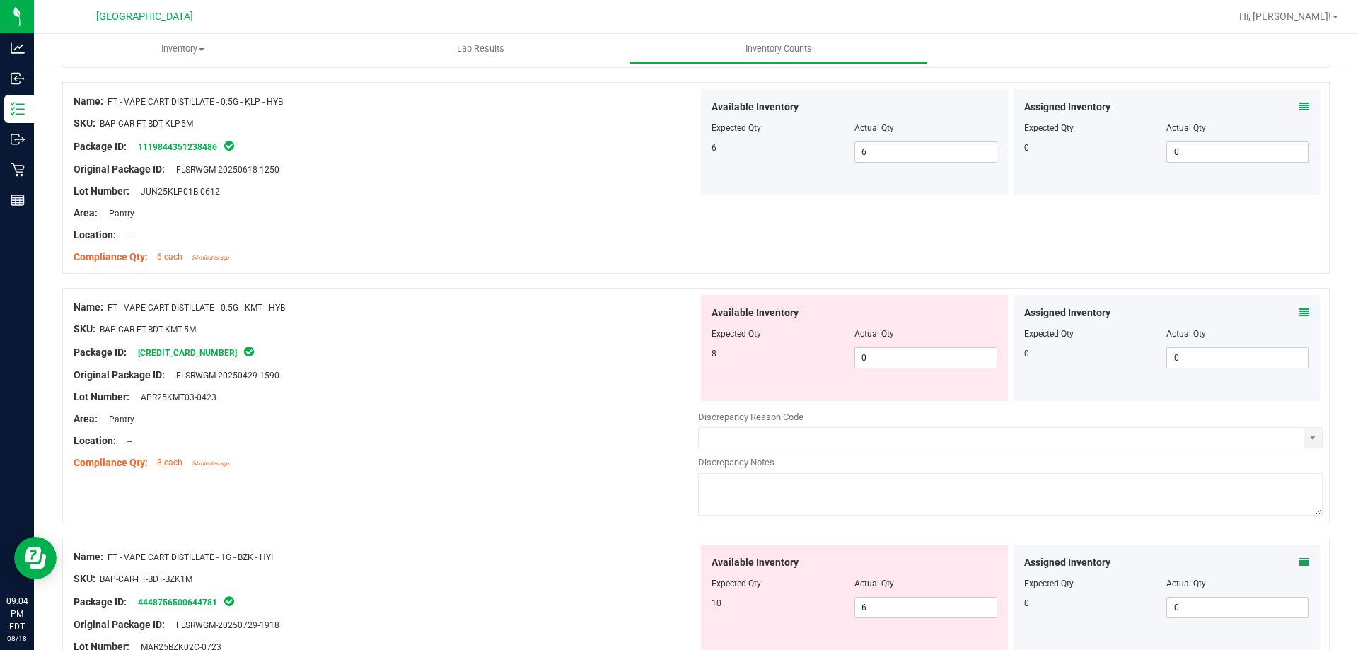
scroll to position [1203, 0]
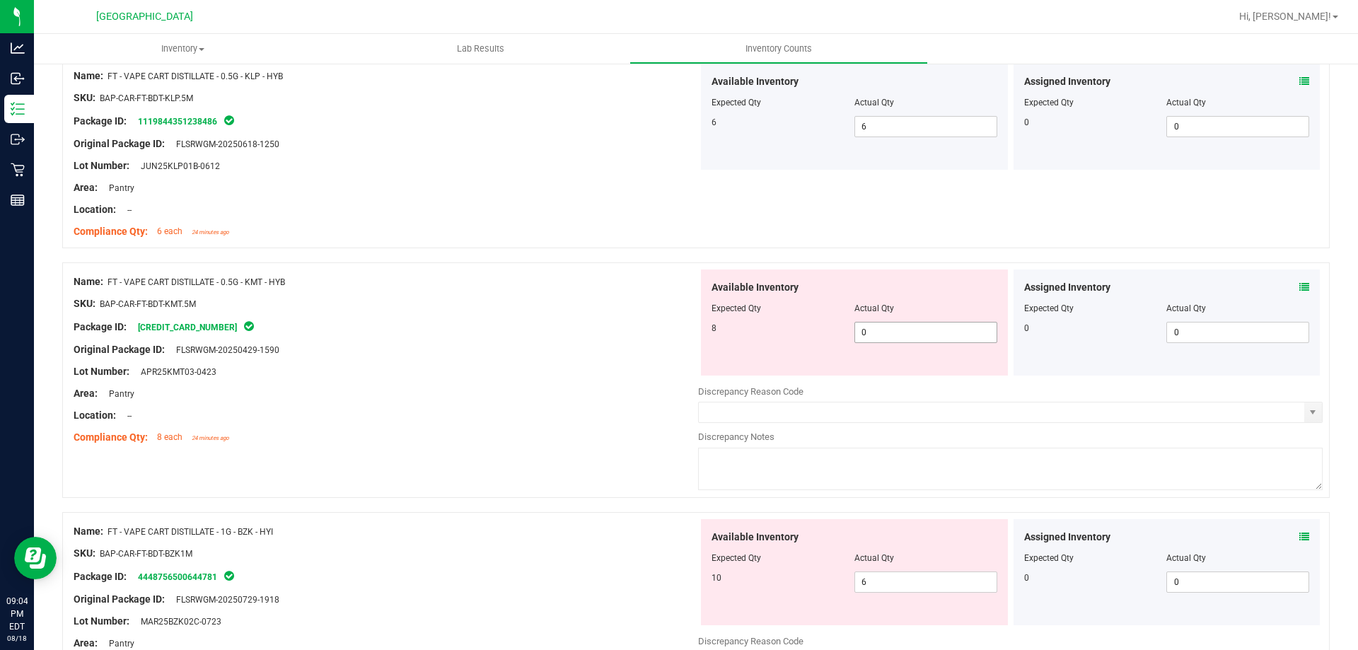
click at [869, 336] on span "0 0" at bounding box center [926, 332] width 143 height 21
click at [869, 336] on input "0" at bounding box center [925, 333] width 141 height 20
type input "8"
click at [565, 369] on div "Lot Number: APR25KMT03-0423" at bounding box center [386, 371] width 625 height 15
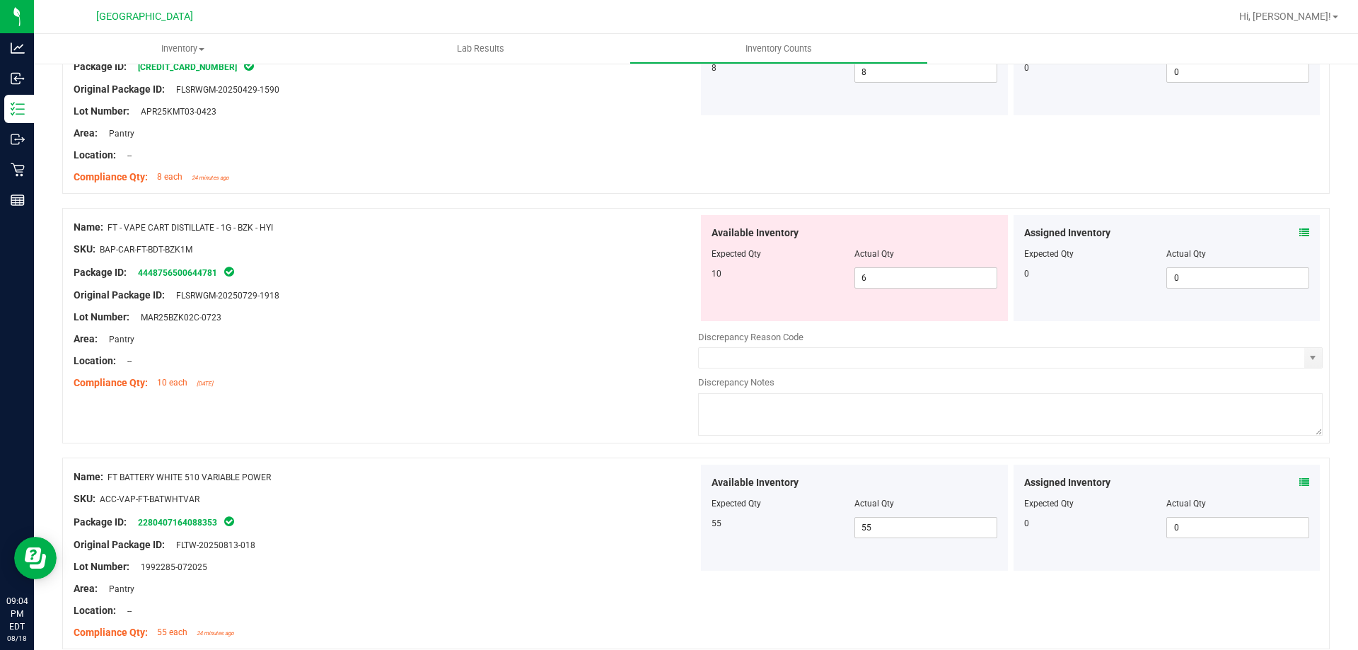
scroll to position [1486, 0]
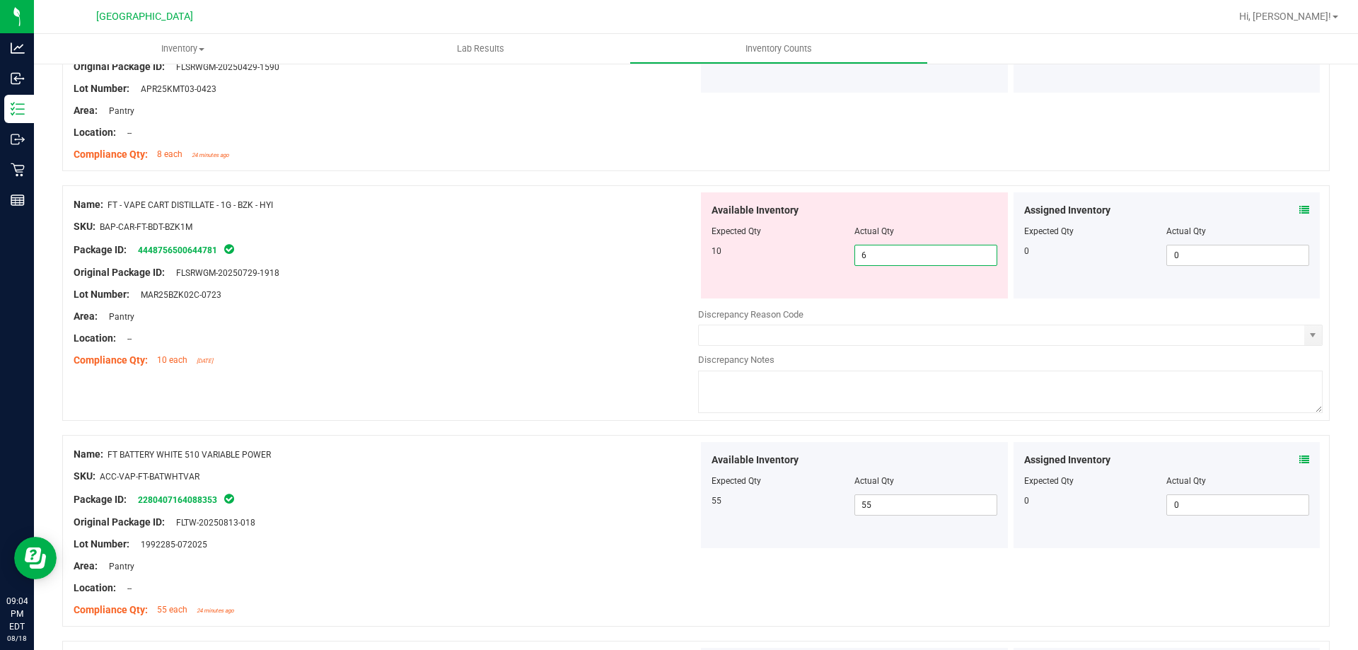
click at [886, 258] on span "6 6" at bounding box center [926, 255] width 143 height 21
click at [886, 258] on input "6" at bounding box center [925, 255] width 141 height 20
drag, startPoint x: 886, startPoint y: 258, endPoint x: 867, endPoint y: 253, distance: 18.9
click at [867, 253] on input "6" at bounding box center [925, 255] width 141 height 20
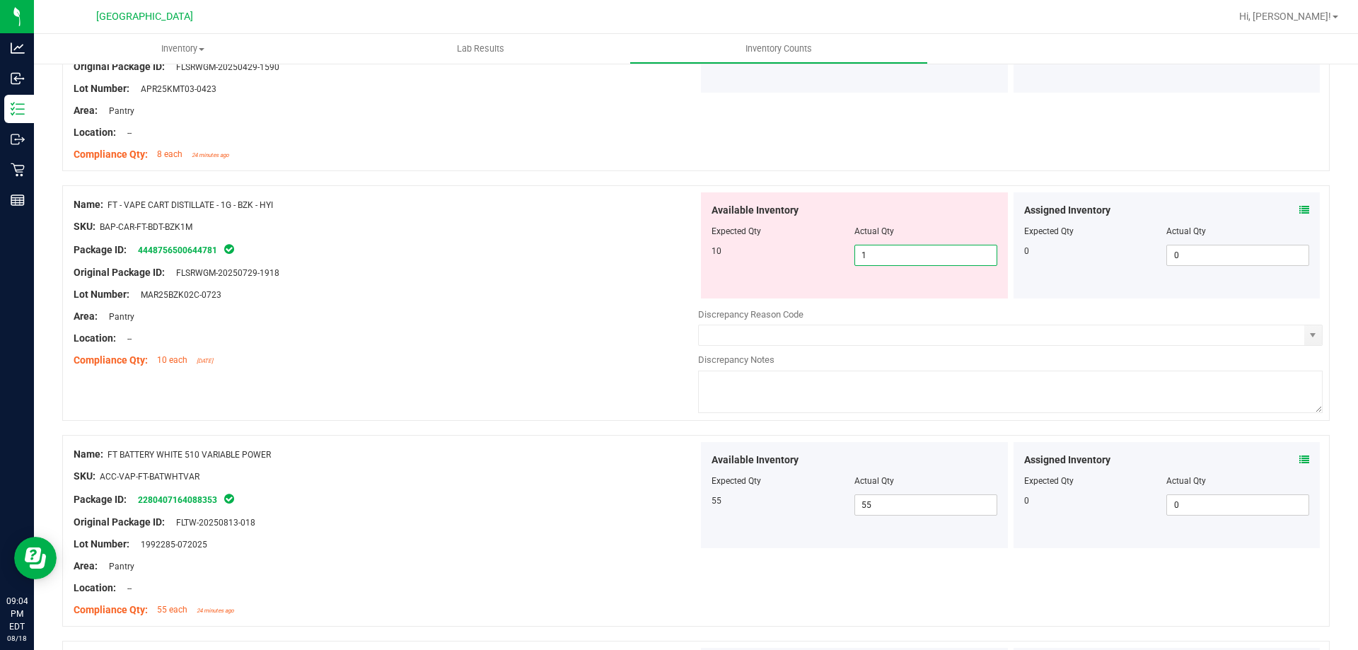
type input "10"
click at [659, 302] on div at bounding box center [386, 305] width 625 height 7
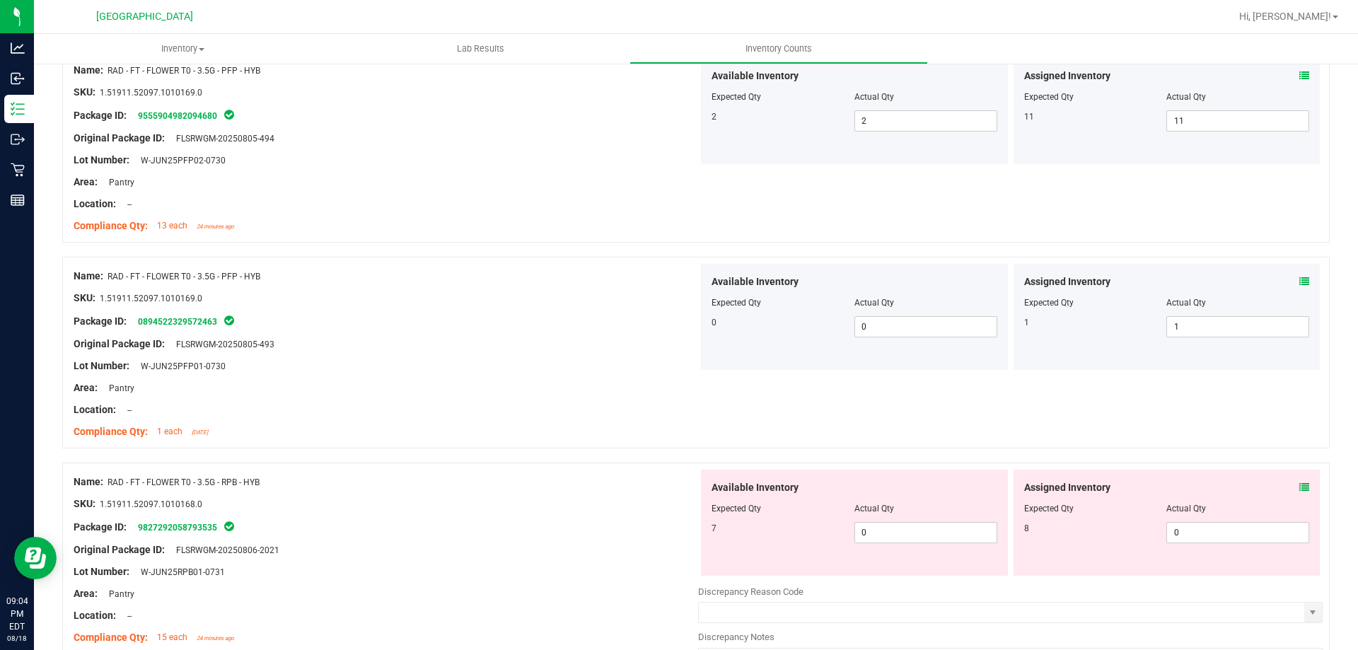
scroll to position [3789, 0]
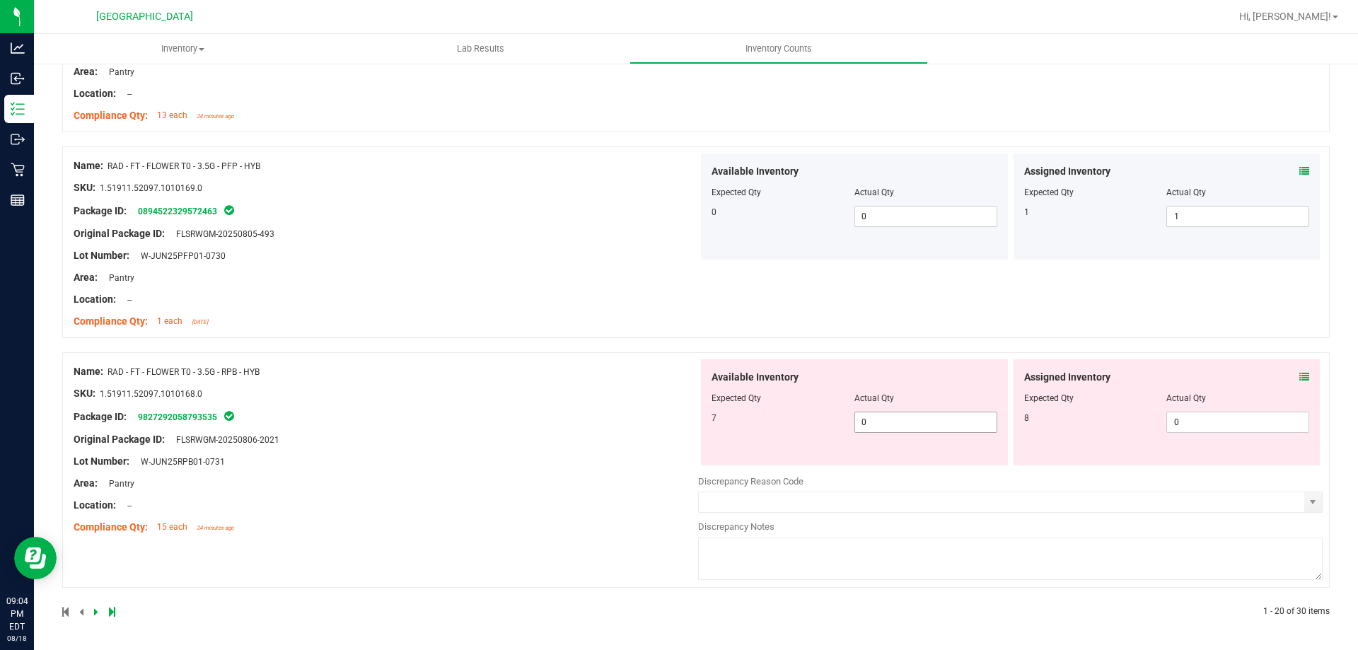
click at [900, 424] on span "0 0" at bounding box center [926, 422] width 143 height 21
click at [900, 424] on input "0" at bounding box center [925, 422] width 141 height 20
type input "7"
drag, startPoint x: 600, startPoint y: 422, endPoint x: 632, endPoint y: 422, distance: 32.5
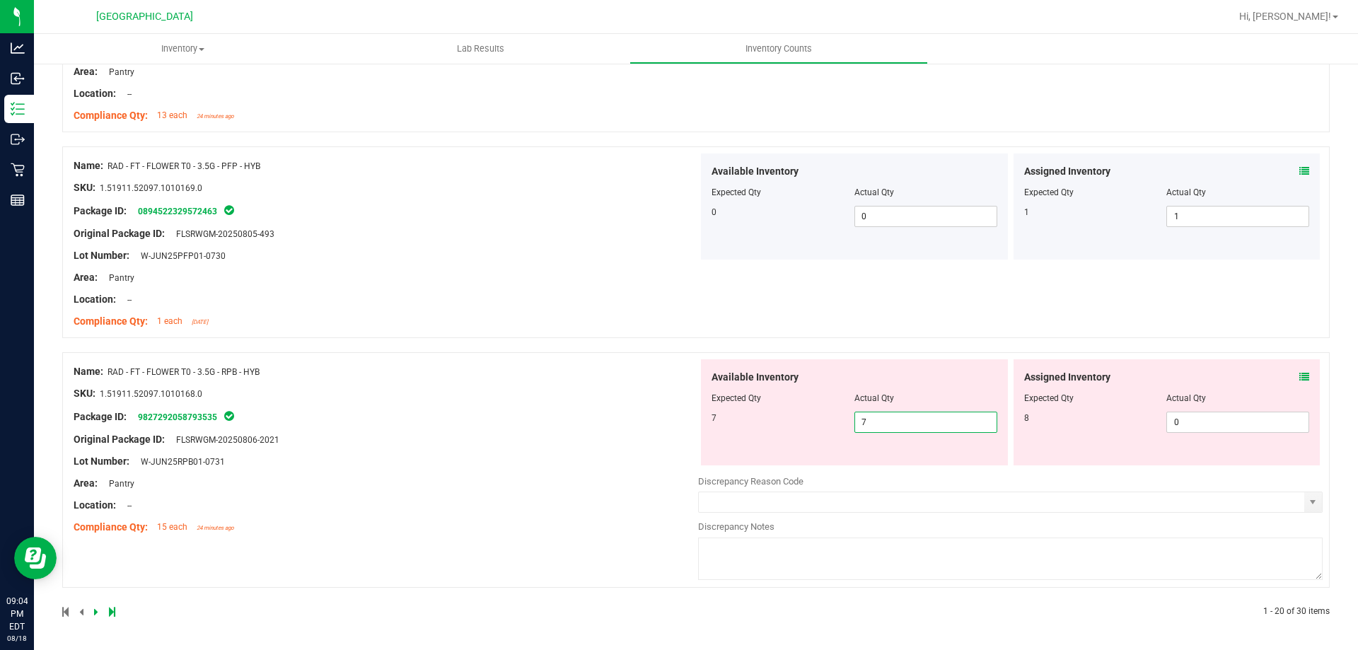
click at [602, 422] on div "Package ID: 9827292058793535" at bounding box center [386, 416] width 625 height 17
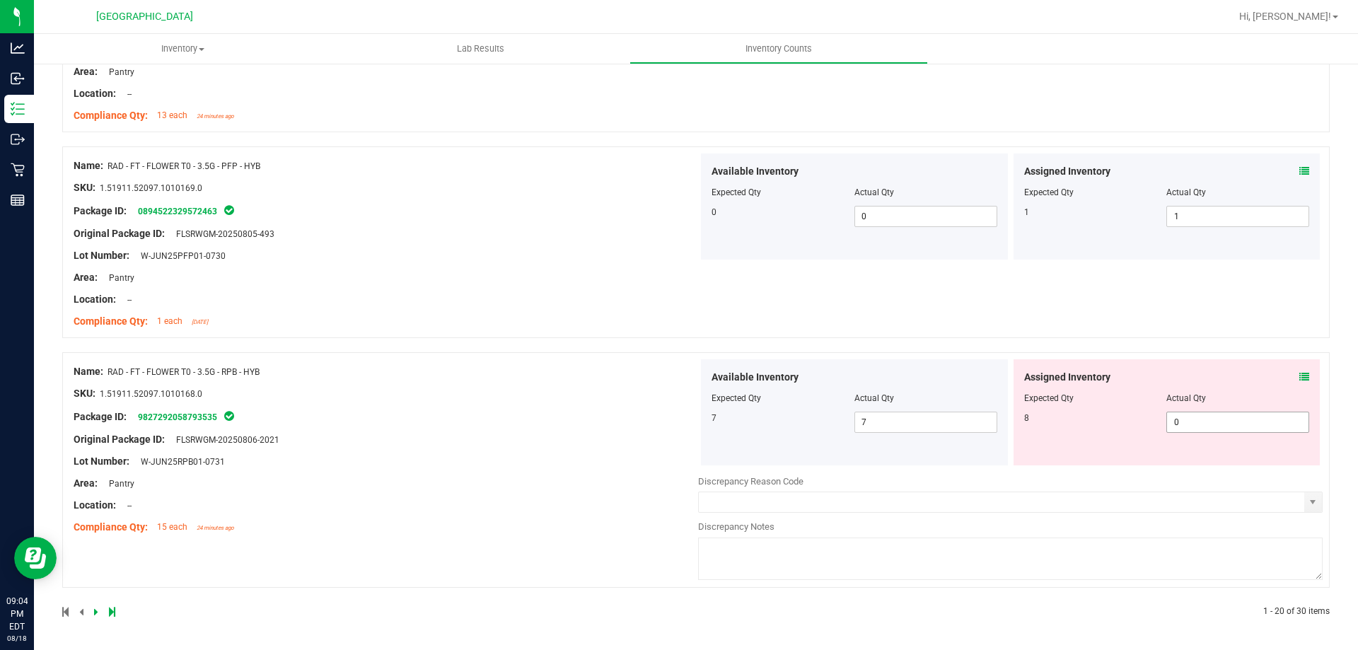
click at [1239, 415] on span "0 0" at bounding box center [1238, 422] width 143 height 21
click at [1239, 415] on input "0" at bounding box center [1237, 422] width 141 height 20
type input "8"
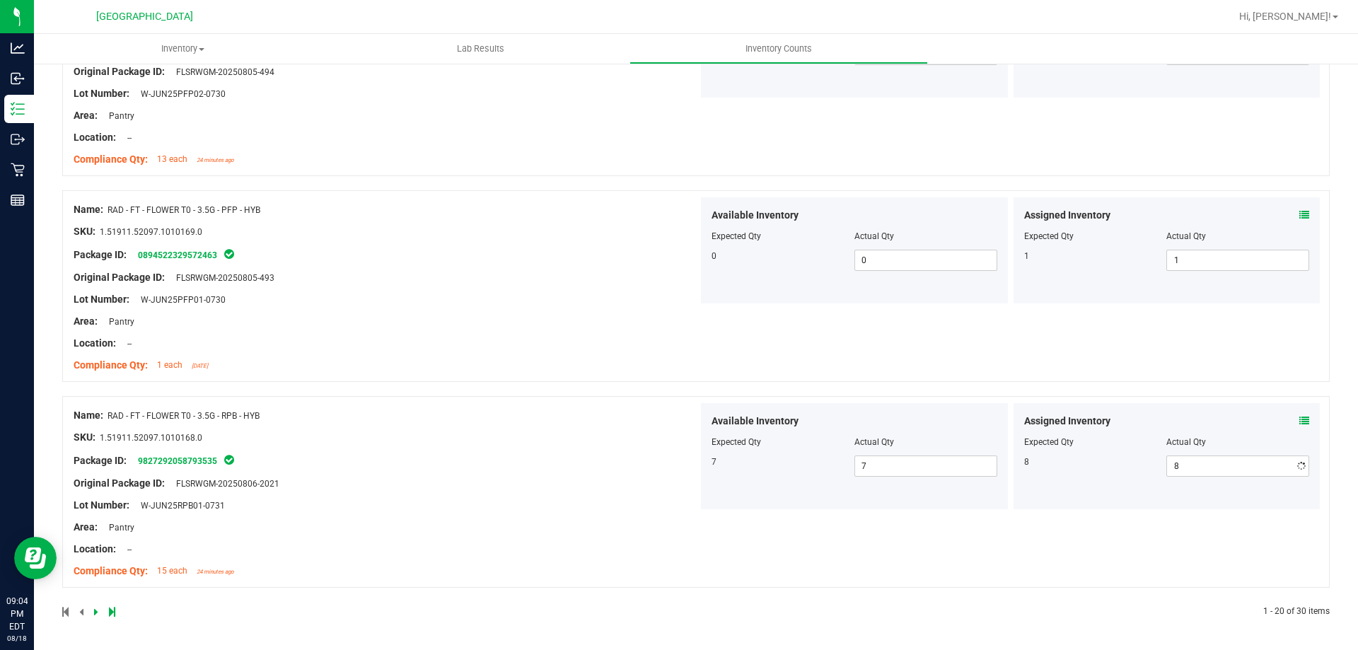
click at [701, 410] on div "Available Inventory Expected Qty Actual Qty 7 7 7" at bounding box center [854, 456] width 307 height 106
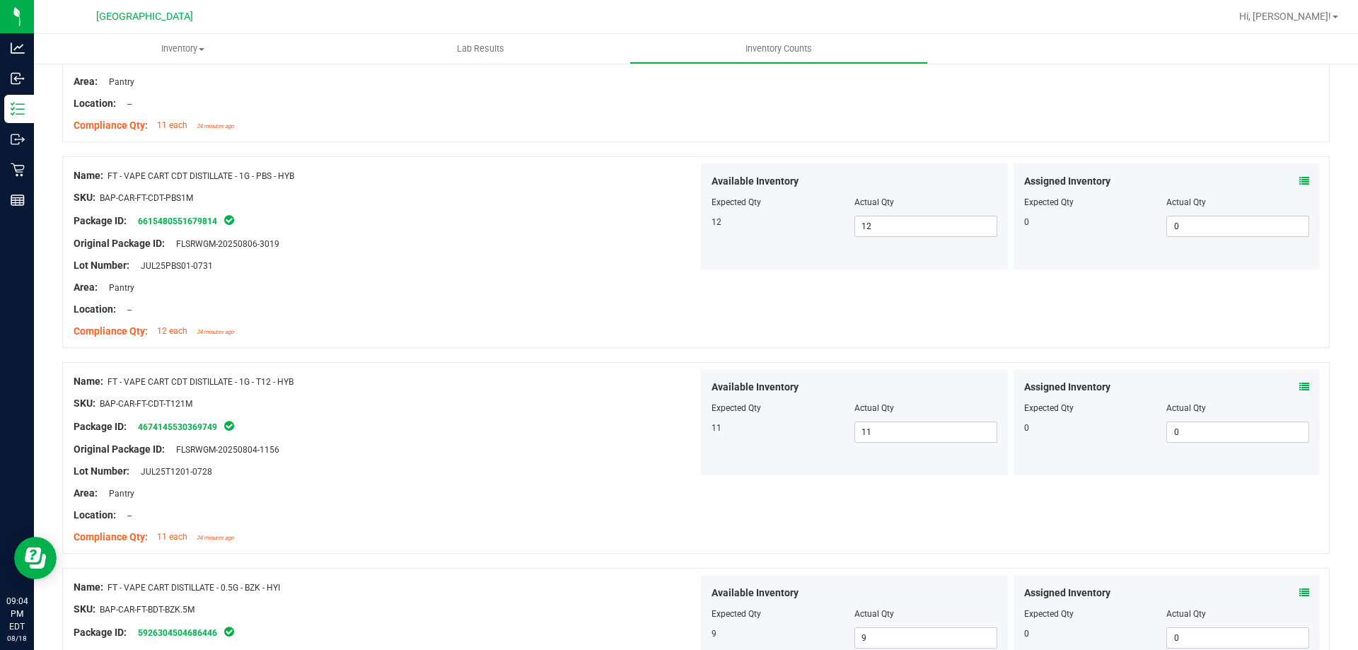
scroll to position [0, 0]
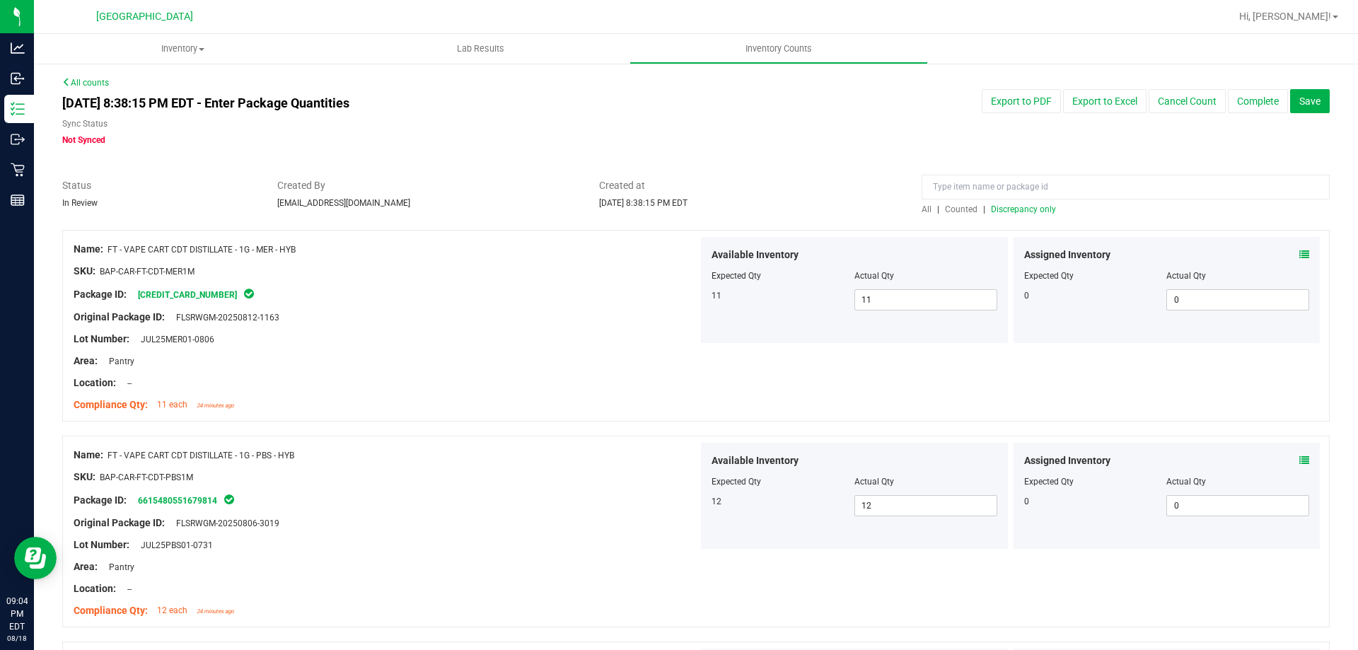
drag, startPoint x: 667, startPoint y: 479, endPoint x: 637, endPoint y: 296, distance: 184.9
click at [922, 204] on span "All" at bounding box center [927, 209] width 10 height 10
click at [998, 207] on span "Discrepancy only" at bounding box center [1023, 209] width 65 height 10
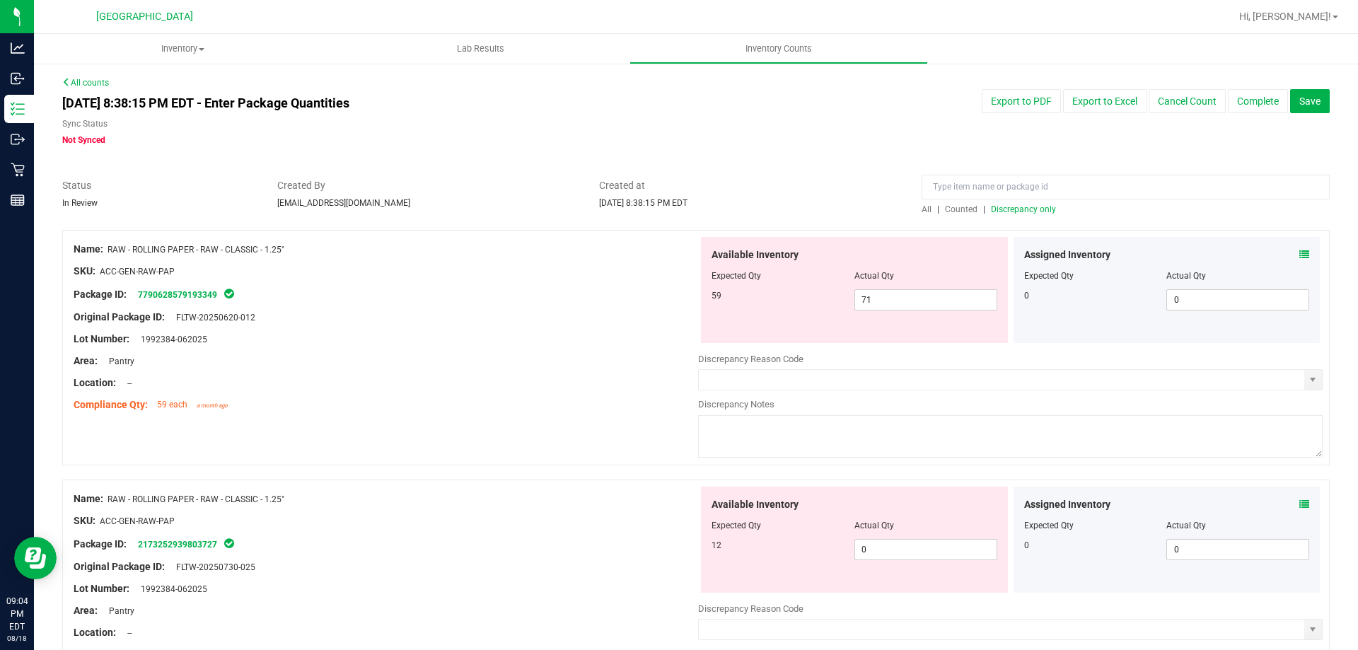
click at [884, 311] on div "Available Inventory Expected Qty Actual Qty 59 71 71" at bounding box center [854, 290] width 307 height 106
click at [884, 308] on span "71 71" at bounding box center [926, 299] width 143 height 21
click at [883, 305] on input "71" at bounding box center [925, 300] width 141 height 20
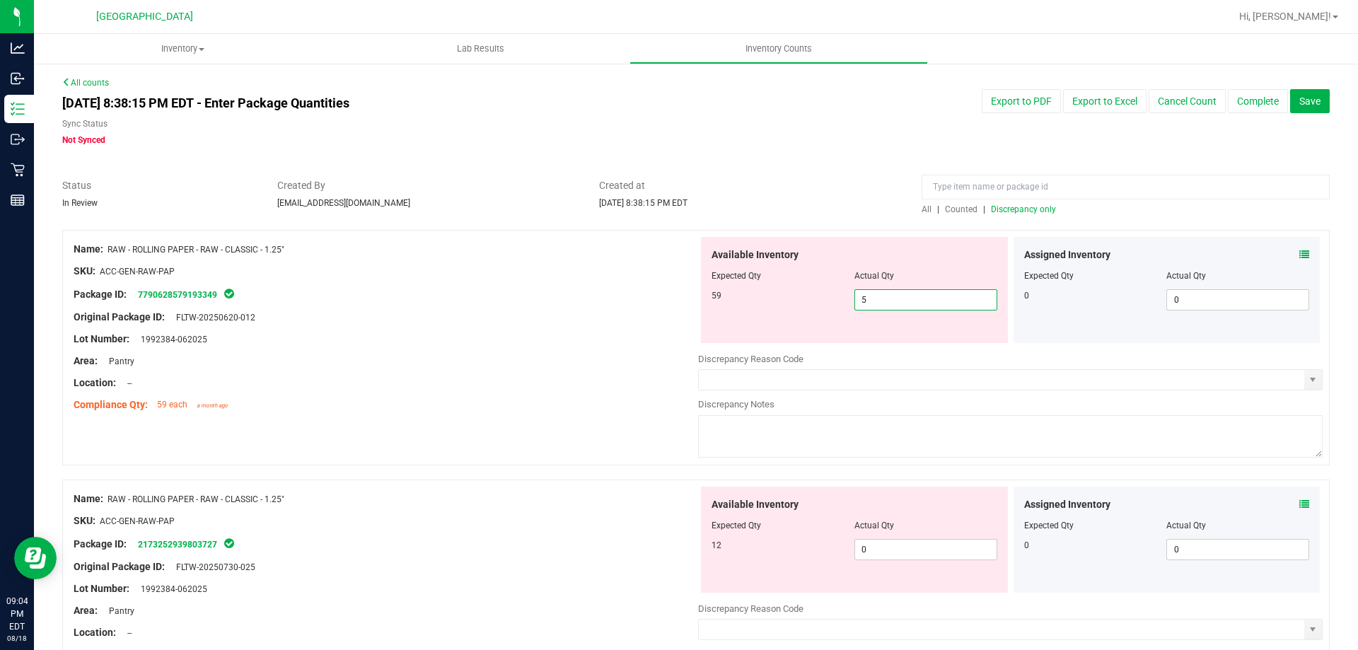
type input "59"
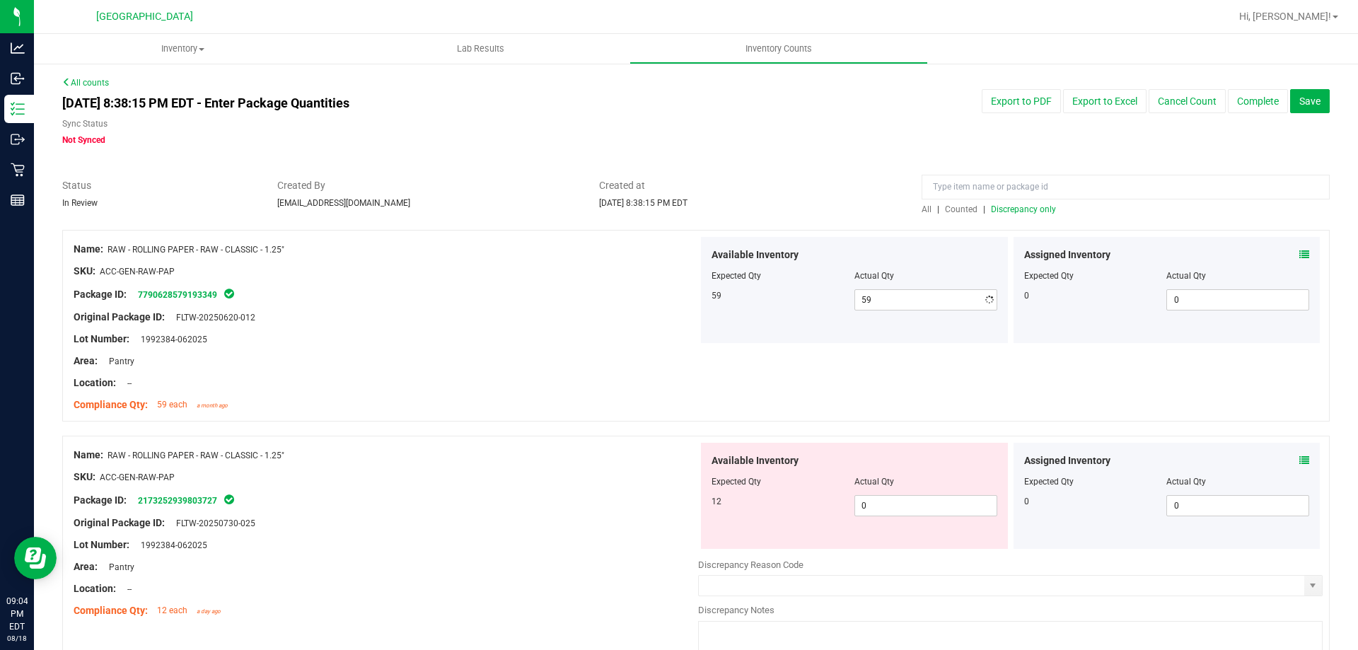
drag, startPoint x: 471, startPoint y: 346, endPoint x: 646, endPoint y: 456, distance: 206.3
click at [471, 347] on div at bounding box center [386, 350] width 625 height 7
click at [894, 508] on span "0 0" at bounding box center [926, 505] width 143 height 21
click at [894, 508] on input "0" at bounding box center [925, 506] width 141 height 20
type input "12"
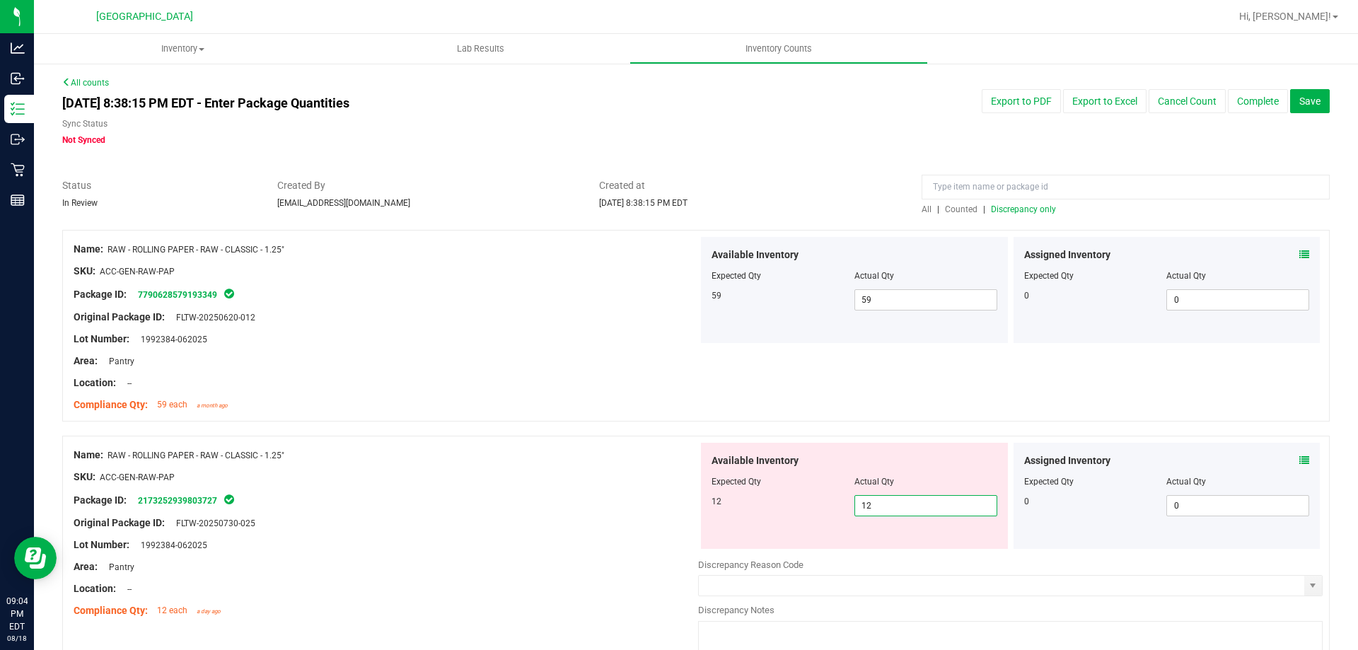
type input "12"
click at [557, 480] on div "SKU: ACC-GEN-RAW-PAP" at bounding box center [386, 477] width 625 height 15
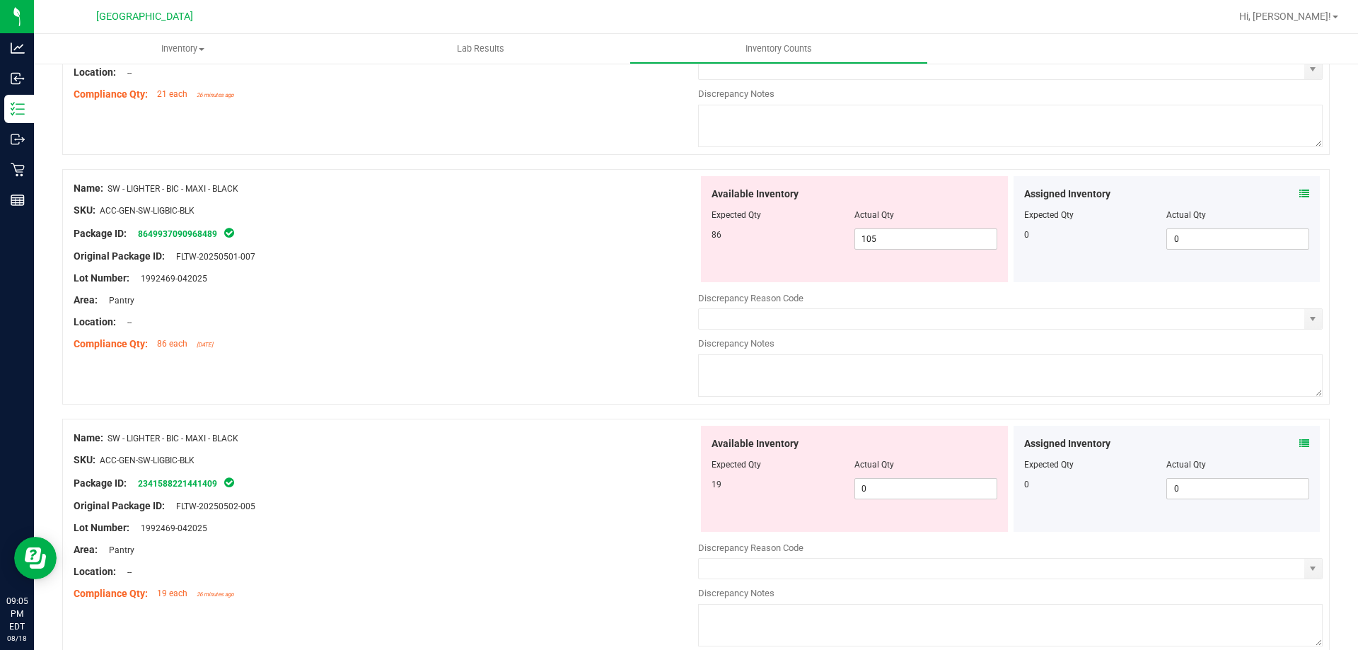
scroll to position [707, 0]
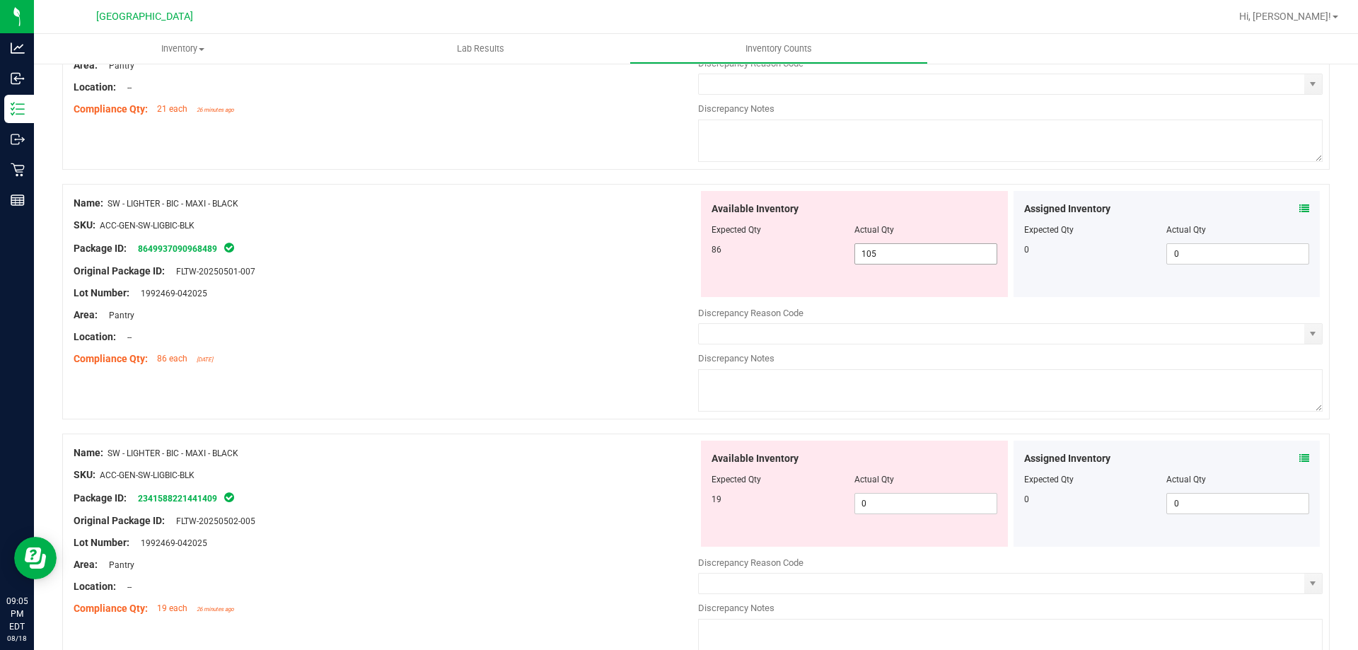
click at [891, 253] on span "105 105" at bounding box center [926, 253] width 143 height 21
click at [891, 253] on input "105" at bounding box center [925, 254] width 141 height 20
type input "86"
click at [521, 347] on div at bounding box center [386, 348] width 625 height 7
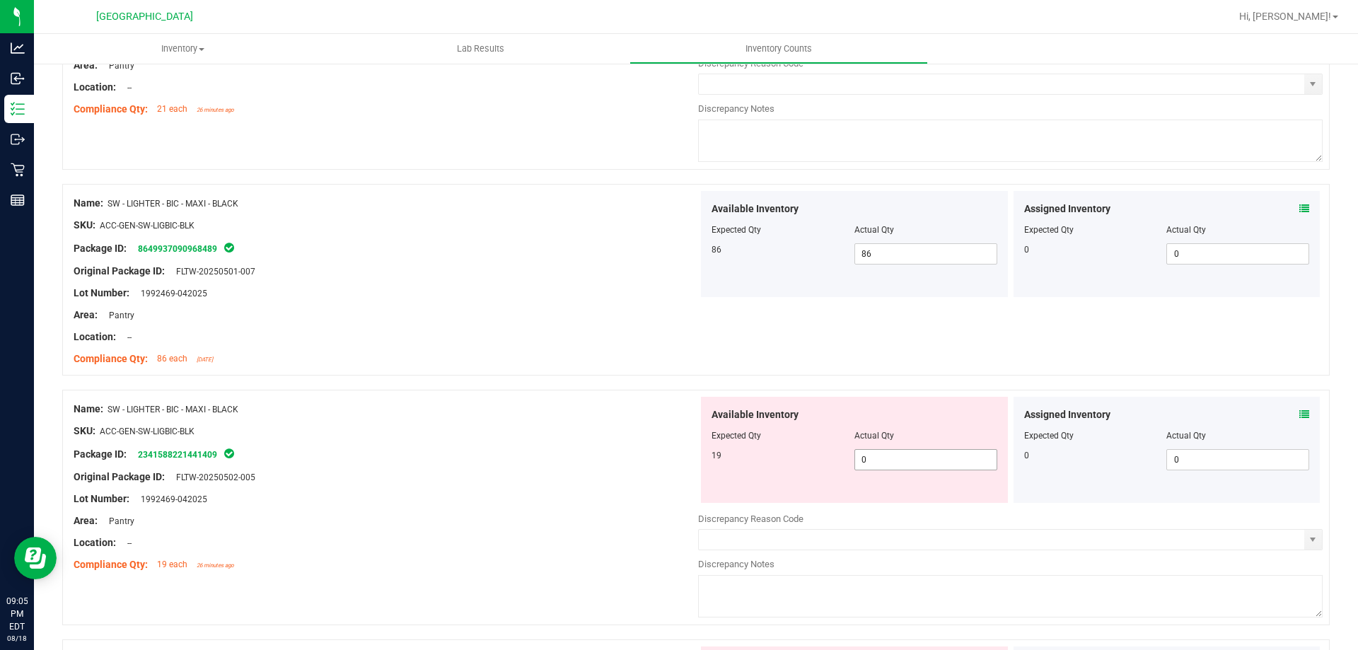
click at [881, 460] on span "0 0" at bounding box center [926, 459] width 143 height 21
click at [881, 460] on input "0" at bounding box center [925, 460] width 141 height 20
type input "19"
click at [519, 446] on div "Package ID: 2341588221441409" at bounding box center [386, 454] width 625 height 17
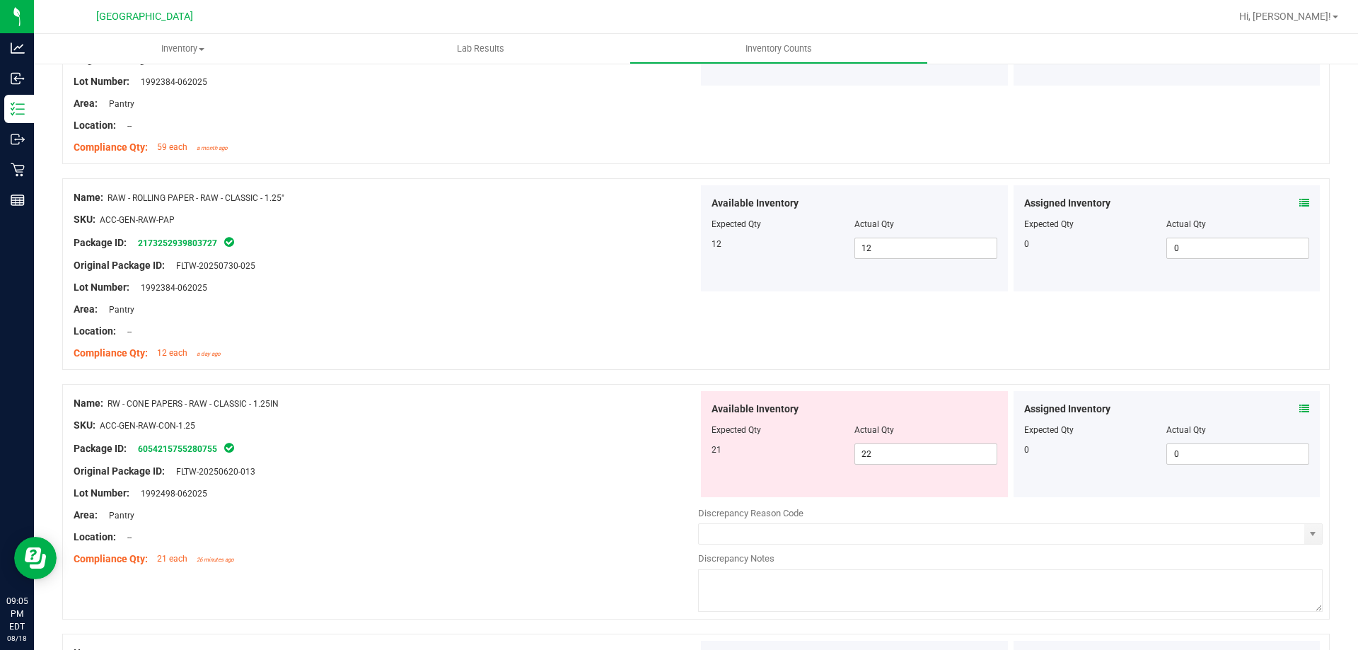
scroll to position [283, 0]
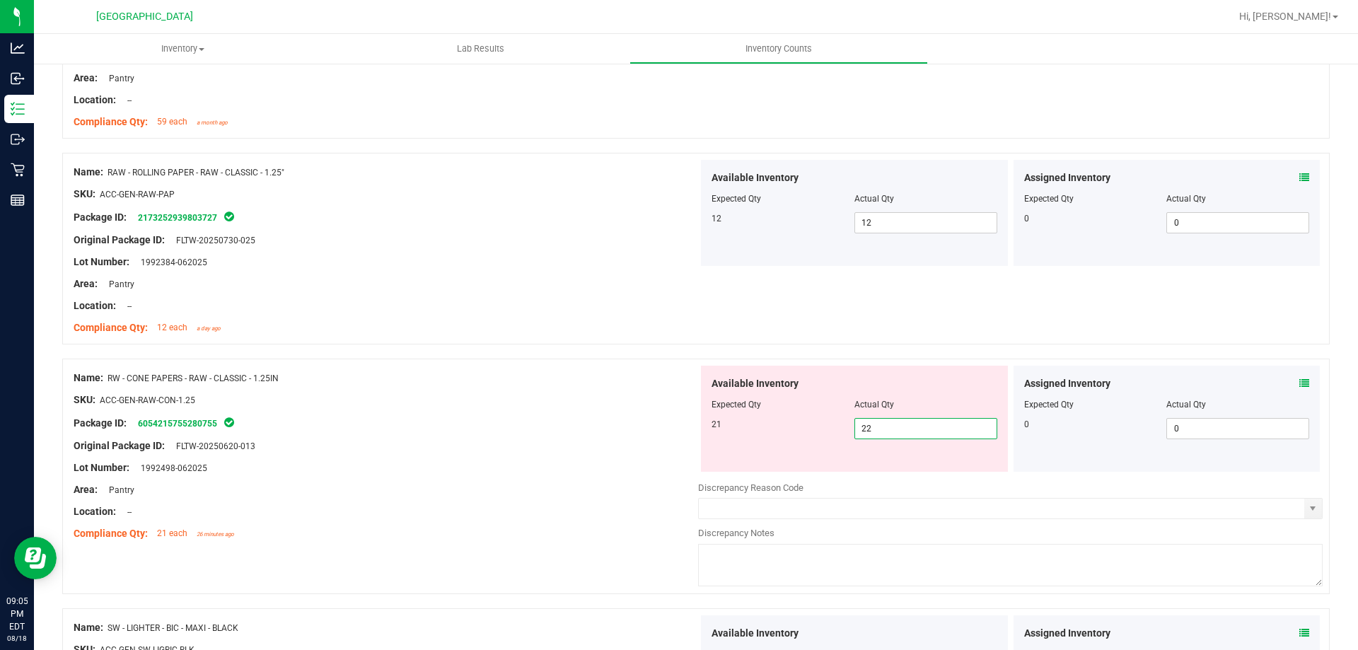
click at [889, 428] on span "22 22" at bounding box center [926, 428] width 143 height 21
click at [889, 428] on input "22" at bounding box center [925, 429] width 141 height 20
type input "21"
click at [464, 427] on div "Package ID: 6054215755280755" at bounding box center [386, 423] width 625 height 17
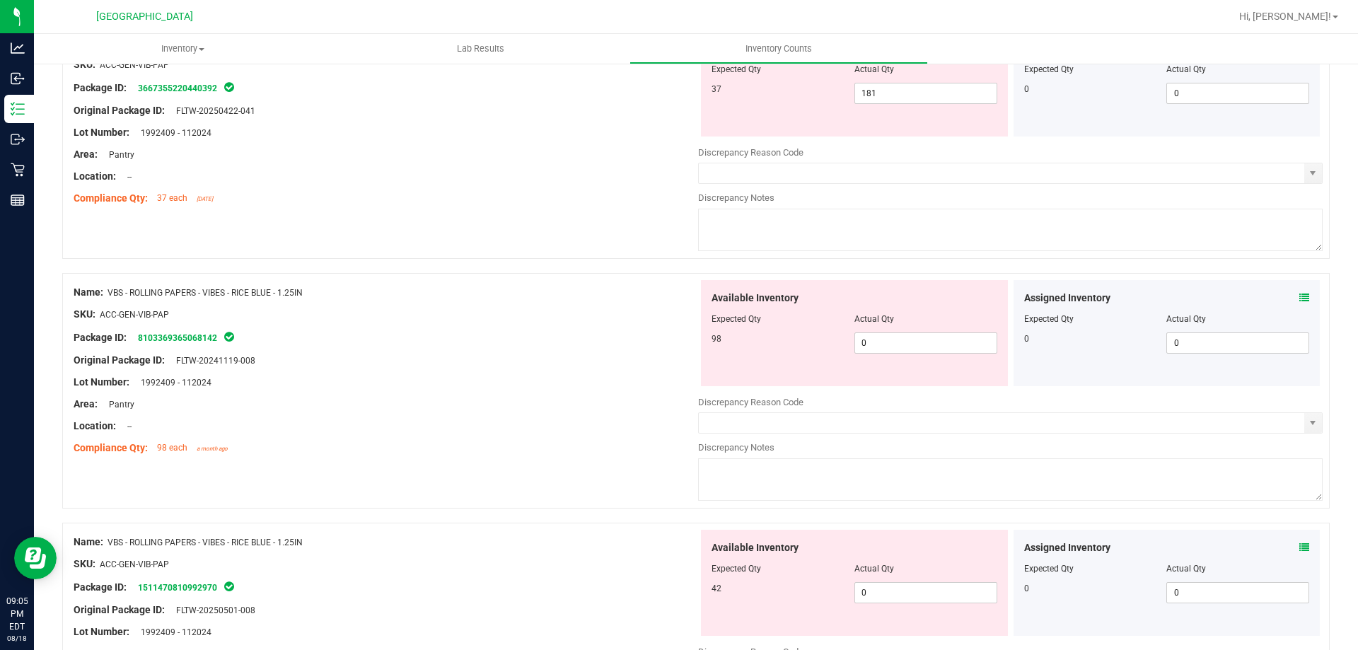
scroll to position [1415, 0]
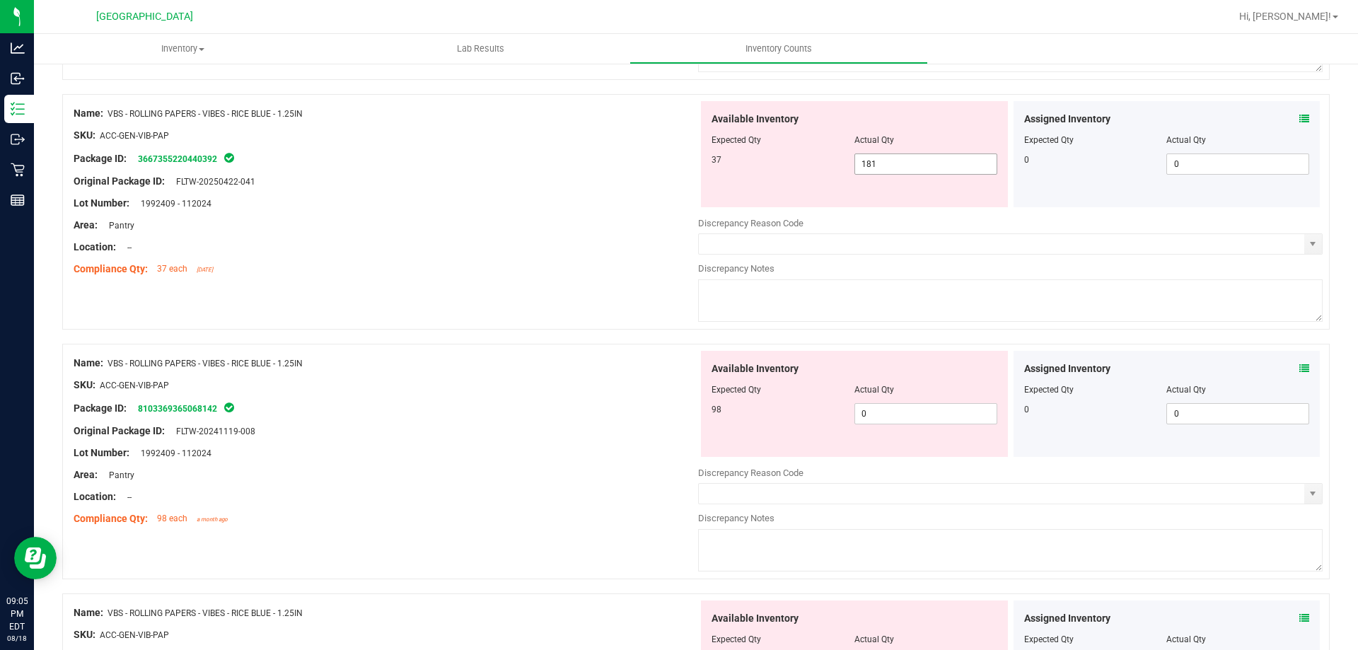
click at [879, 163] on span "181 181" at bounding box center [926, 164] width 143 height 21
click at [879, 163] on input "181" at bounding box center [925, 164] width 141 height 20
type input "37"
drag, startPoint x: 587, startPoint y: 227, endPoint x: 625, endPoint y: 290, distance: 73.6
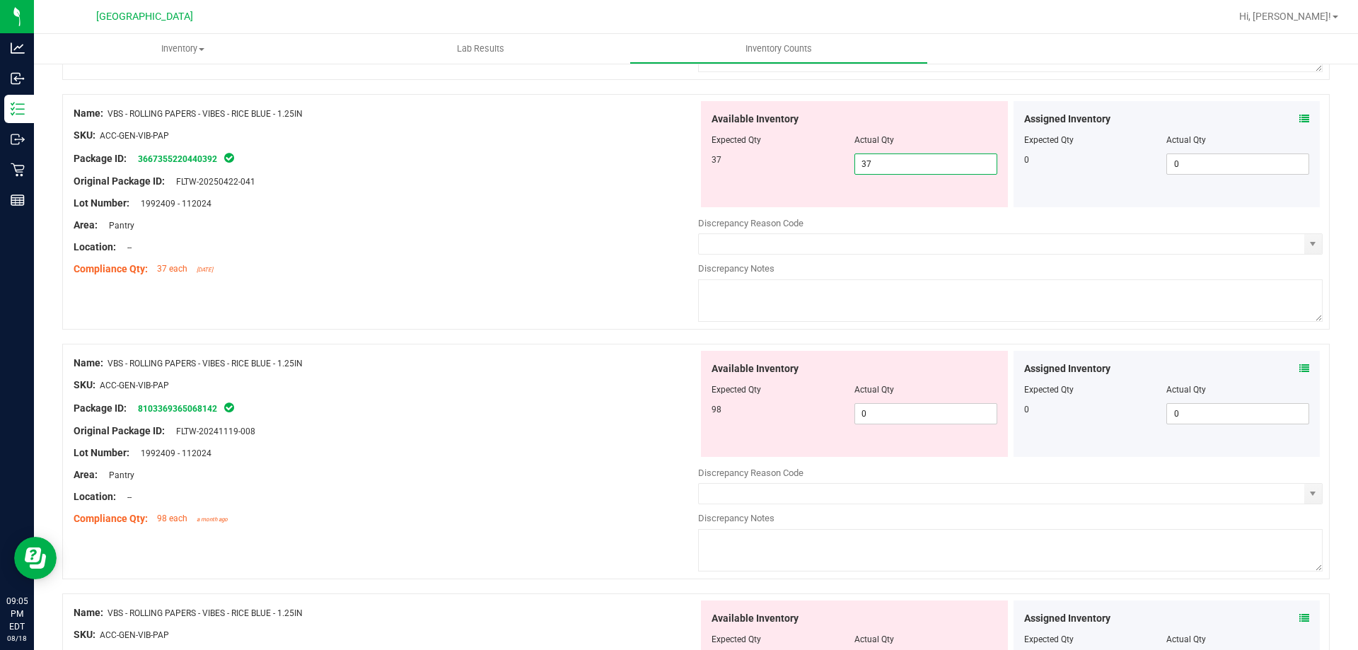
click at [587, 228] on div "Area: Pantry" at bounding box center [386, 225] width 625 height 15
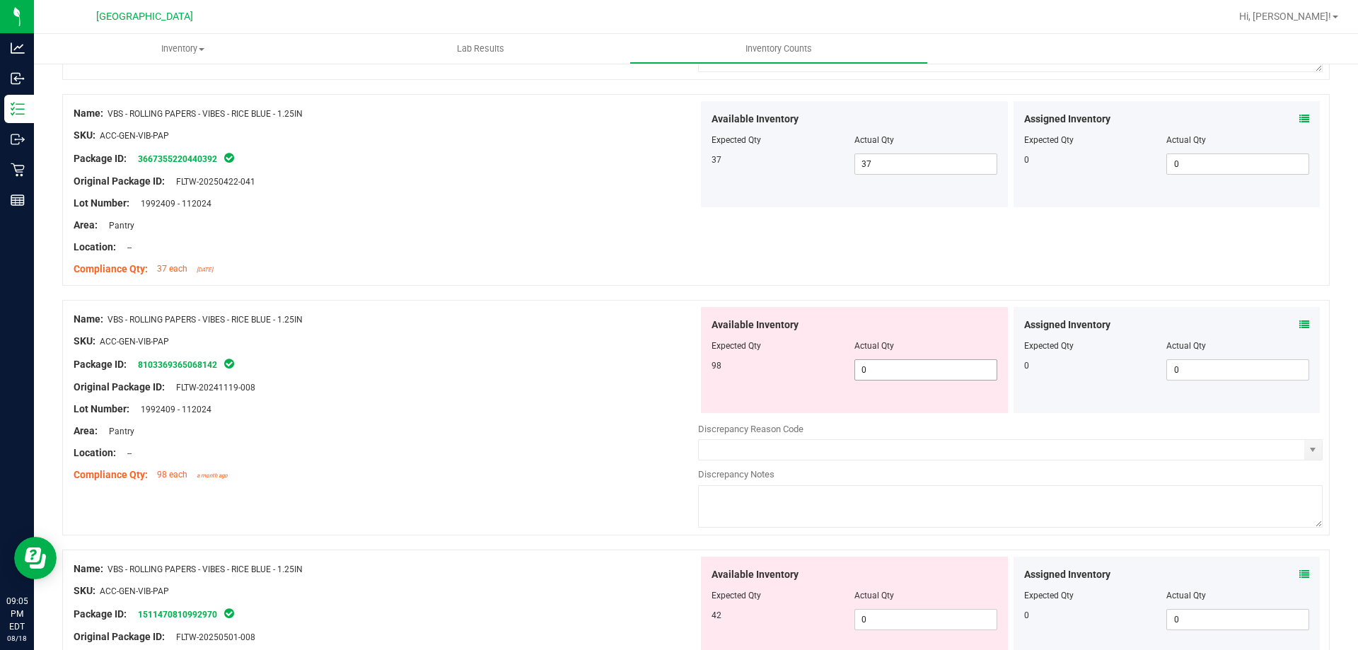
click at [901, 374] on span "0 0" at bounding box center [926, 369] width 143 height 21
click at [901, 374] on input "0" at bounding box center [925, 370] width 141 height 20
type input "98"
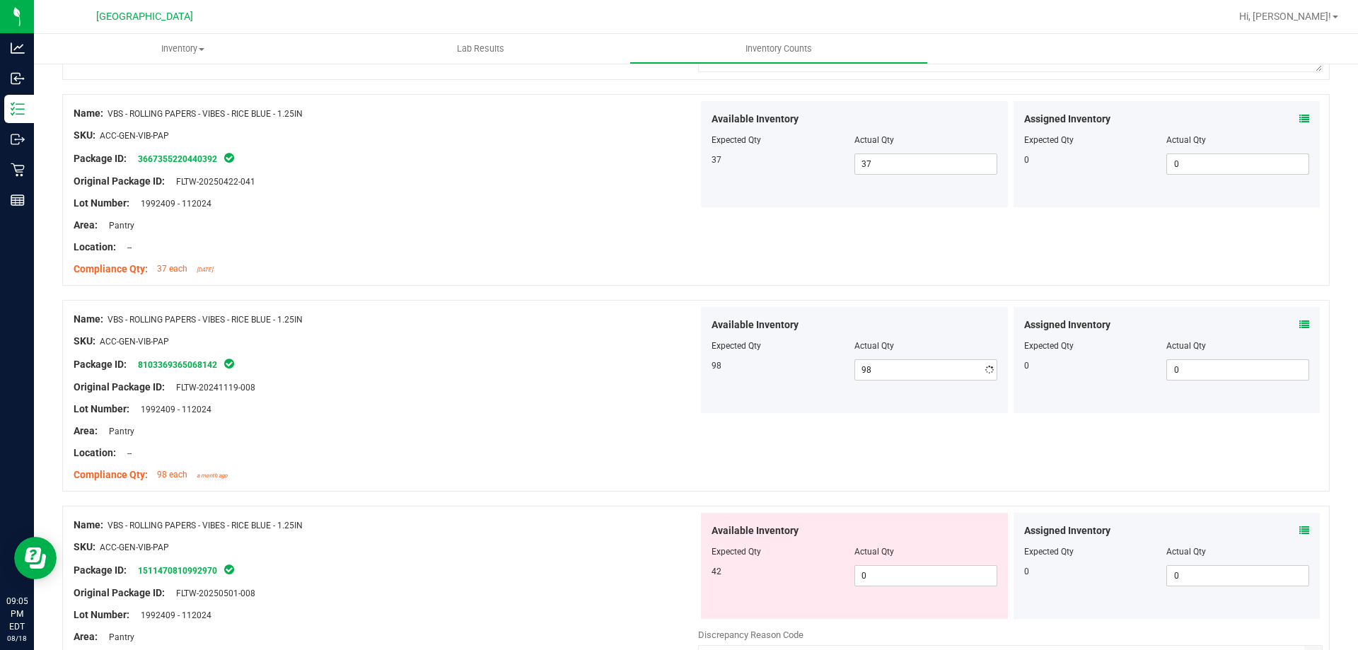
click at [601, 378] on div at bounding box center [386, 376] width 625 height 7
click at [895, 574] on span "0 0" at bounding box center [926, 575] width 143 height 21
click at [895, 574] on input "0" at bounding box center [925, 576] width 141 height 20
type input "42"
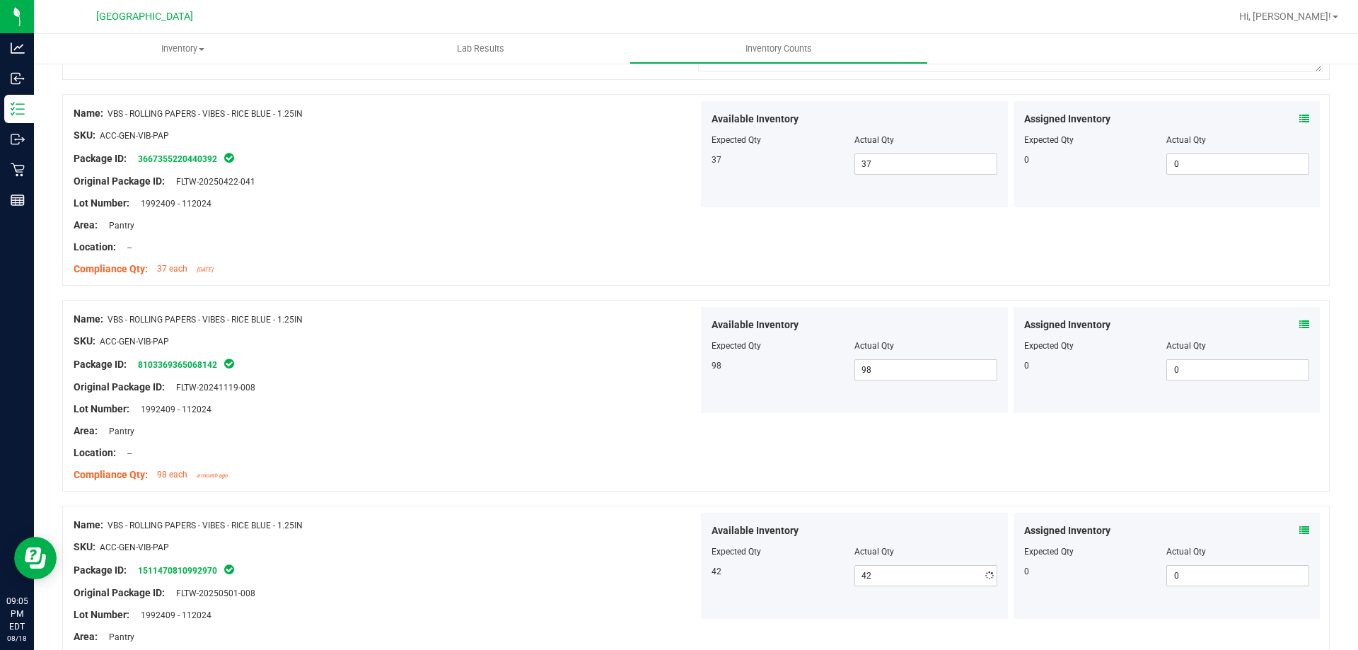
click at [478, 547] on div "SKU: ACC-GEN-VIB-PAP" at bounding box center [386, 547] width 625 height 15
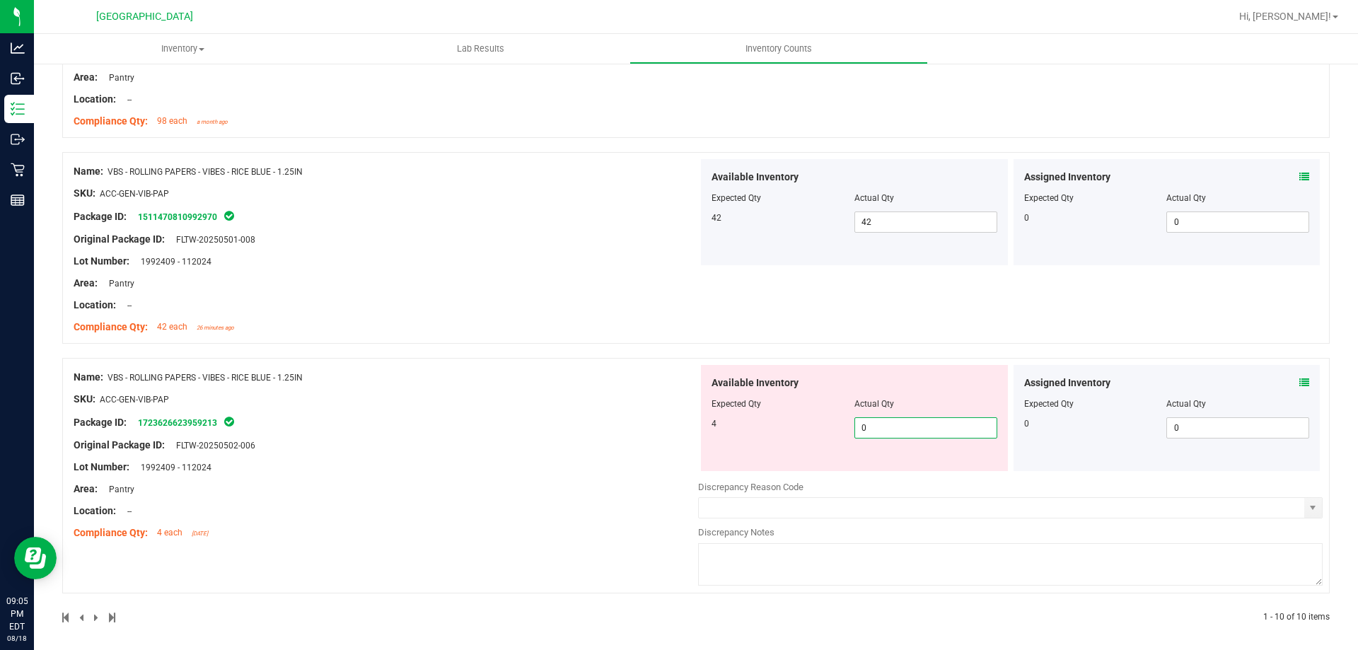
click at [881, 433] on span "0 0" at bounding box center [926, 427] width 143 height 21
click at [881, 433] on input "0" at bounding box center [925, 428] width 141 height 20
type input "4"
click at [579, 426] on div "Name: VBS - ROLLING PAPERS - VIBES - RICE BLUE - 1.25IN SKU: ACC-GEN-VIB-PAP Pa…" at bounding box center [386, 455] width 625 height 180
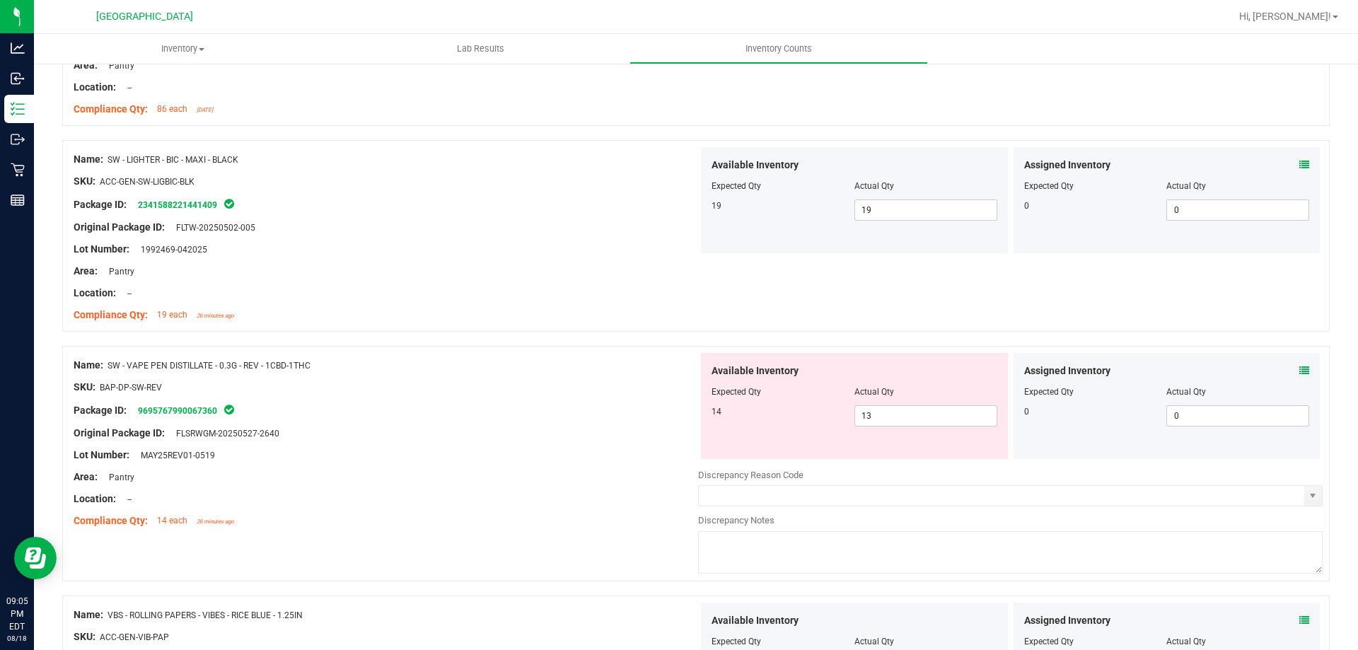
scroll to position [811, 0]
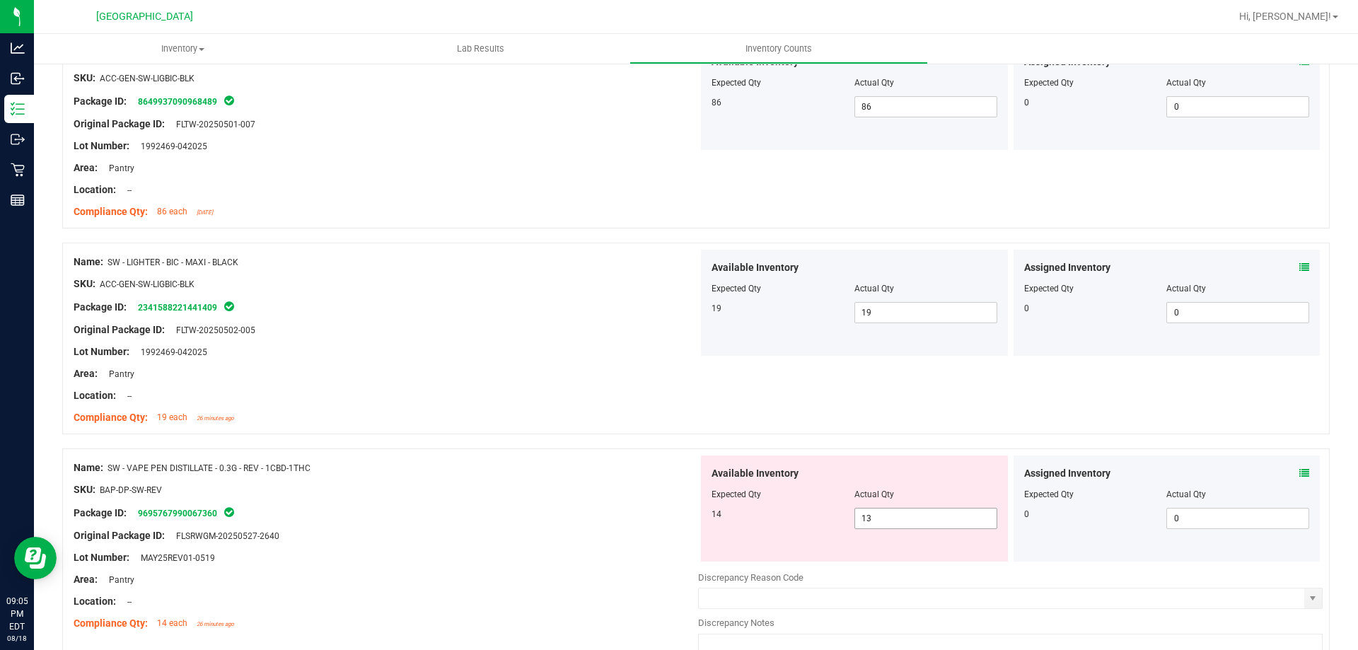
click at [911, 521] on span "13 13" at bounding box center [926, 518] width 143 height 21
click at [911, 521] on input "13" at bounding box center [925, 519] width 141 height 20
type input "14"
click at [518, 502] on div at bounding box center [386, 500] width 625 height 7
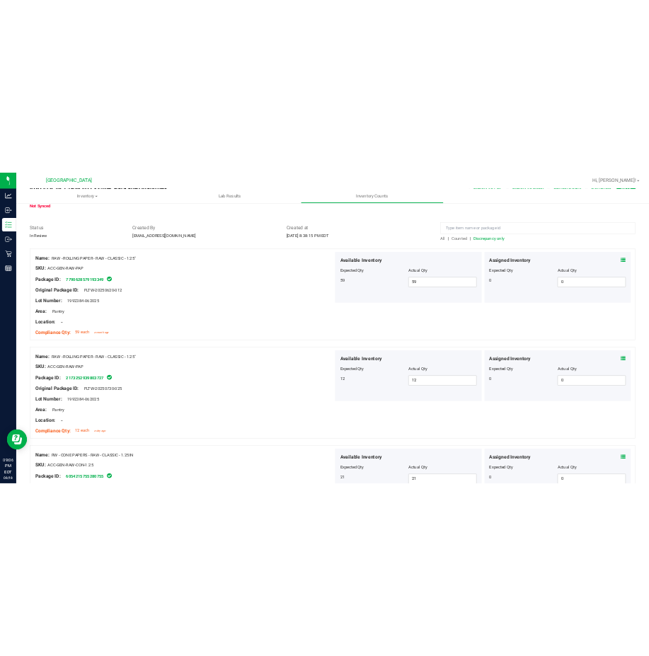
scroll to position [0, 0]
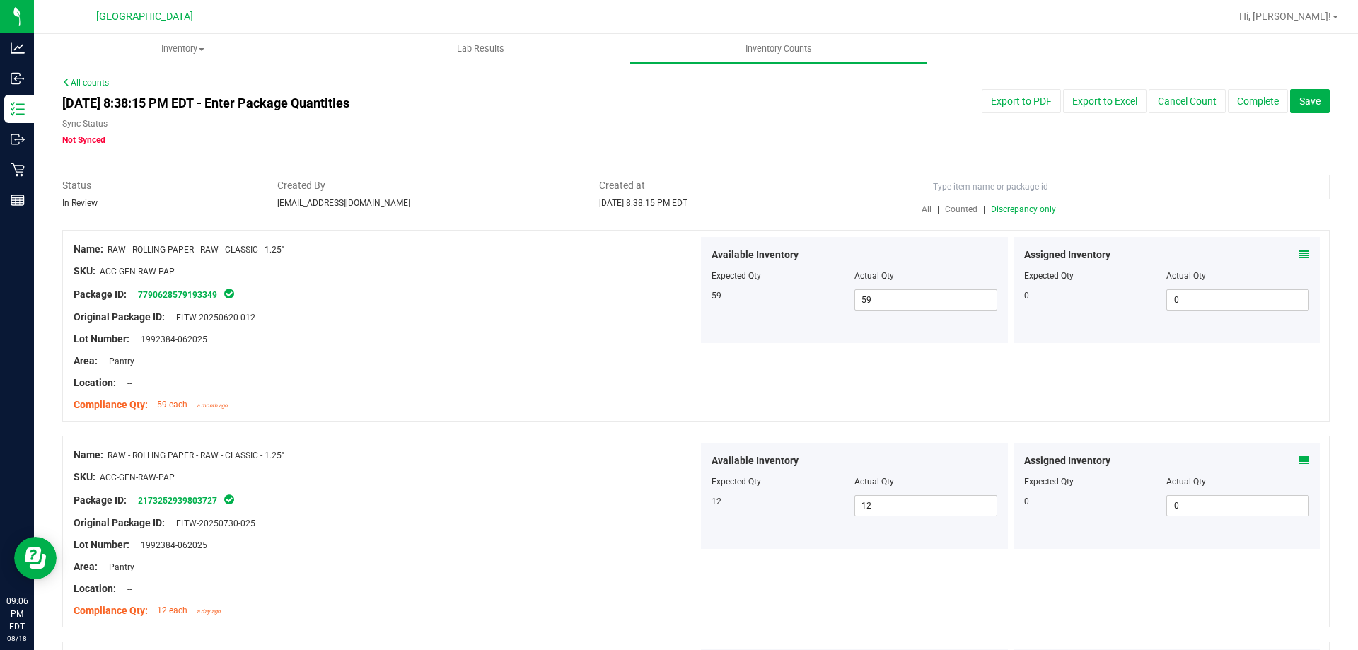
drag, startPoint x: 548, startPoint y: 527, endPoint x: 530, endPoint y: 395, distance: 132.8
click at [922, 205] on span "All" at bounding box center [927, 209] width 10 height 10
click at [1021, 204] on span "Discrepancy only" at bounding box center [1023, 209] width 65 height 10
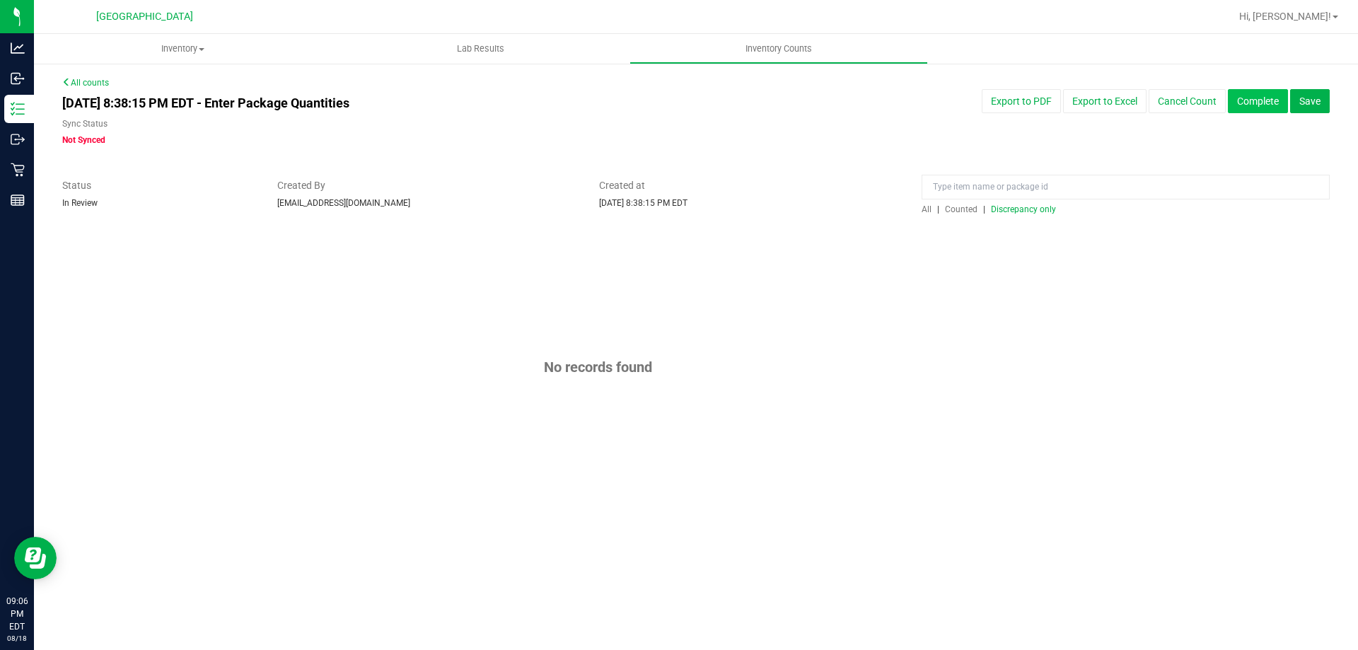
click at [1259, 95] on button "Complete" at bounding box center [1258, 101] width 60 height 24
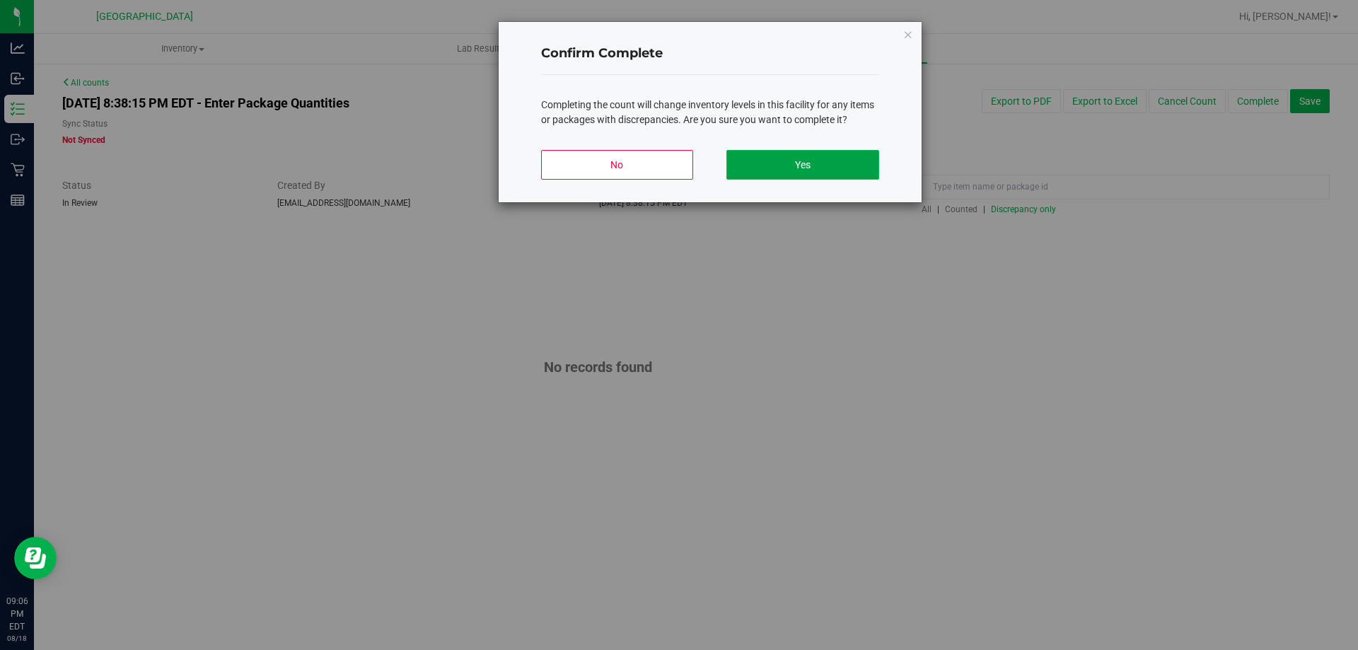
click at [807, 160] on button "Yes" at bounding box center [803, 165] width 152 height 30
